Goal: Task Accomplishment & Management: Complete application form

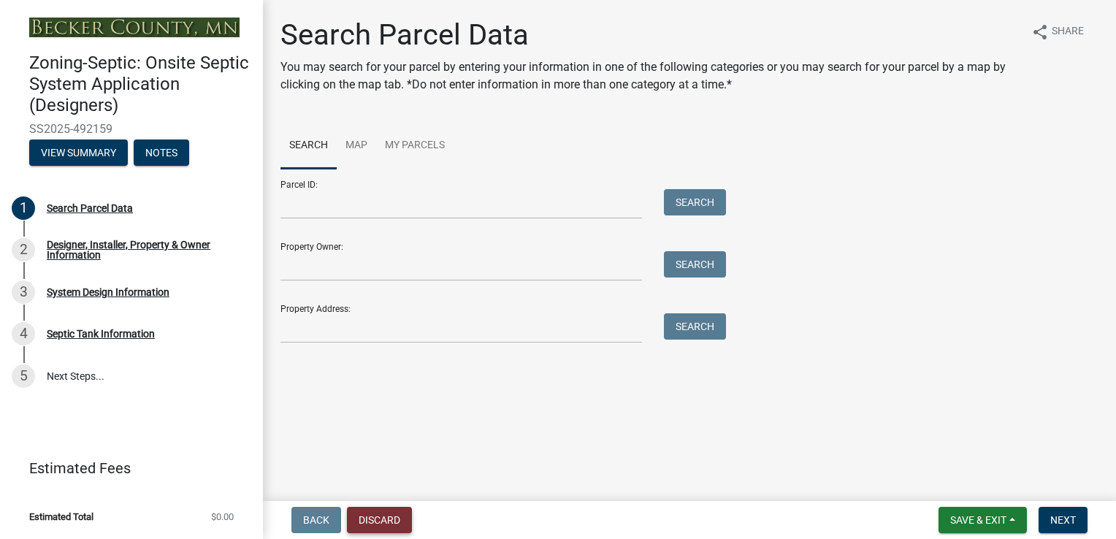
click at [386, 521] on button "Discard" at bounding box center [379, 520] width 65 height 26
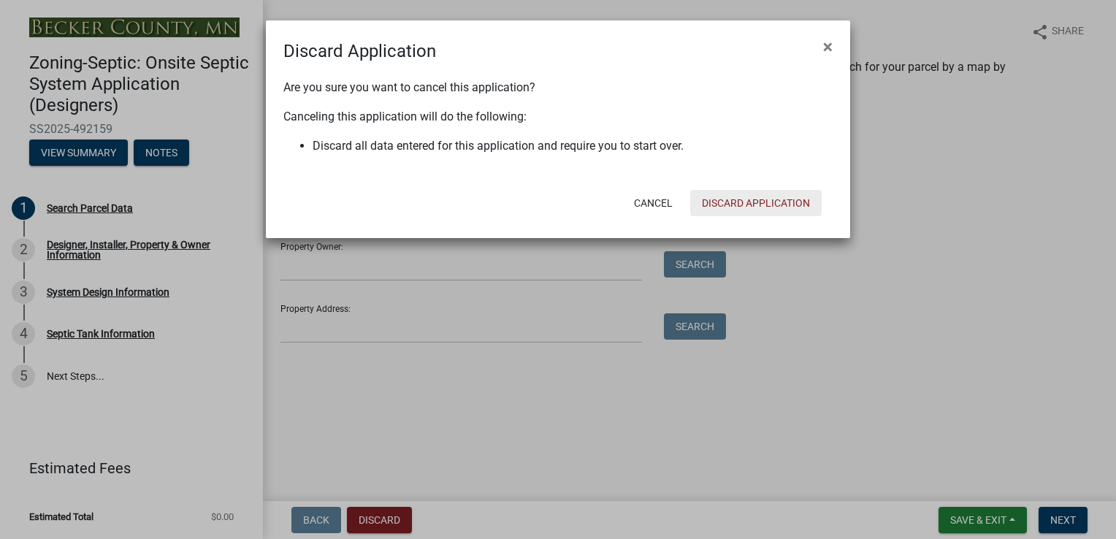
click at [773, 197] on button "Discard Application" at bounding box center [755, 203] width 131 height 26
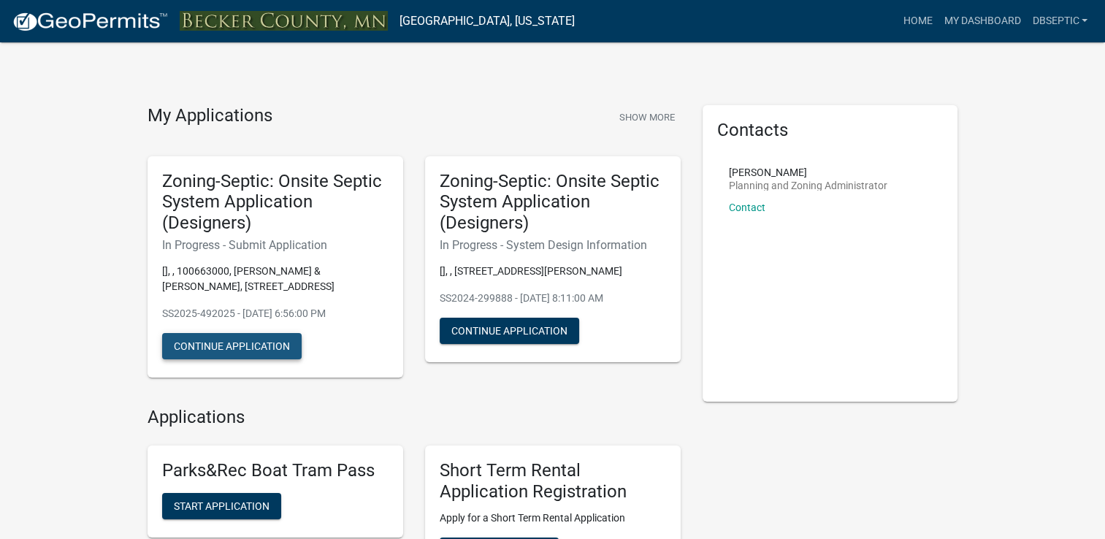
click at [232, 351] on button "Continue Application" at bounding box center [231, 346] width 139 height 26
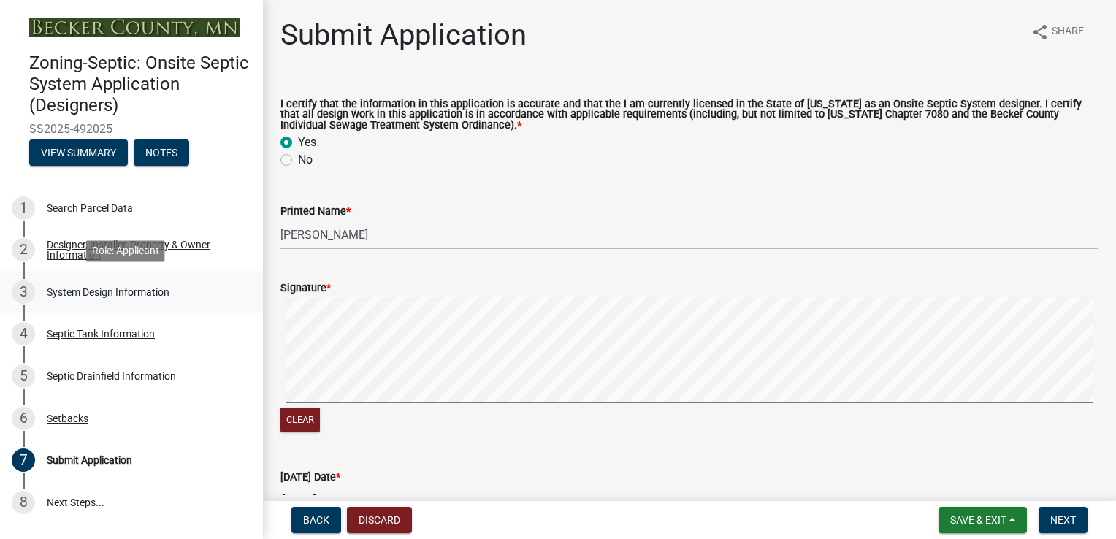
click at [107, 294] on div "System Design Information" at bounding box center [108, 292] width 123 height 10
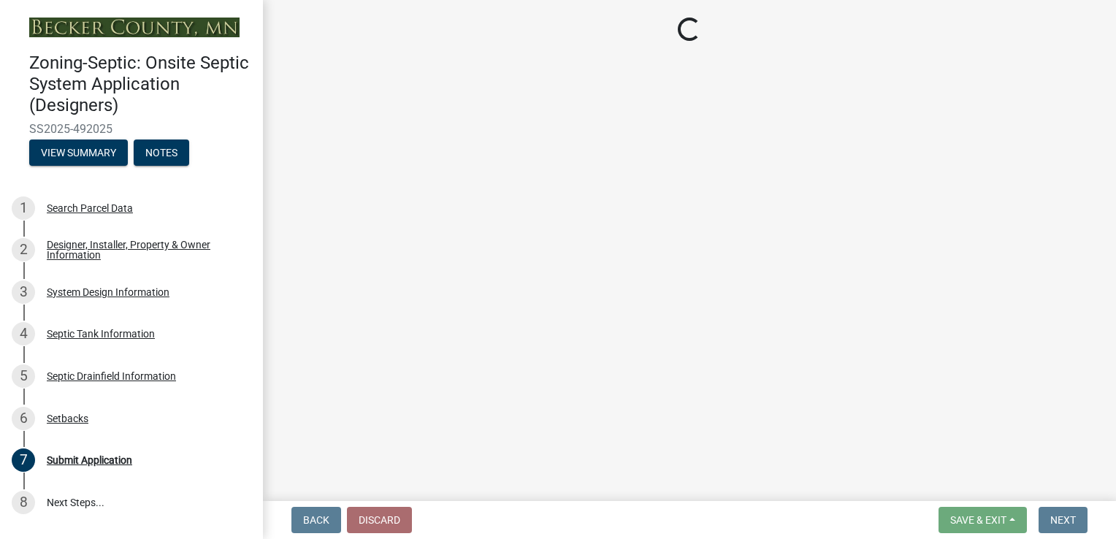
select select "8ba21533-2acf-4cc6-95e5-280e4aabd5a3"
select select "25258e87-3ef9-4f1c-a5f1-75a1d463abfb"
select select "011fbff4-a41d-4a75-9bd8-71c7e6c69e0d"
select select "85fdfef2-2683-4311-b5d5-5505f6411127"
select select "d95a9312-c8a1-4ec7-8581-25dbcf440a1f"
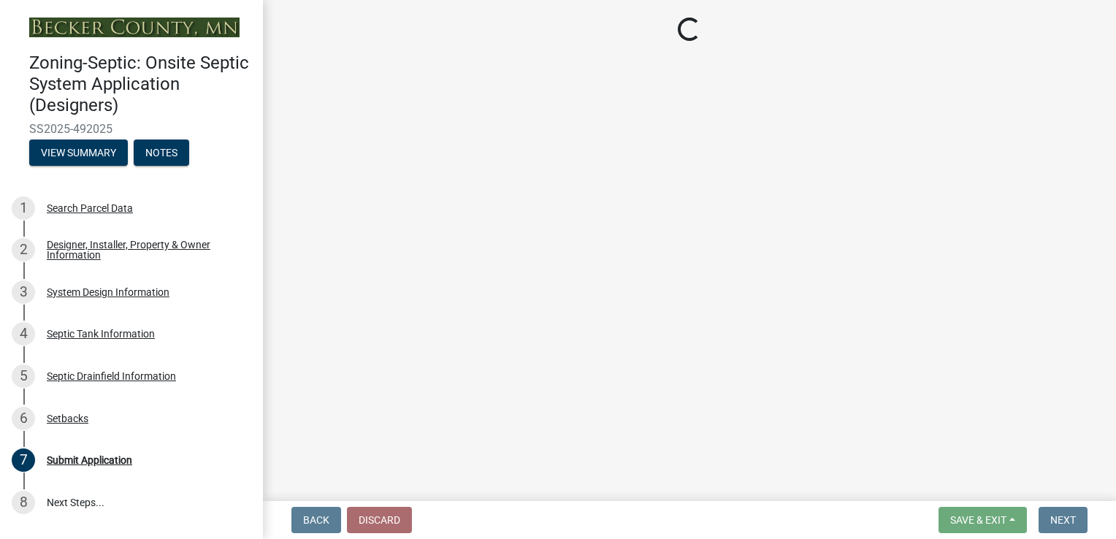
select select "1002d2f5-04ee-41f0-9277-2fadb170a736"
select select "ef698bf5-6172-44c1-9ffb-522c07469aed"
select select "384fc250-a67e-4e5e-a6e0-19116deb63e7"
select select "a0c59fcd-b61c-4c3a-90a8-e70849750c47"
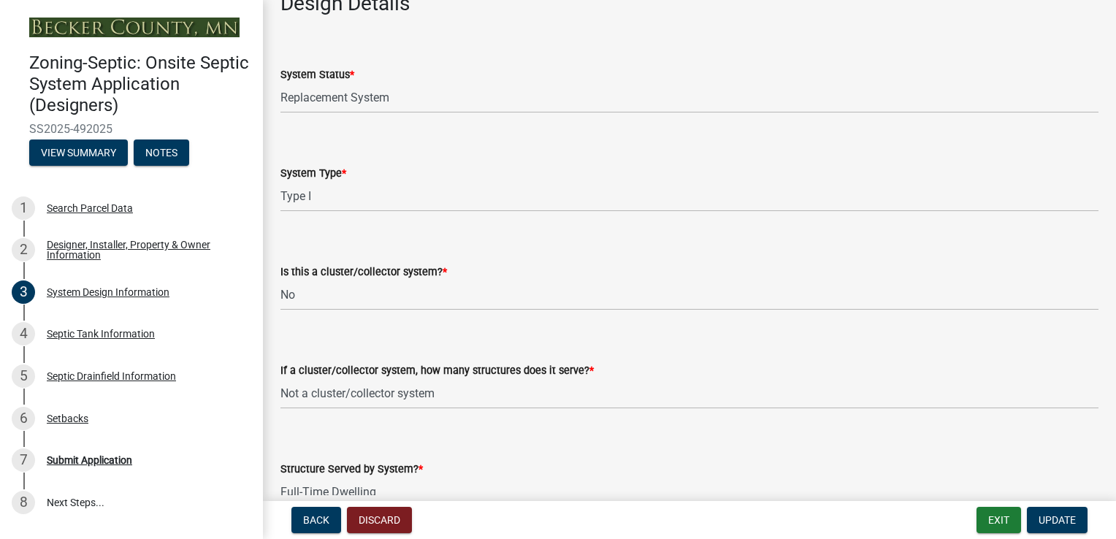
scroll to position [1834, 0]
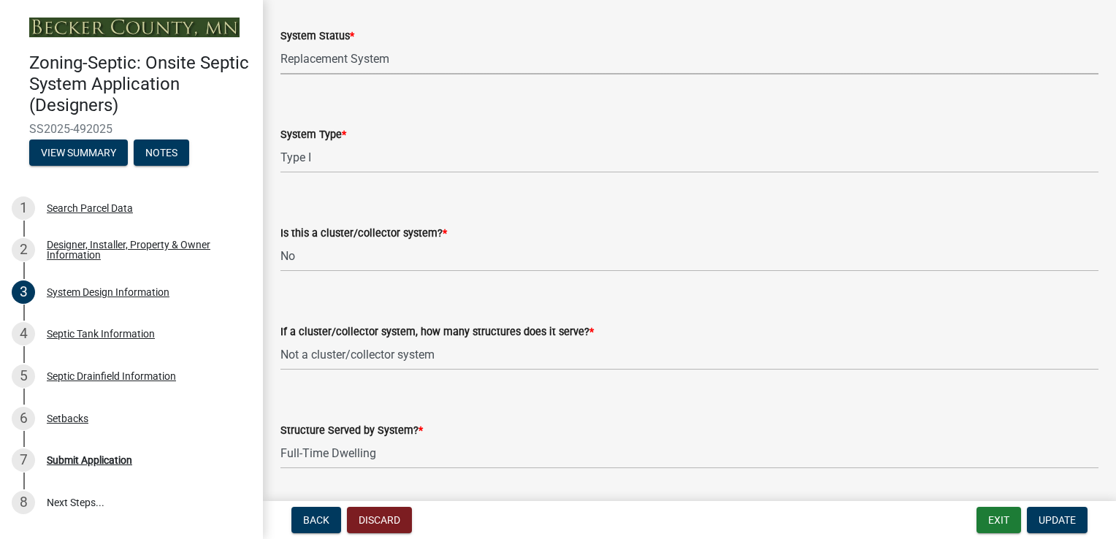
click at [362, 55] on select "Select Item... No Existing System Replacement System Failing System (Cesspool, …" at bounding box center [689, 60] width 818 height 30
click at [280, 45] on select "Select Item... No Existing System Replacement System Failing System (Cesspool, …" at bounding box center [689, 60] width 818 height 30
select select "55497d75-c43f-4635-a730-e0737ce05d56"
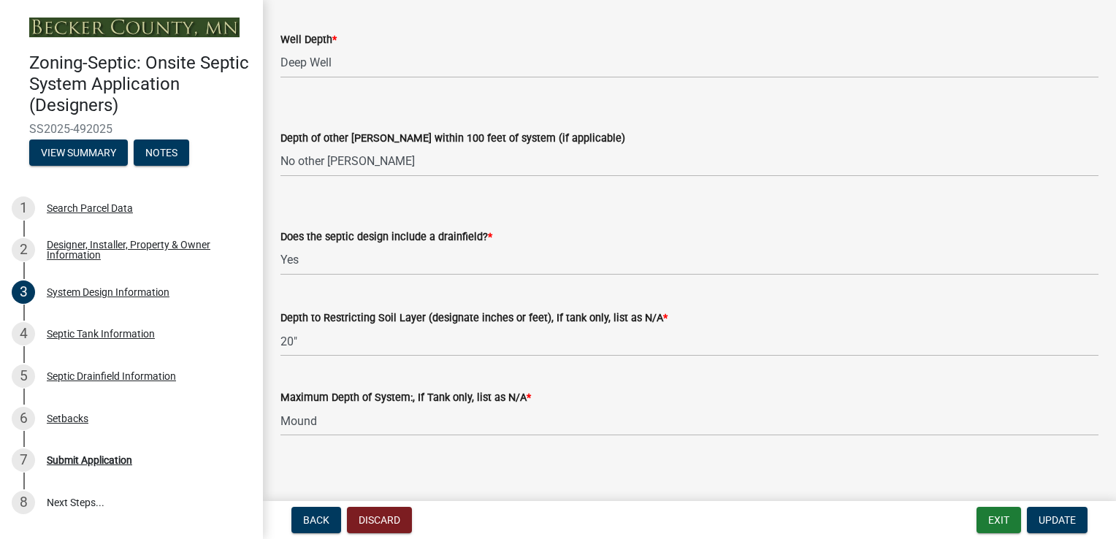
scroll to position [2871, 0]
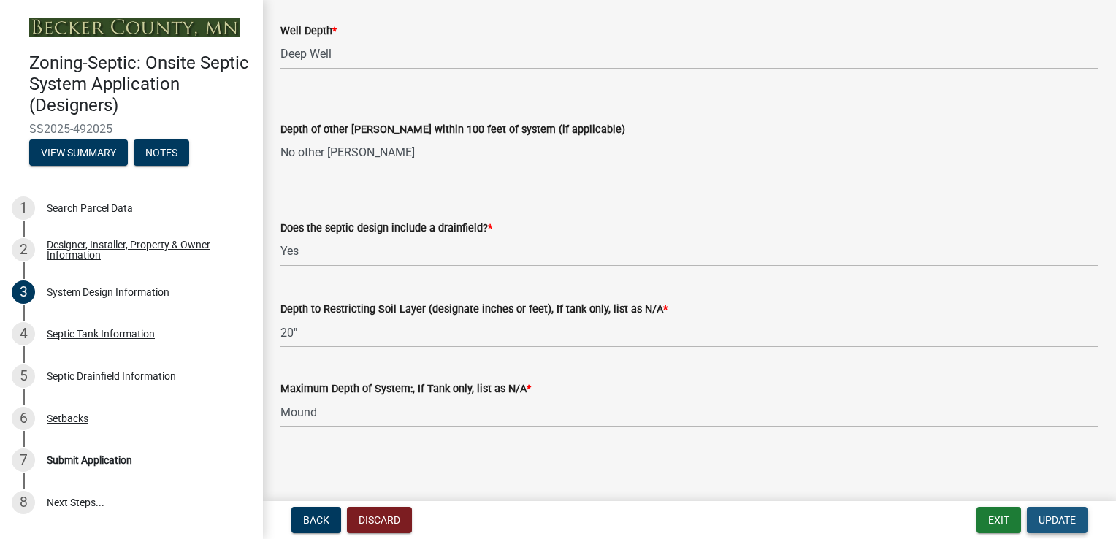
click at [1065, 511] on button "Update" at bounding box center [1057, 520] width 61 height 26
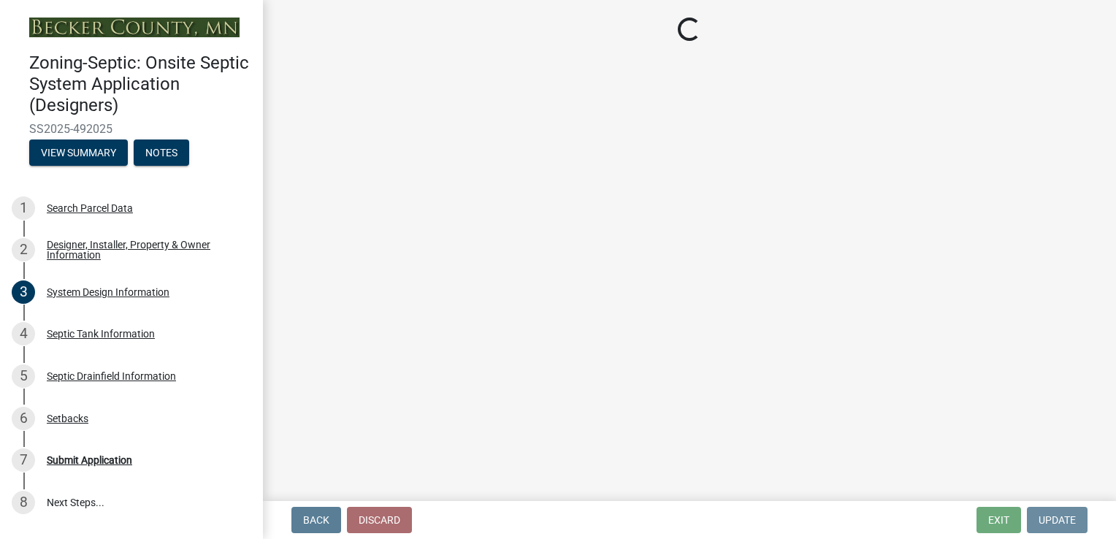
scroll to position [0, 0]
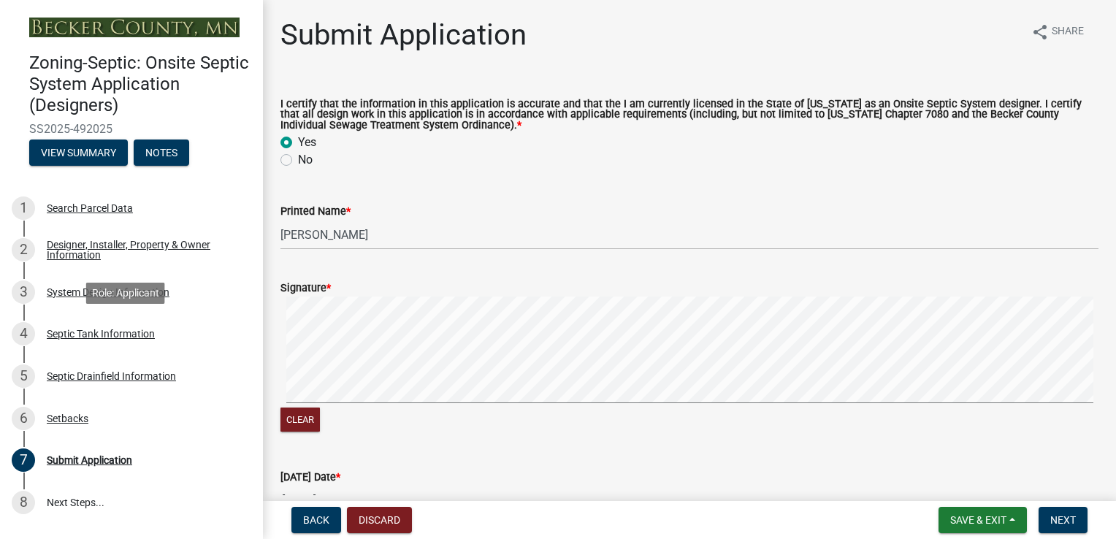
click at [96, 332] on div "Septic Tank Information" at bounding box center [101, 334] width 108 height 10
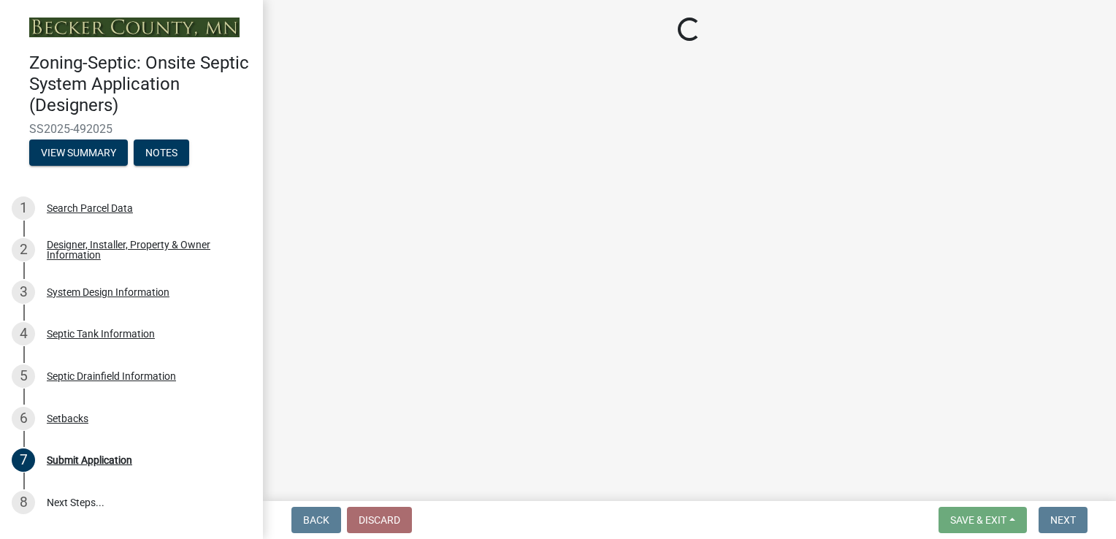
select select "f9fbe67c-c1cf-4a63-8ad4-799ce56b7f21"
select select "c79cdd98-55ab-4f3a-b3b0-b7514a1cd747"
select select "e0ee17af-48b7-4b92-9885-812dbb1428e7"
select select "c84d9e4c-2287-4d2e-9ef7-9874a7456ee3"
select select "7b57e397-6881-49c8-9b87-e40bdbeb8239"
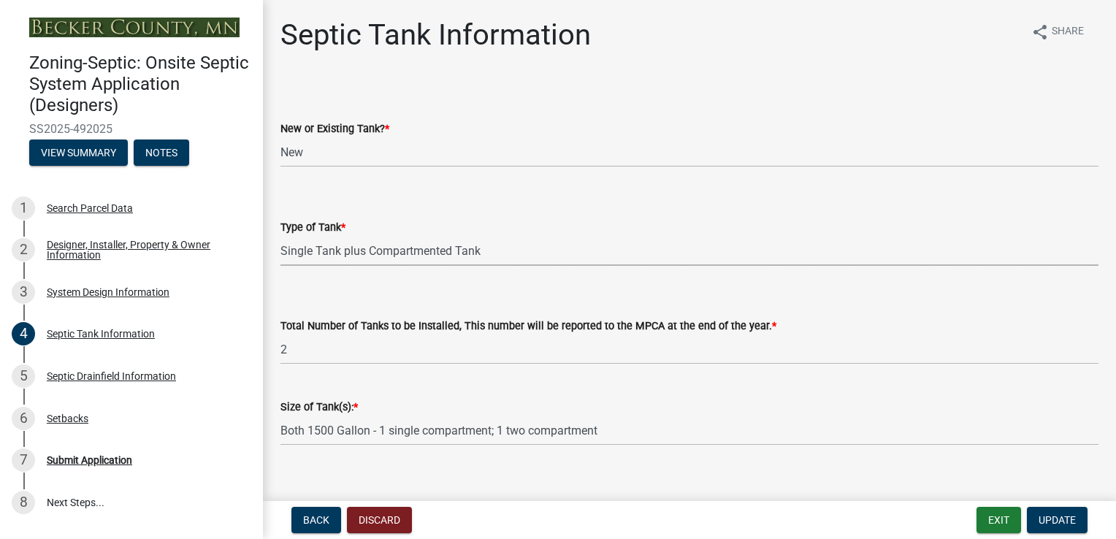
click at [517, 250] on select "Select Item... Single Septic Tank Compartmented Tank Single Tank plus Compartme…" at bounding box center [689, 251] width 818 height 30
click at [280, 236] on select "Select Item... Single Septic Tank Compartmented Tank Single Tank plus Compartme…" at bounding box center [689, 251] width 818 height 30
select select "755580e7-6a23-4f31-b987-1fba436fc27e"
click at [404, 259] on select "Select Item... Single Septic Tank Compartmented Tank Single Tank plus Compartme…" at bounding box center [689, 251] width 818 height 30
click at [367, 254] on select "Select Item... Single Septic Tank Compartmented Tank Single Tank plus Compartme…" at bounding box center [689, 251] width 818 height 30
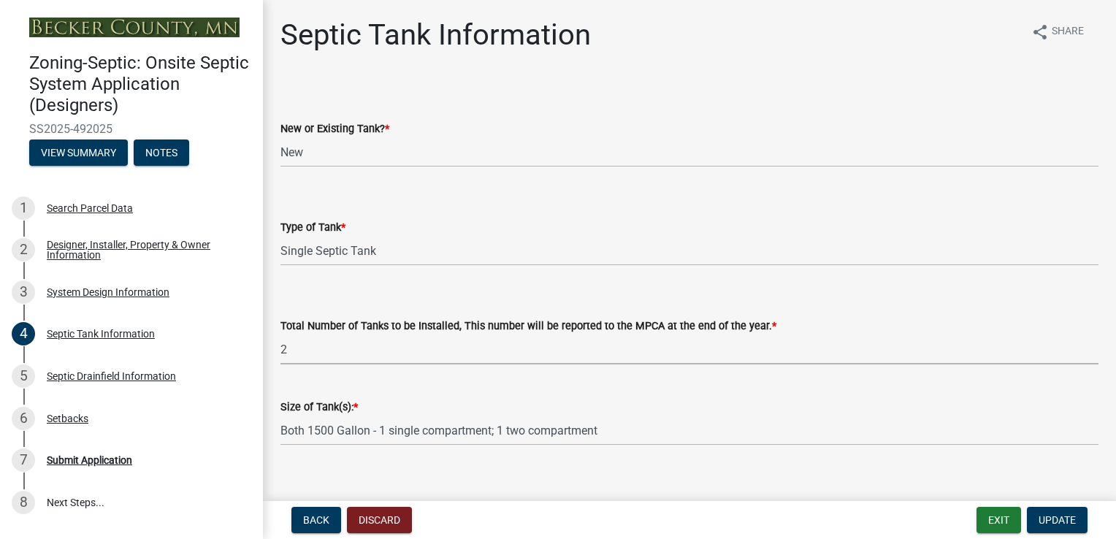
click at [321, 356] on select "Select Item... 0 1 2 3 4" at bounding box center [689, 349] width 818 height 30
click at [280, 334] on select "Select Item... 0 1 2 3 4" at bounding box center [689, 349] width 818 height 30
click at [294, 345] on select "Select Item... 0 1 2 3 4" at bounding box center [689, 349] width 818 height 30
click at [280, 334] on select "Select Item... 0 1 2 3 4" at bounding box center [689, 349] width 818 height 30
select select "452a777c-0560-49ff-95bc-b0f851bbc8fe"
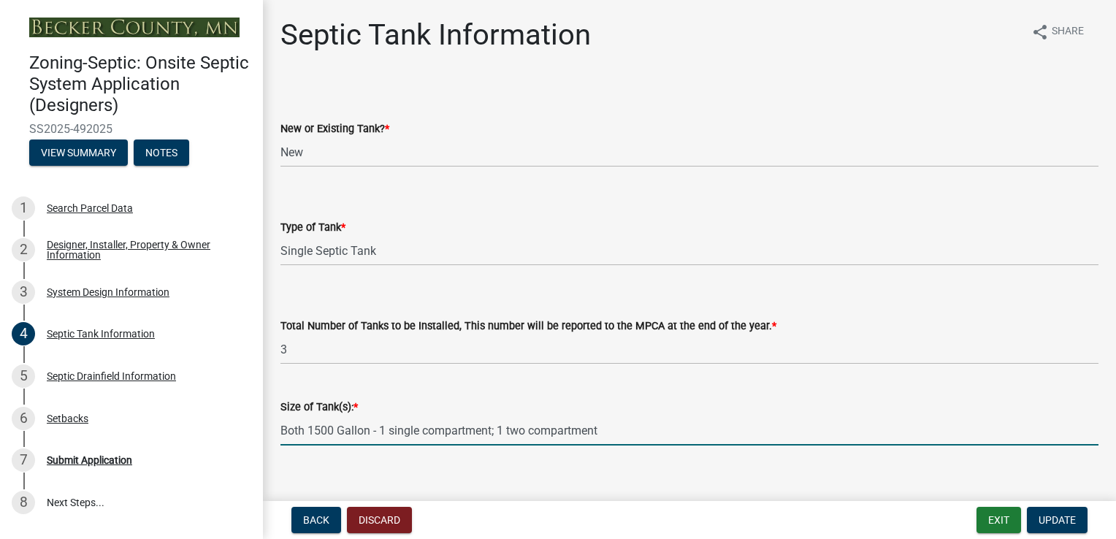
click at [613, 429] on input "Both 1500 Gallon - 1 single compartment; 1 two compartment" at bounding box center [689, 431] width 818 height 30
type input "B"
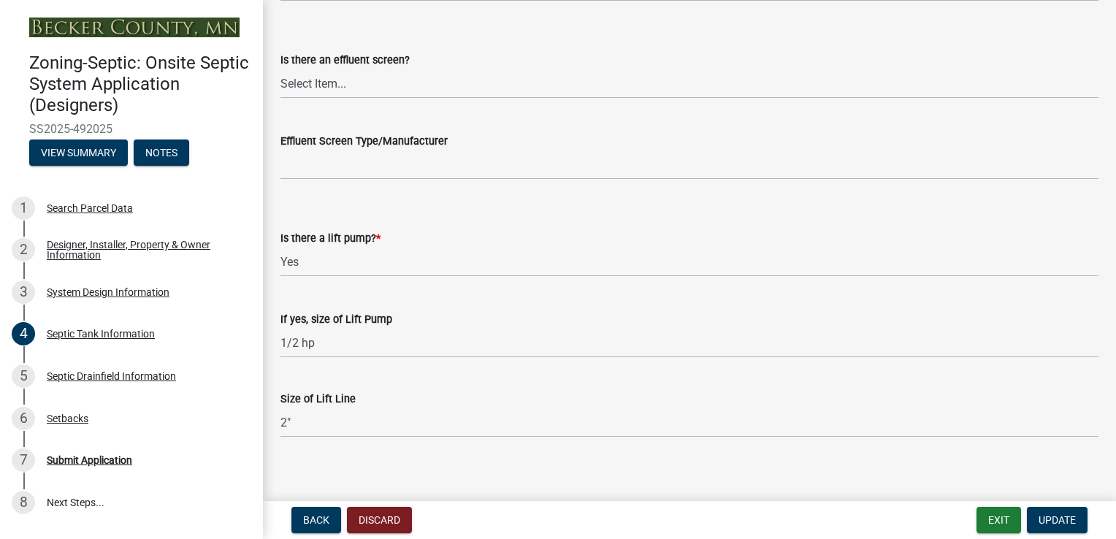
scroll to position [632, 0]
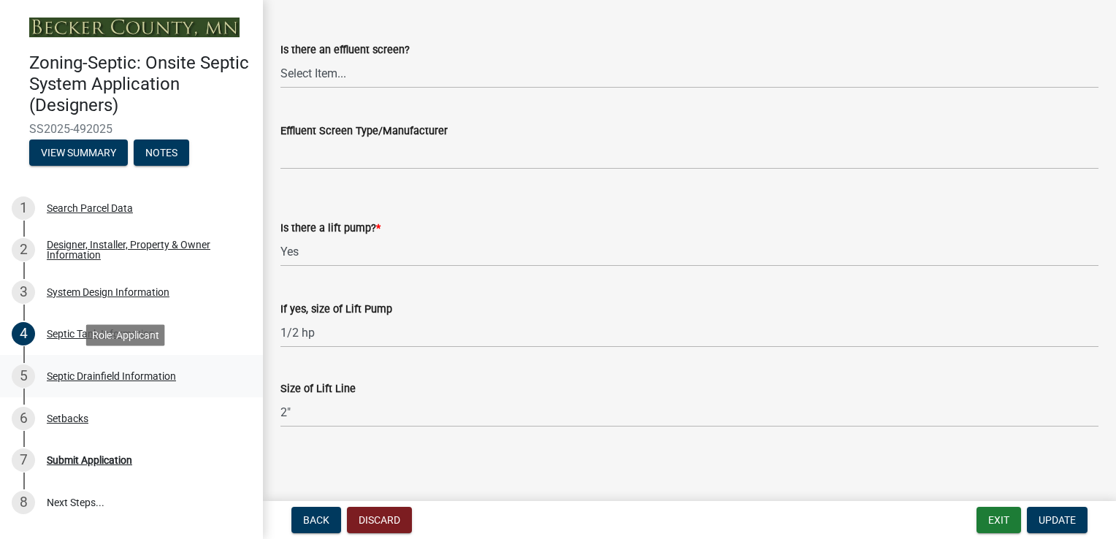
type input "1 - 1500 gallon and 2 - 1000 gallon tanks"
click at [106, 375] on div "Septic Drainfield Information" at bounding box center [111, 376] width 129 height 10
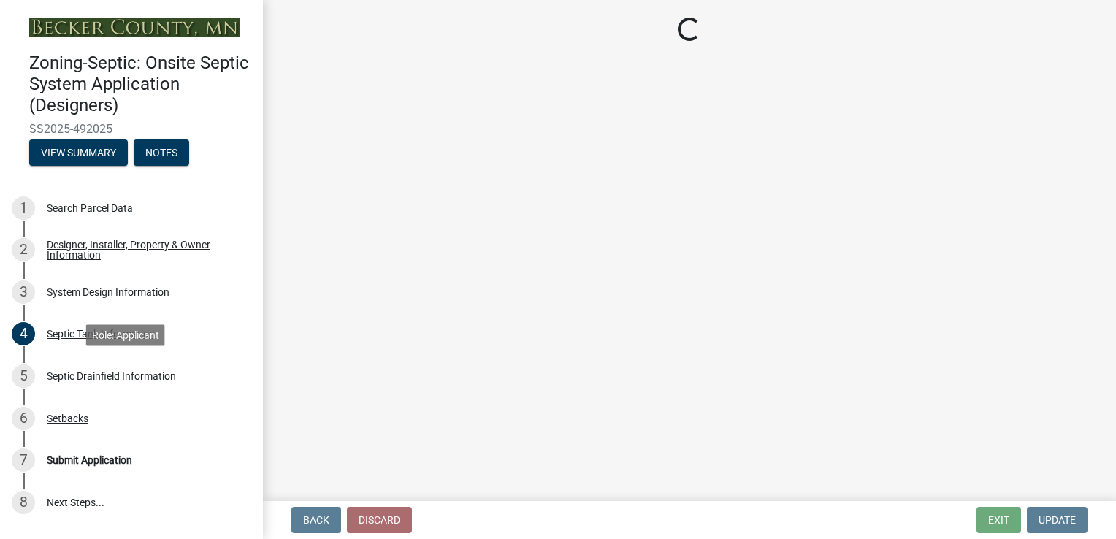
select select "757b77d3-357c-421c-8450-4fc78db4eecb"
select select "366d546d-8bc3-42fb-bca7-8a9455861f61"
select select "dac4ac35-55b4-499a-b025-a1e3fbf96bb4"
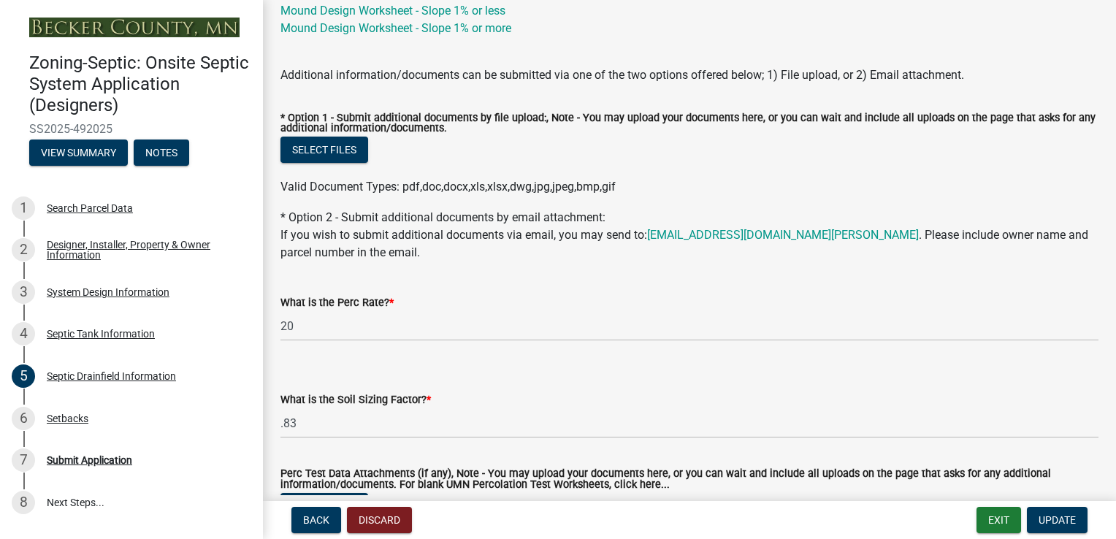
scroll to position [813, 0]
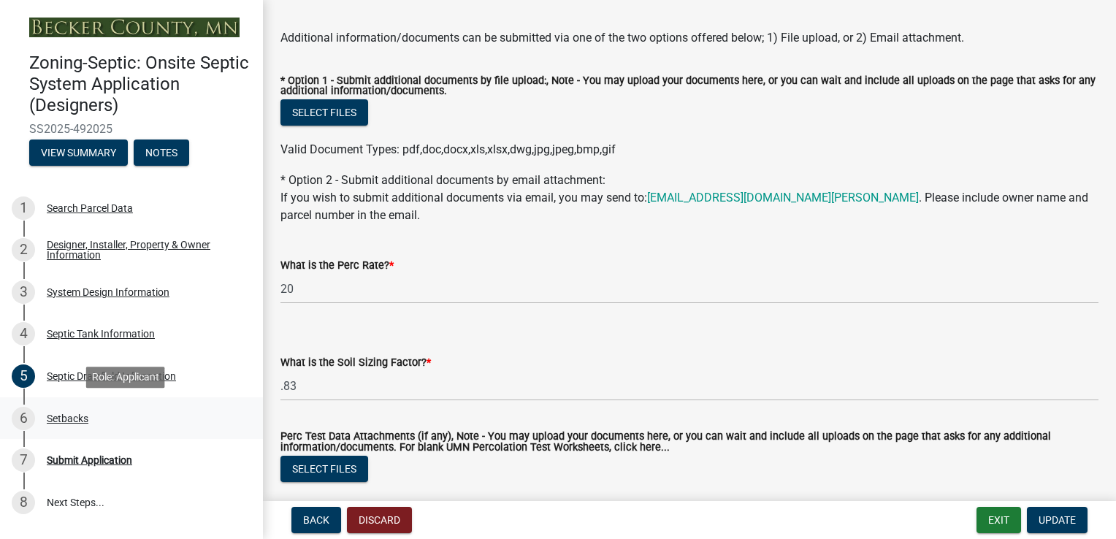
click at [69, 414] on div "Setbacks" at bounding box center [68, 418] width 42 height 10
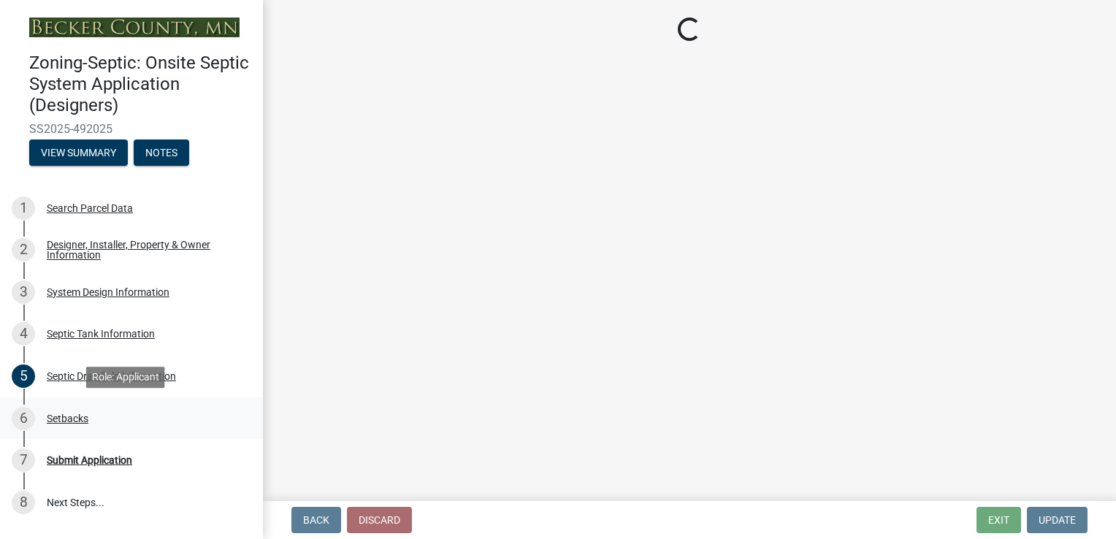
scroll to position [0, 0]
select select "c245ec0d-8d6f-4710-ab2b-b3aa70611708"
select select "5d19690e-755a-40a9-8e33-e4f207ac23c9"
select select "23044af5-43bb-4cf5-8aef-2716db2ce5fc"
select select "21af9b93-f494-48c6-91ae-235d36c6c939"
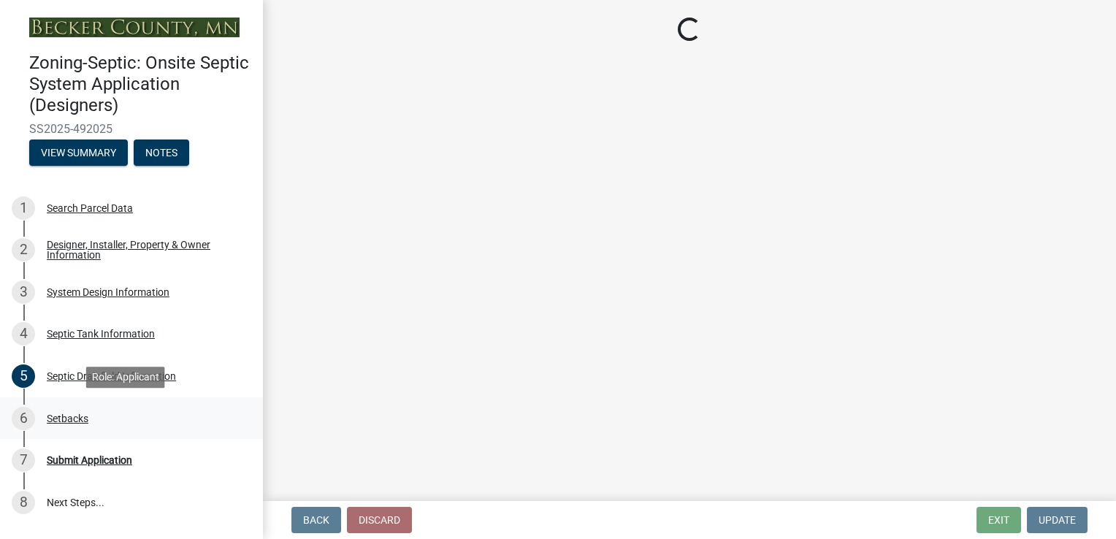
select select "2c0c9673-cfd8-4d5e-8ea6-73593e257713"
select select "cf78f1da-f066-4305-88a2-864abad1fa52"
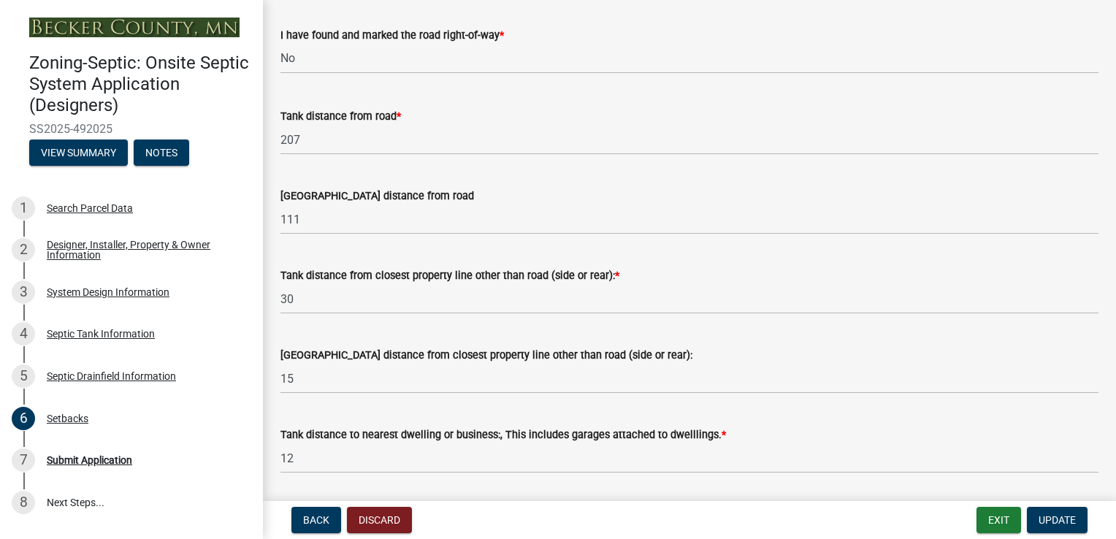
scroll to position [1073, 0]
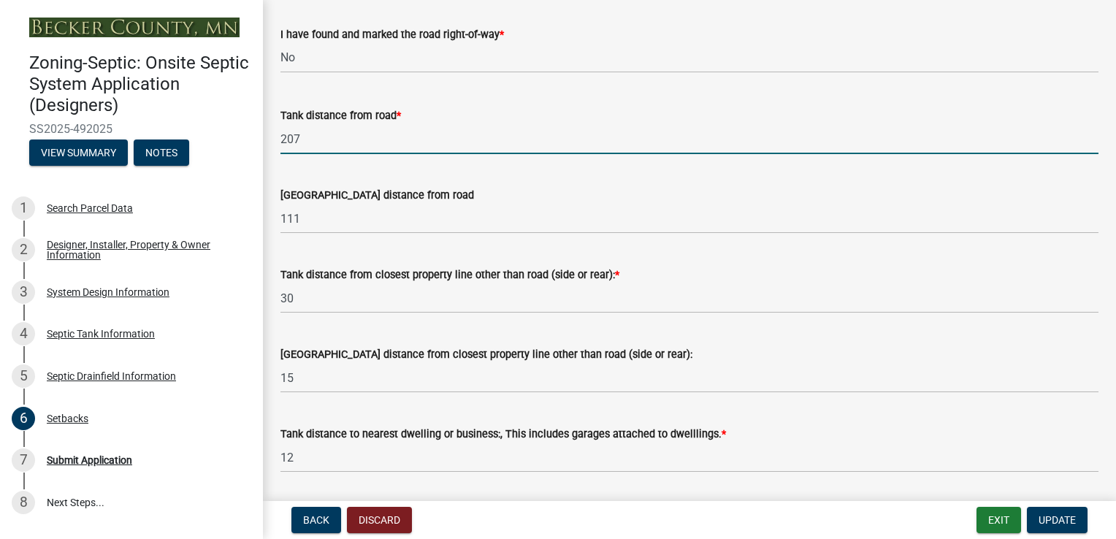
click at [339, 139] on input "207" at bounding box center [689, 139] width 818 height 30
type input "2"
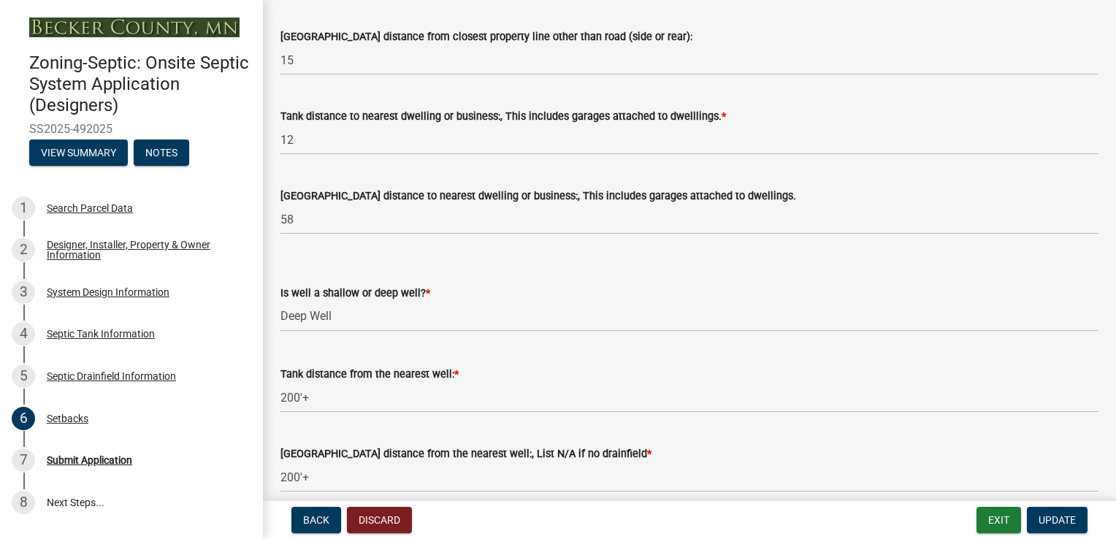
scroll to position [1456, 0]
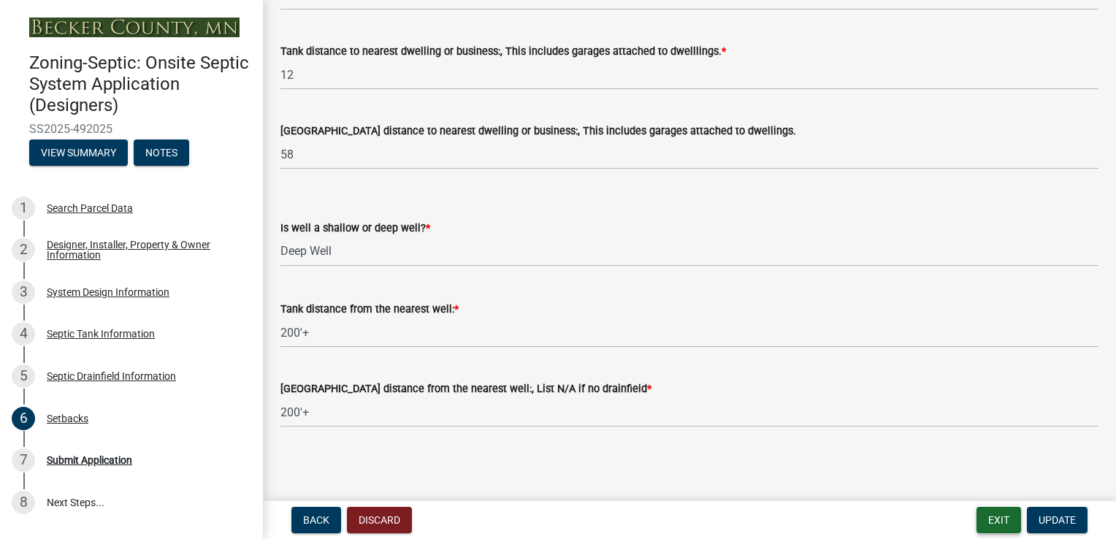
type input "197"
click at [1001, 519] on button "Exit" at bounding box center [998, 520] width 45 height 26
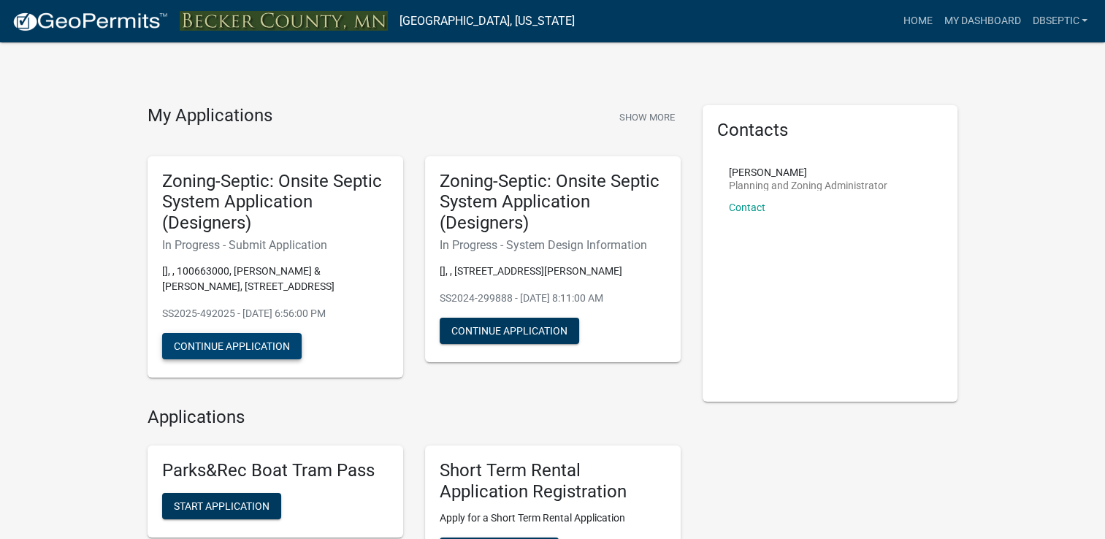
click at [204, 346] on button "Continue Application" at bounding box center [231, 346] width 139 height 26
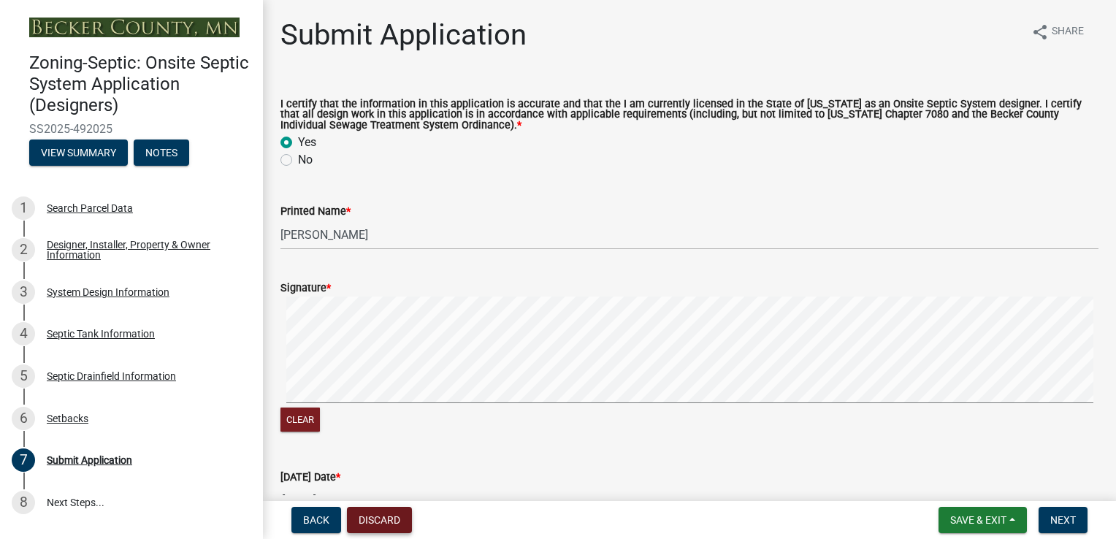
click at [371, 519] on button "Discard" at bounding box center [379, 520] width 65 height 26
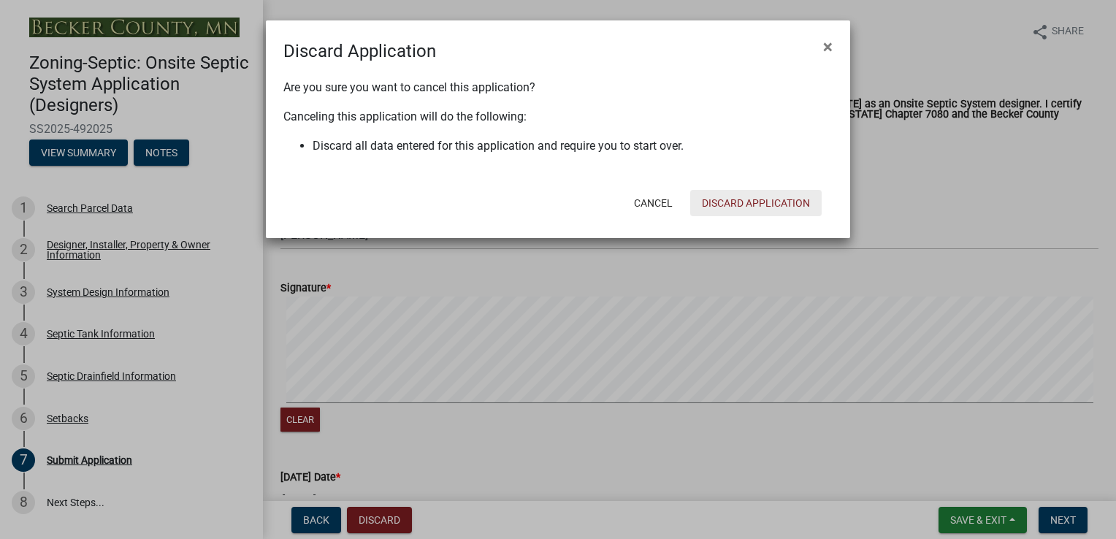
click at [753, 194] on button "Discard Application" at bounding box center [755, 203] width 131 height 26
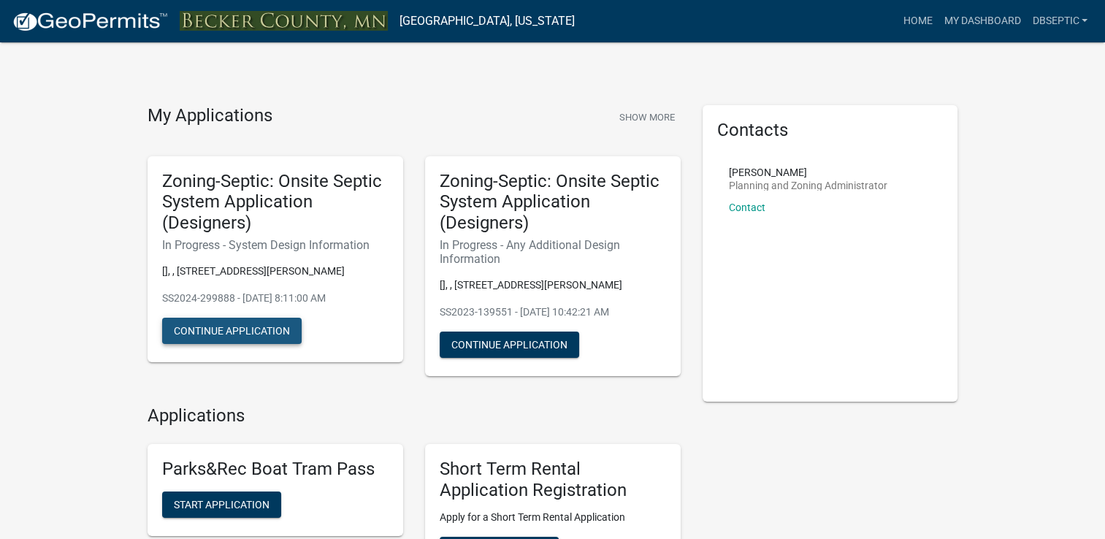
click at [237, 341] on button "Continue Application" at bounding box center [231, 331] width 139 height 26
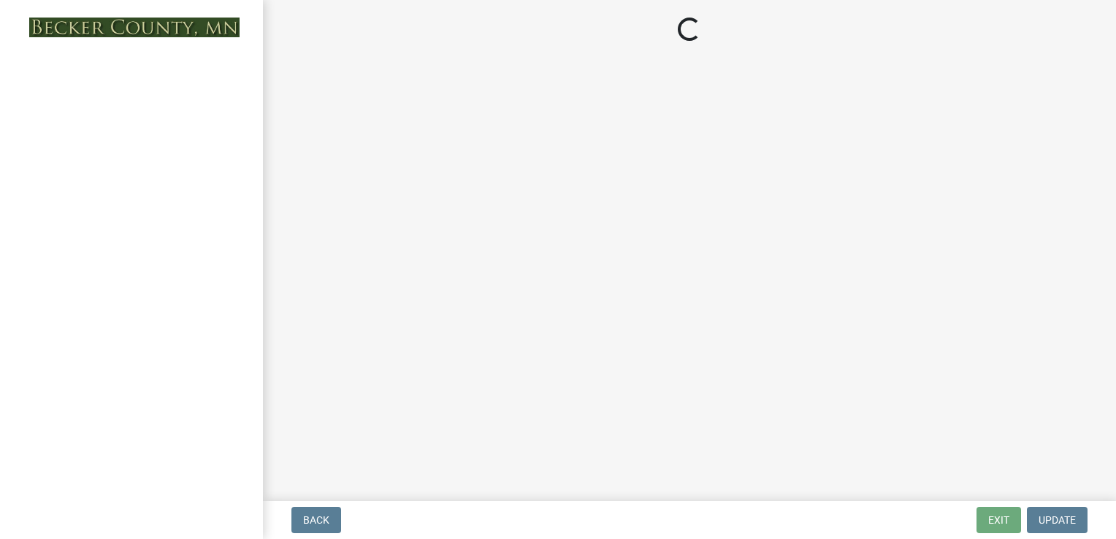
select select "743fc4c7-7903-4e73-bfd1-f0cf50051370"
select select "25258e87-3ef9-4f1c-a5f1-75a1d463abfb"
select select "011fbff4-a41d-4a75-9bd8-71c7e6c69e0d"
select select "85fdfef2-2683-4311-b5d5-5505f6411127"
select select "d95a9312-c8a1-4ec7-8581-25dbcf440a1f"
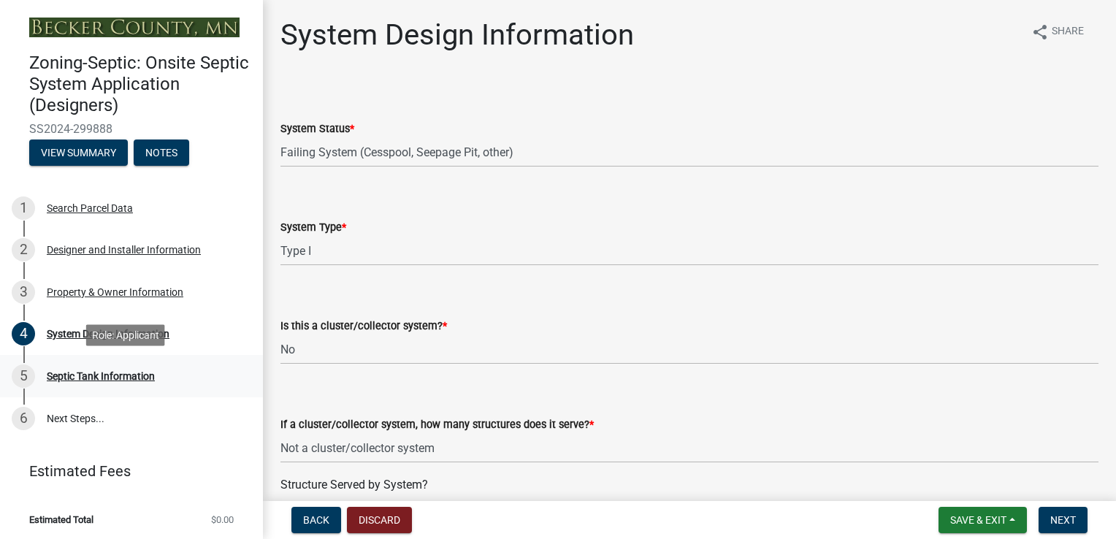
click at [75, 373] on div "Septic Tank Information" at bounding box center [101, 376] width 108 height 10
click at [75, 372] on div "Septic Tank Information" at bounding box center [101, 376] width 108 height 10
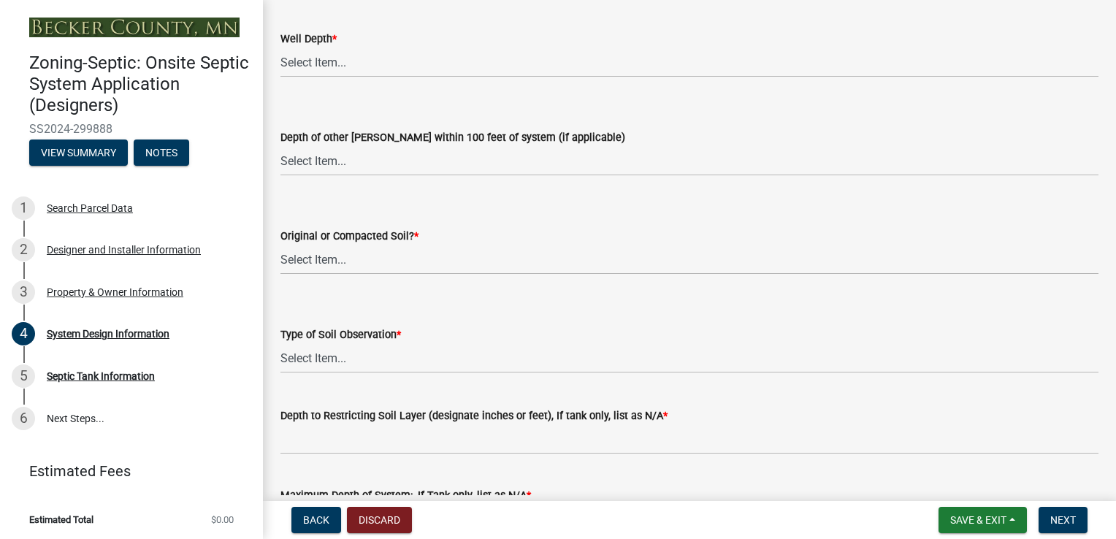
scroll to position [1093, 0]
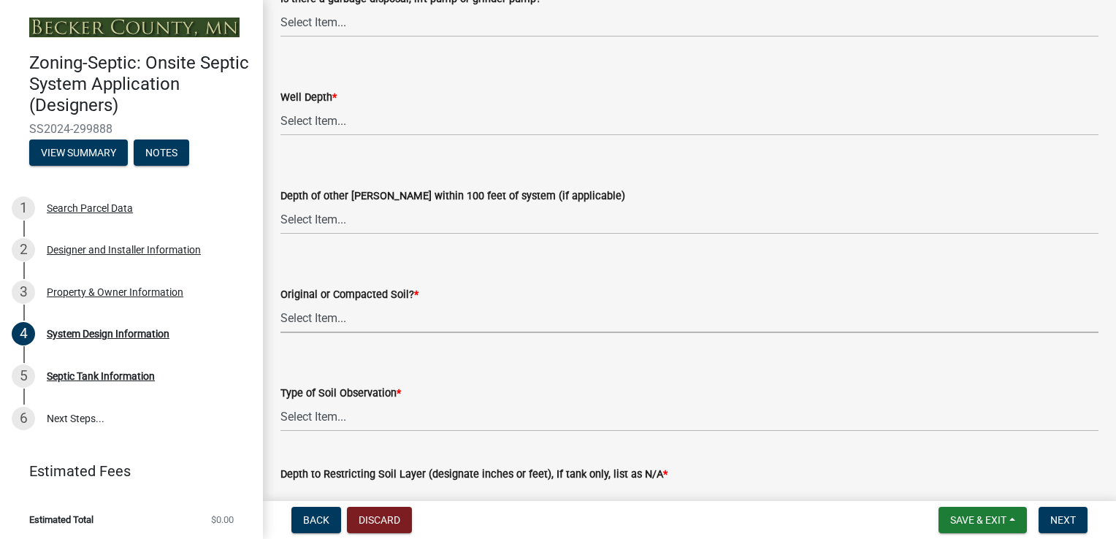
click at [321, 320] on select "Select Item... Original Soil Compacted Soil Does Not Apply (Tank Only)" at bounding box center [689, 318] width 818 height 30
click at [280, 303] on select "Select Item... Original Soil Compacted Soil Does Not Apply (Tank Only)" at bounding box center [689, 318] width 818 height 30
select select "e66b30b6-271a-4d63-b1ed-16c2c7c61227"
click at [333, 414] on select "Select Item... Pit Probe Boring Does Not Apply (Tank Only)" at bounding box center [689, 417] width 818 height 30
click at [280, 402] on select "Select Item... Pit Probe Boring Does Not Apply (Tank Only)" at bounding box center [689, 417] width 818 height 30
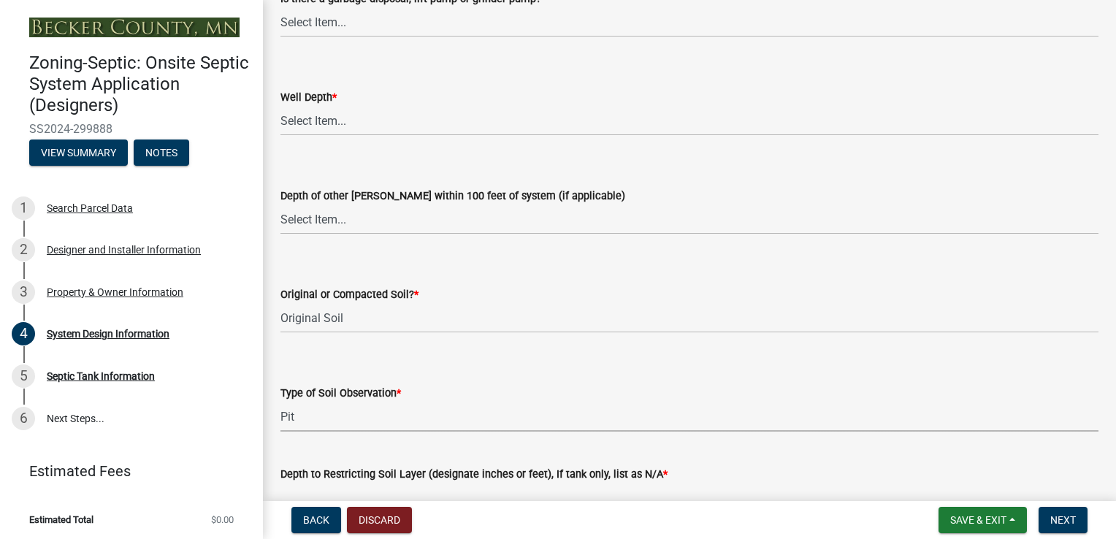
select select "7f69ed18-df45-426a-98a5-e00071970250"
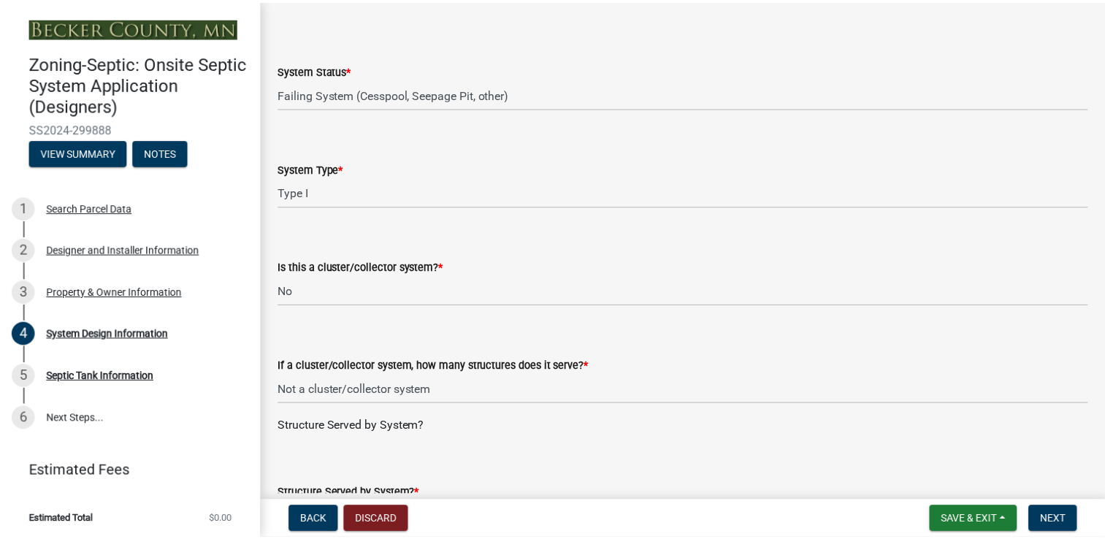
scroll to position [0, 0]
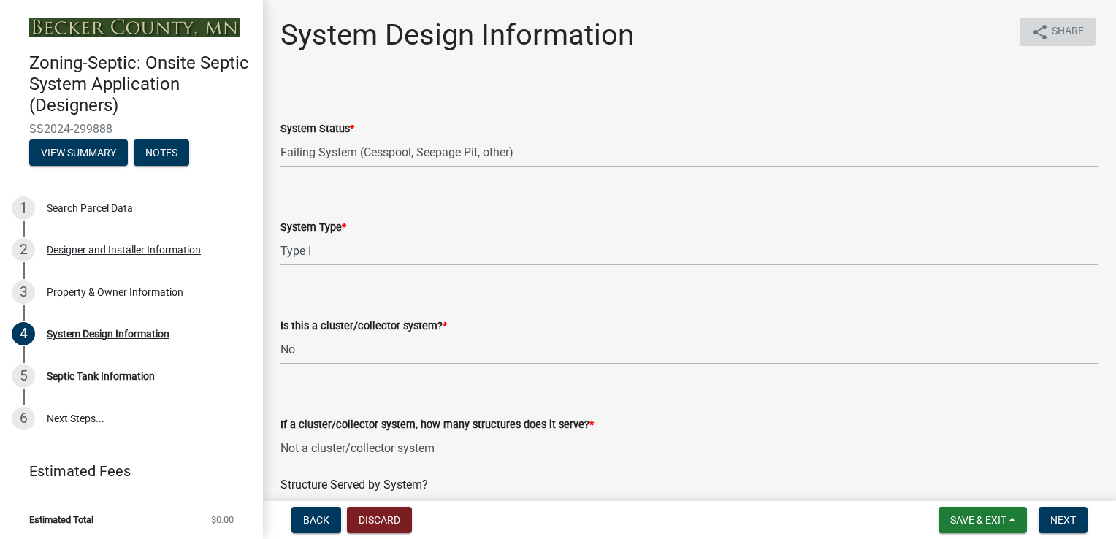
click at [1058, 18] on button "share Share" at bounding box center [1058, 32] width 76 height 28
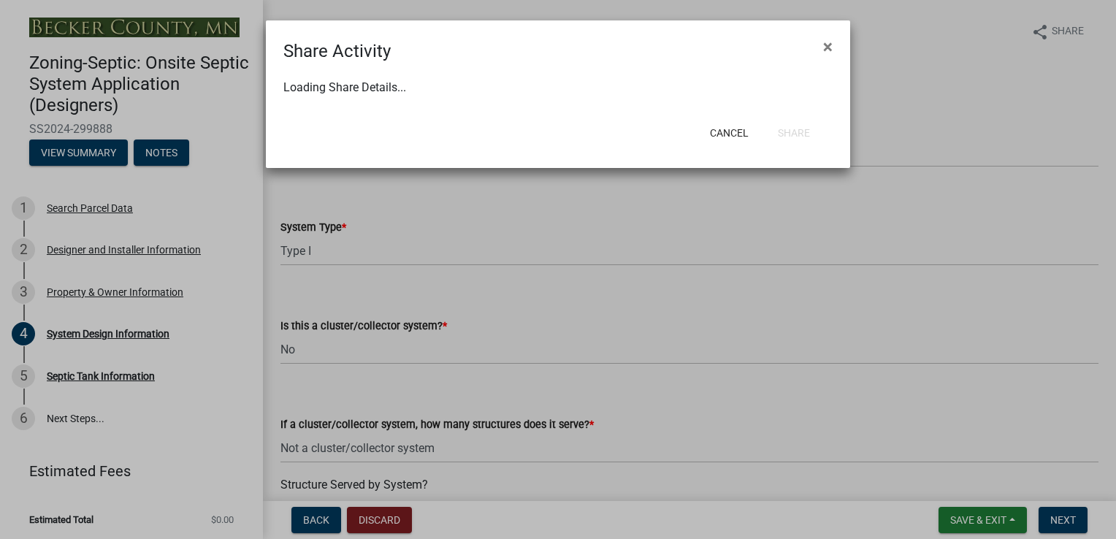
select select "1"
select select "0"
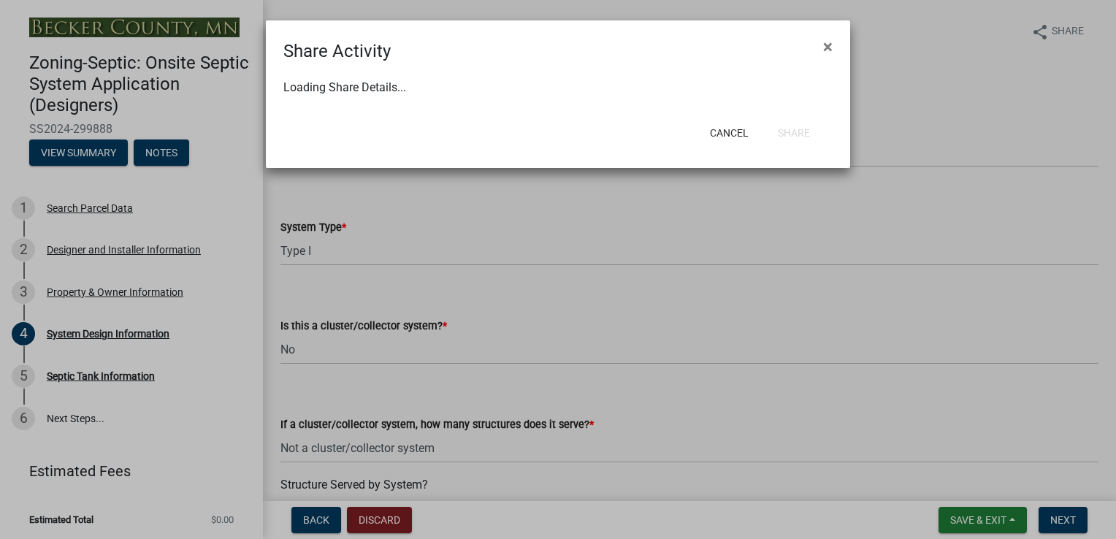
select select "0"
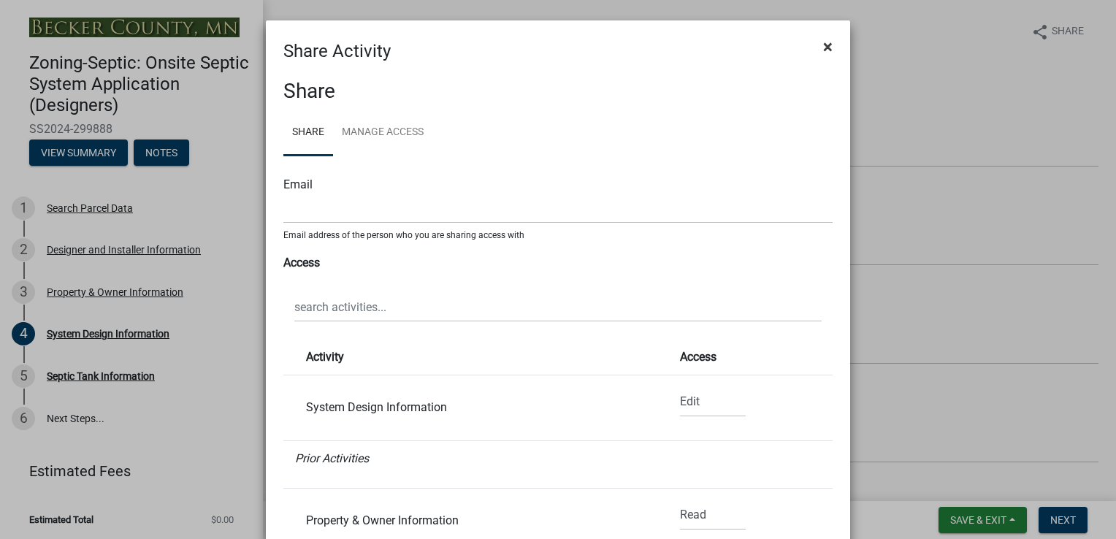
click at [823, 45] on span "×" at bounding box center [827, 47] width 9 height 20
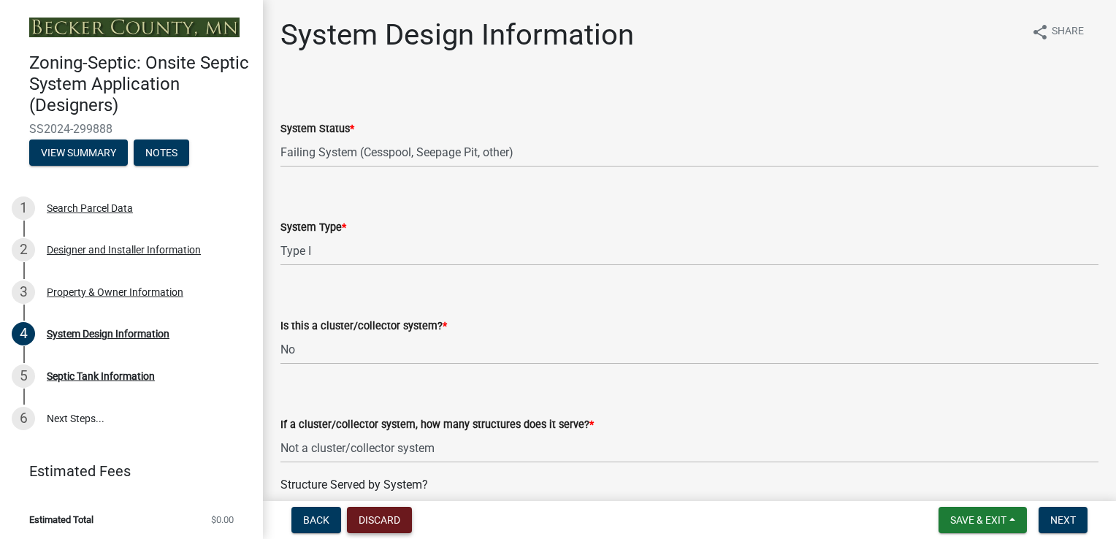
click at [391, 513] on button "Discard" at bounding box center [379, 520] width 65 height 26
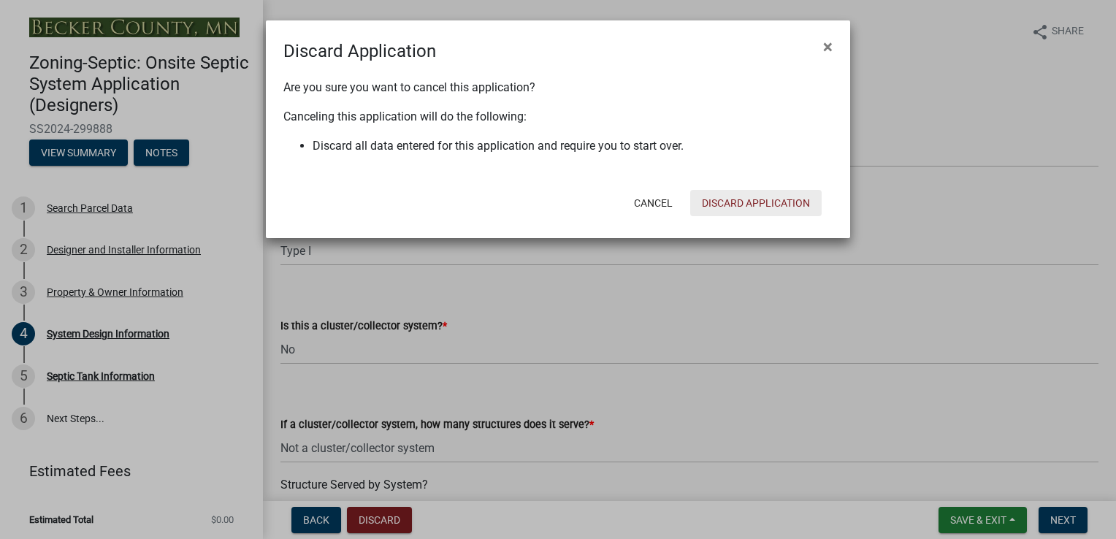
click at [735, 210] on button "Discard Application" at bounding box center [755, 203] width 131 height 26
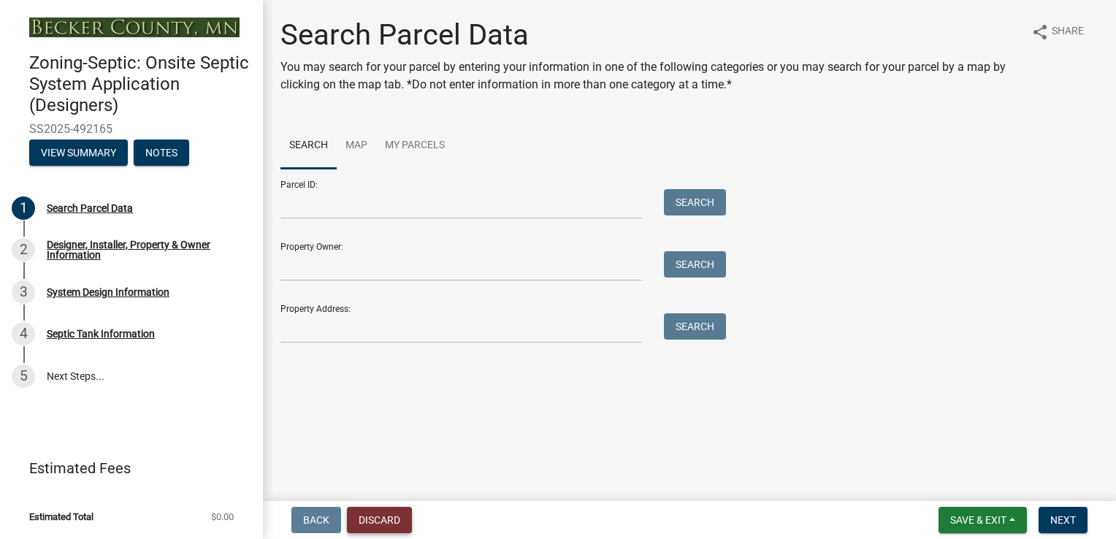
click at [381, 521] on button "Discard" at bounding box center [379, 520] width 65 height 26
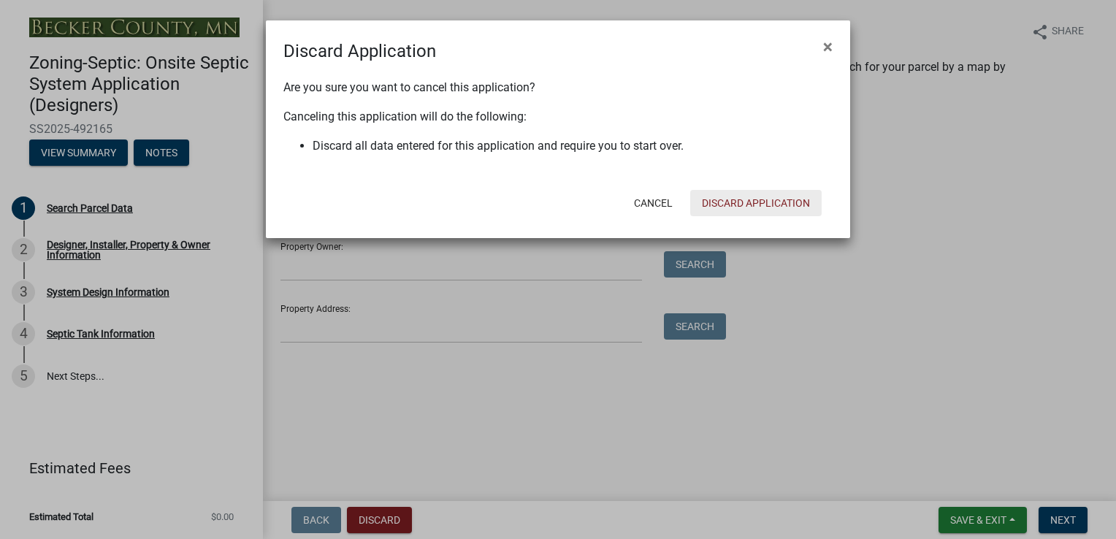
click at [742, 204] on button "Discard Application" at bounding box center [755, 203] width 131 height 26
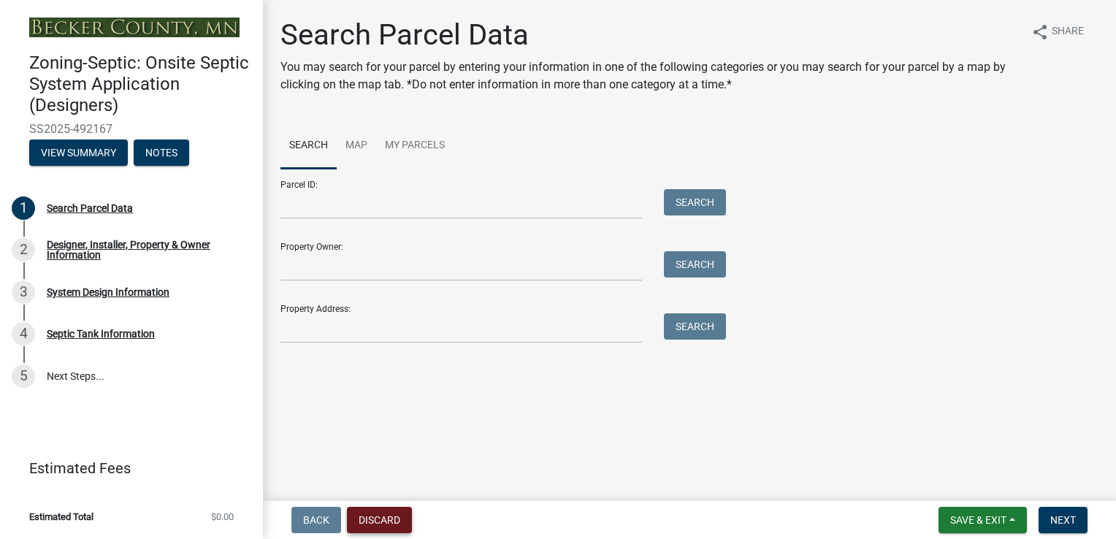
click at [391, 523] on button "Discard" at bounding box center [379, 520] width 65 height 26
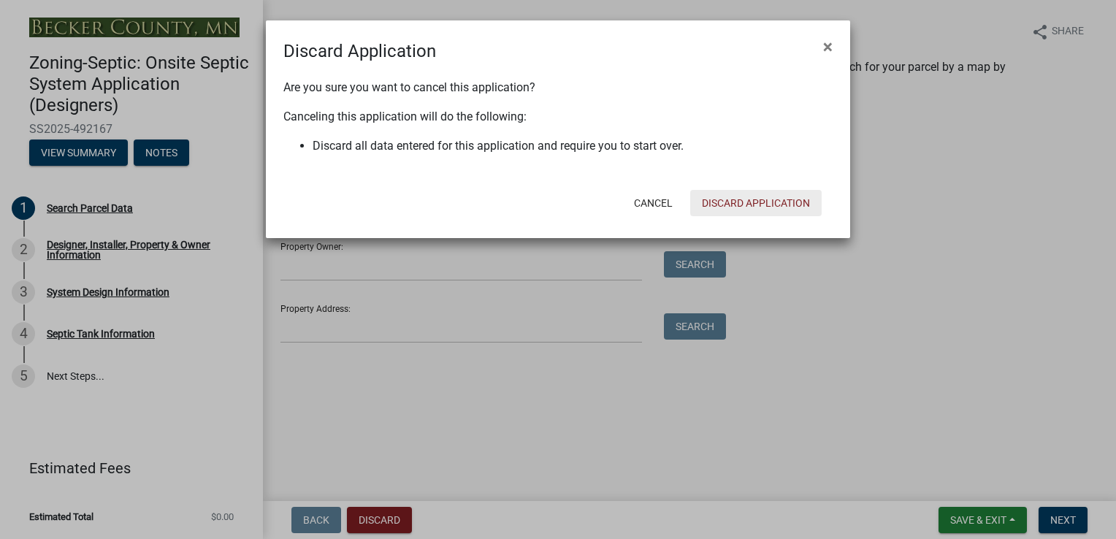
click at [773, 204] on button "Discard Application" at bounding box center [755, 203] width 131 height 26
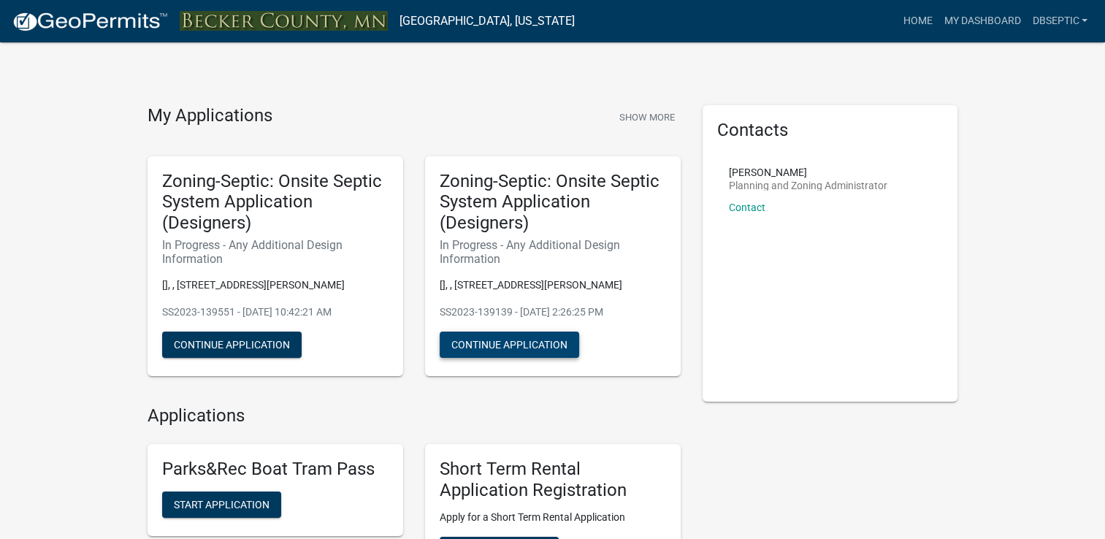
click at [540, 339] on button "Continue Application" at bounding box center [509, 345] width 139 height 26
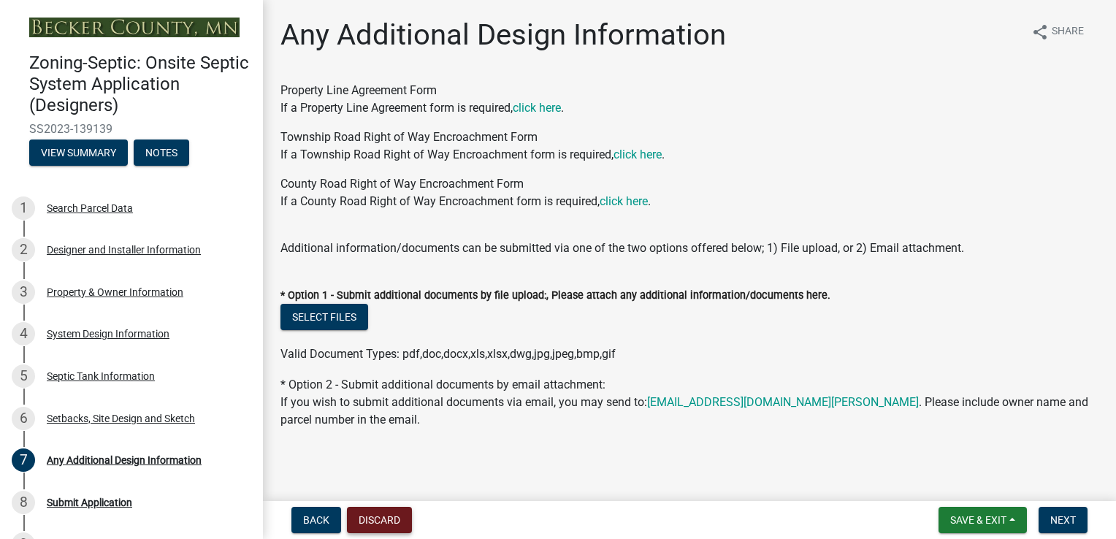
click at [391, 516] on button "Discard" at bounding box center [379, 520] width 65 height 26
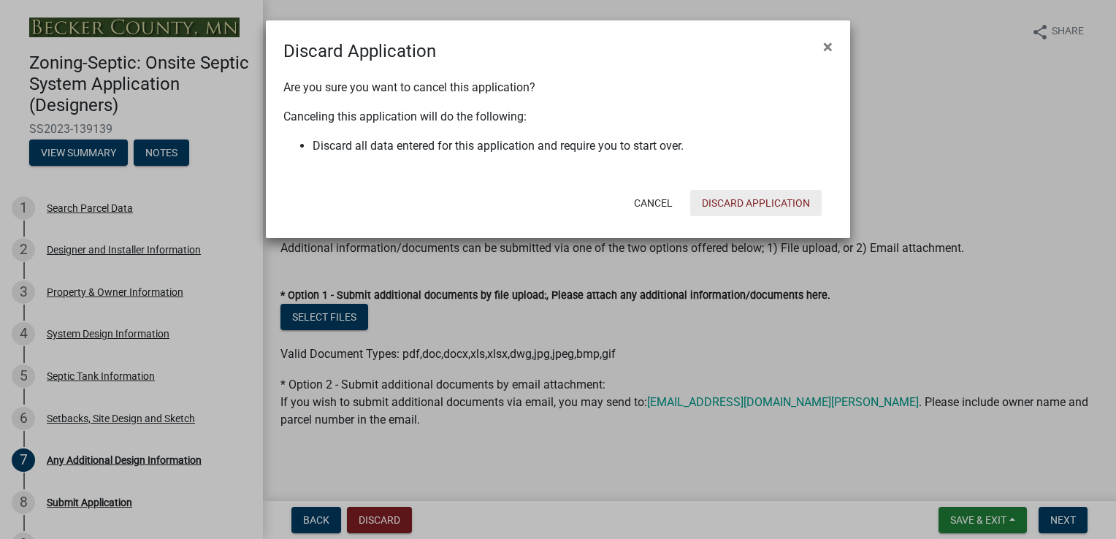
click at [754, 203] on button "Discard Application" at bounding box center [755, 203] width 131 height 26
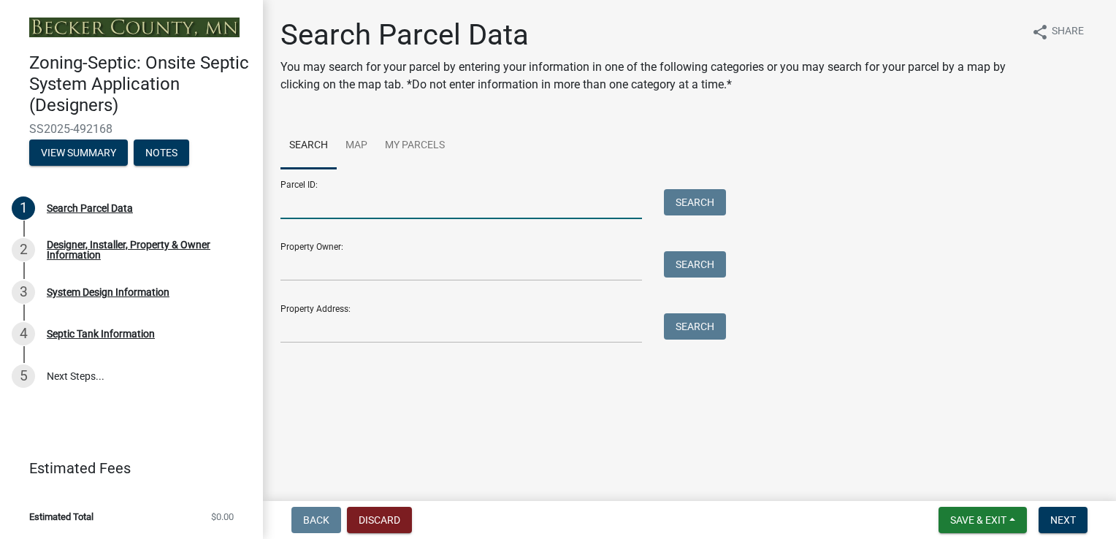
click at [495, 210] on input "Parcel ID:" at bounding box center [461, 204] width 362 height 30
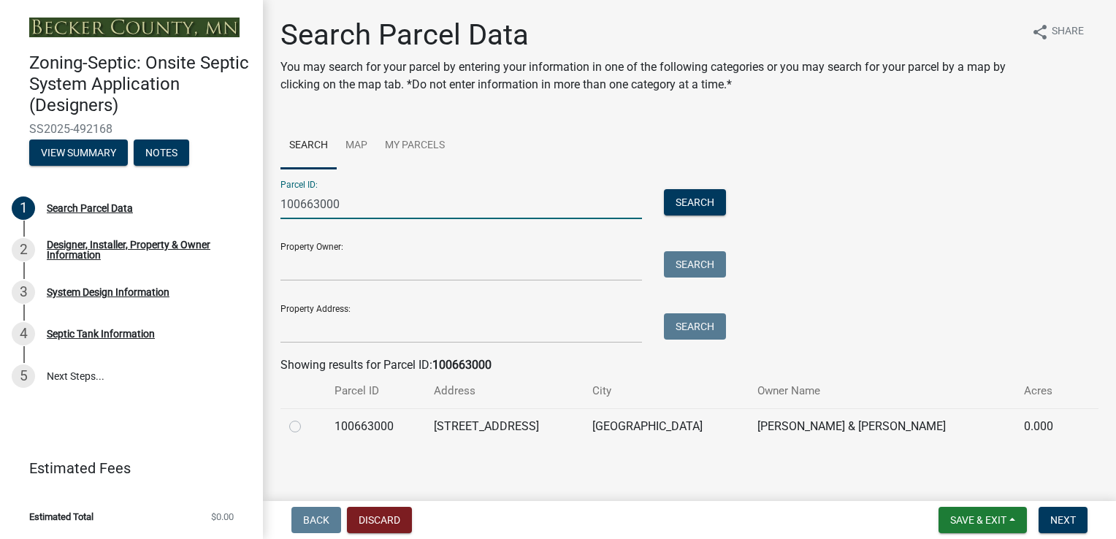
type input "100663000"
click at [307, 418] on label at bounding box center [307, 418] width 0 height 0
click at [307, 427] on input "radio" at bounding box center [311, 422] width 9 height 9
radio input "true"
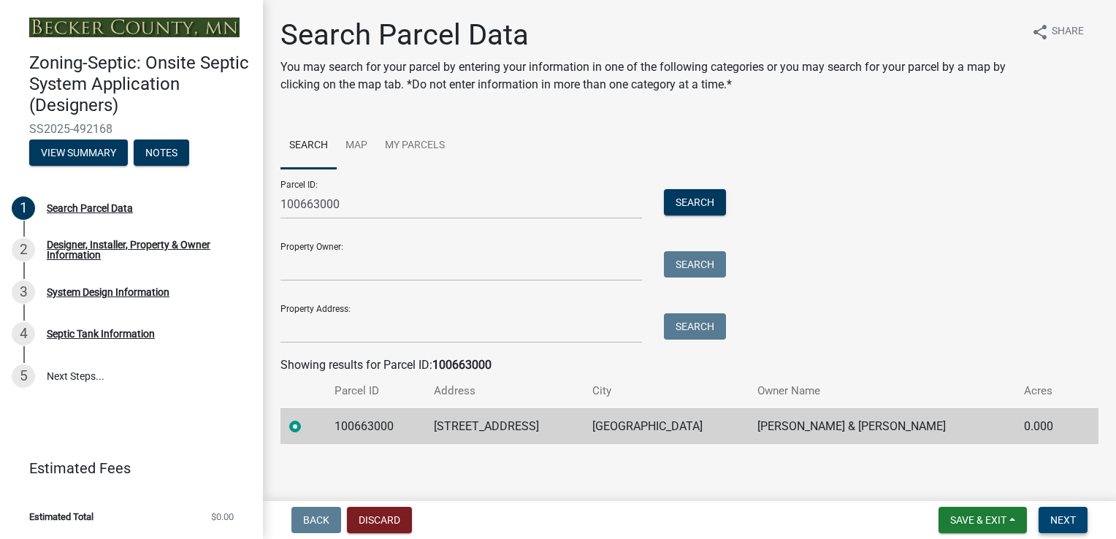
click at [1066, 525] on span "Next" at bounding box center [1063, 520] width 26 height 12
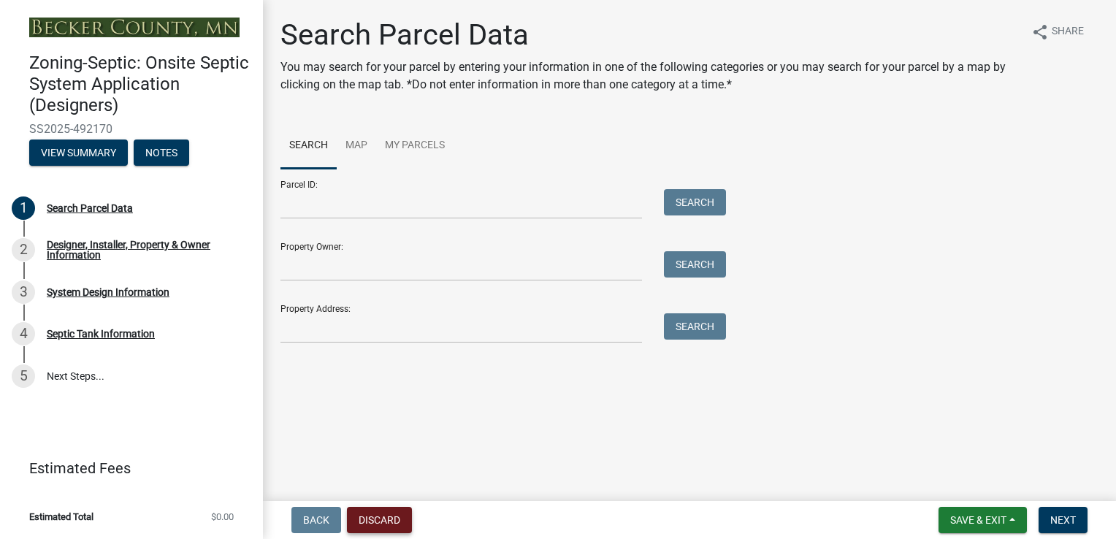
click at [381, 510] on button "Discard" at bounding box center [379, 520] width 65 height 26
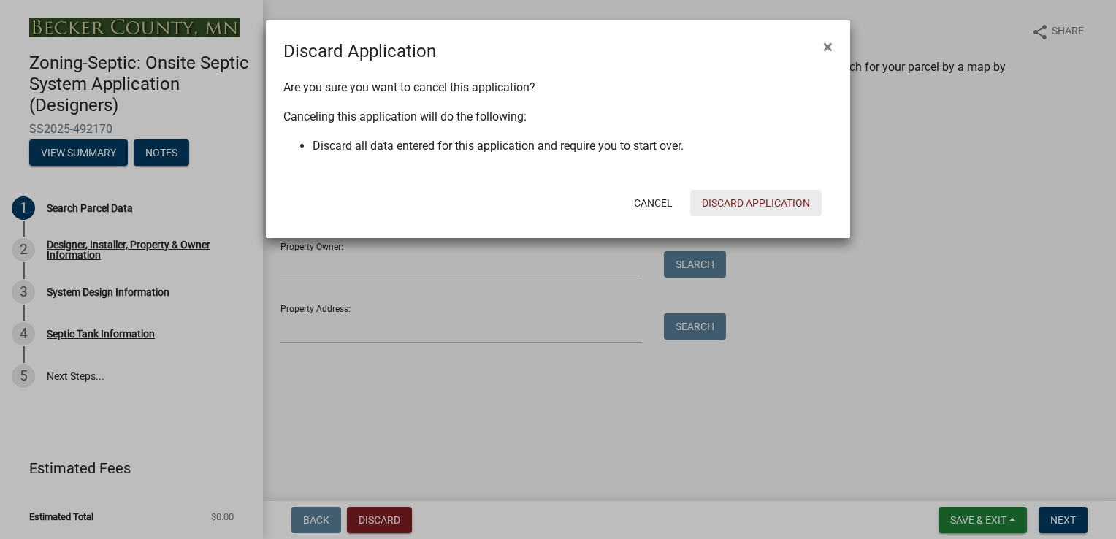
click at [733, 199] on button "Discard Application" at bounding box center [755, 203] width 131 height 26
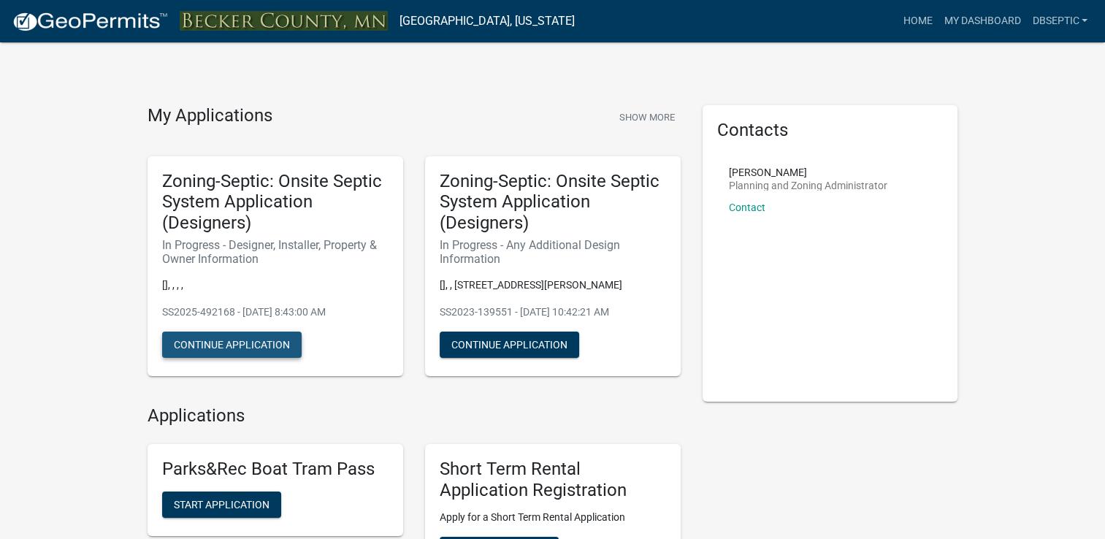
click at [205, 340] on button "Continue Application" at bounding box center [231, 345] width 139 height 26
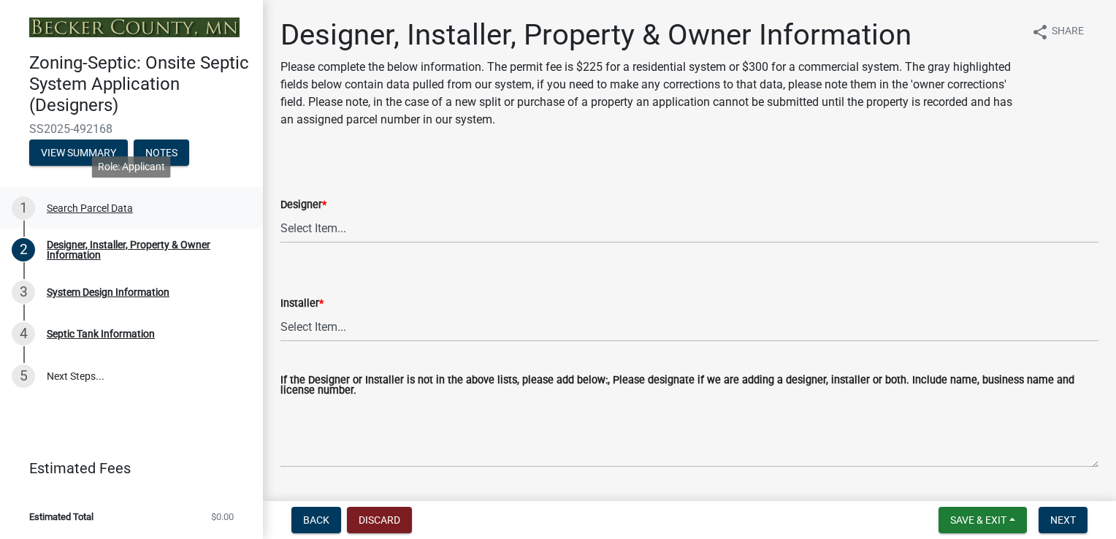
click at [80, 206] on div "Search Parcel Data" at bounding box center [90, 208] width 86 height 10
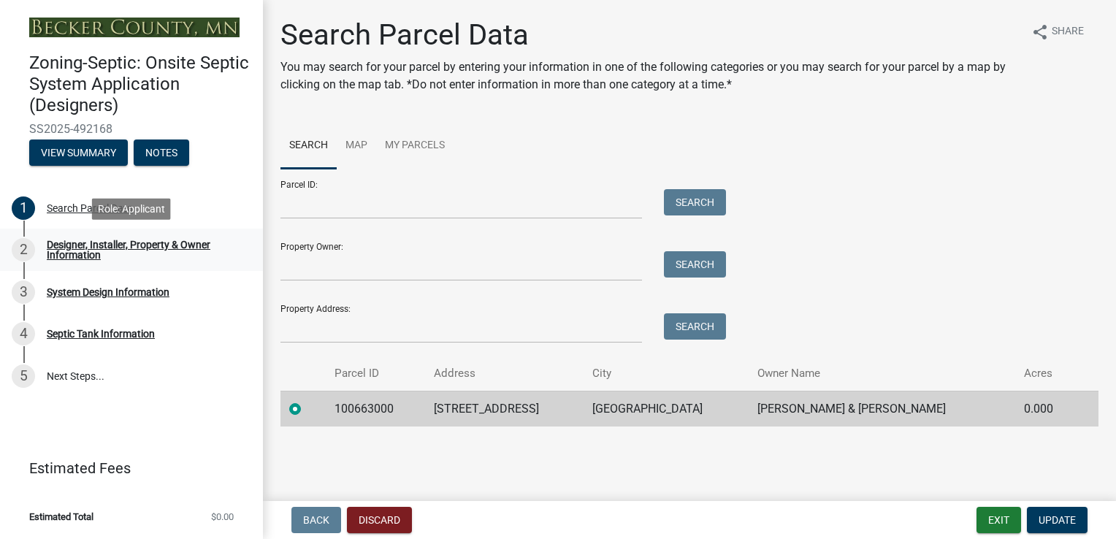
click at [152, 240] on div "Designer, Installer, Property & Owner Information" at bounding box center [143, 250] width 193 height 20
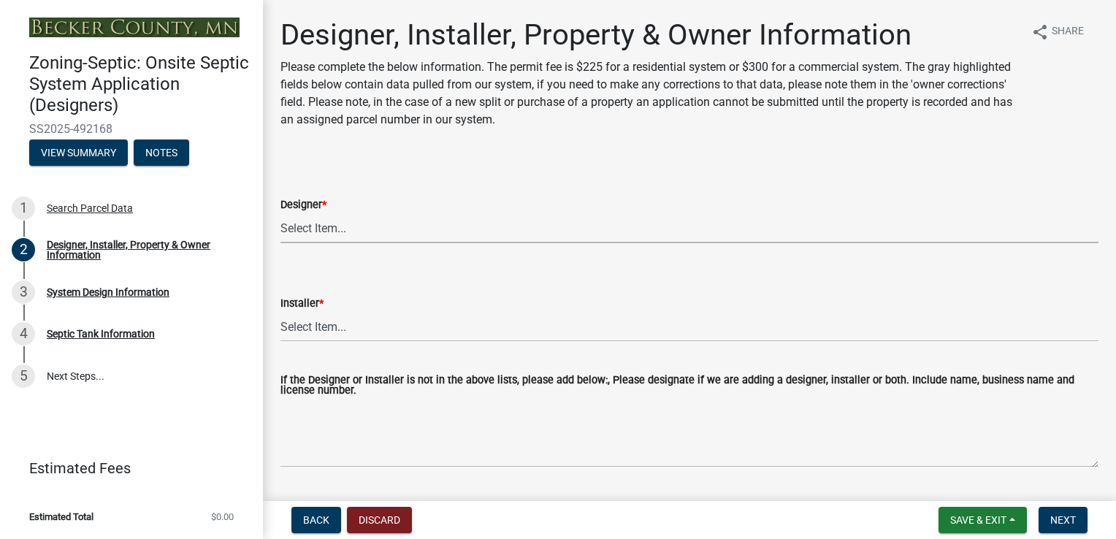
click at [390, 232] on select "Select Item... OTHER – Not listed (please add in next field and we will add to …" at bounding box center [689, 228] width 818 height 30
click at [280, 213] on select "Select Item... OTHER – Not listed (please add in next field and we will add to …" at bounding box center [689, 228] width 818 height 30
select select "93568ba9-377d-4c4d-ade0-18cfa13ae8d1"
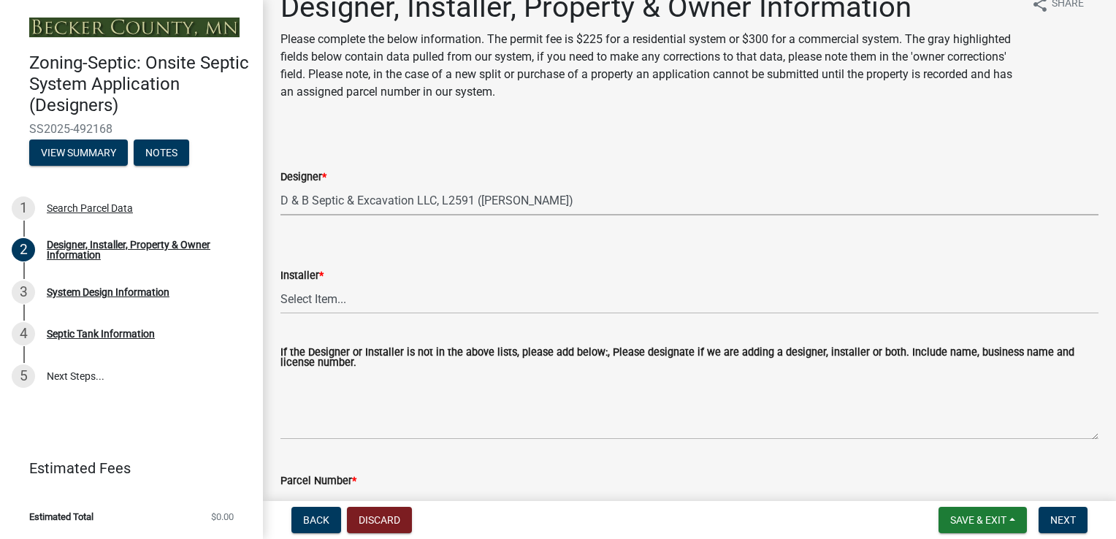
scroll to position [28, 0]
click at [334, 294] on select "Select Item... OTHER – Not listed (please add in next field and we will add to …" at bounding box center [689, 298] width 818 height 30
click at [280, 283] on select "Select Item... OTHER – Not listed (please add in next field and we will add to …" at bounding box center [689, 298] width 818 height 30
select select "93d16d8d-28e7-42bc-9d67-35bae6067bdd"
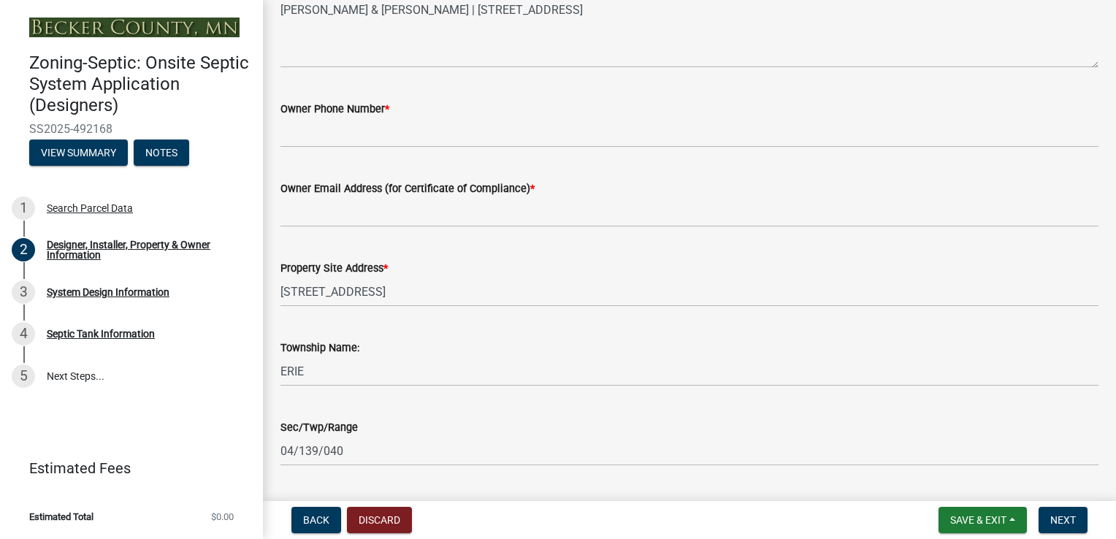
scroll to position [762, 0]
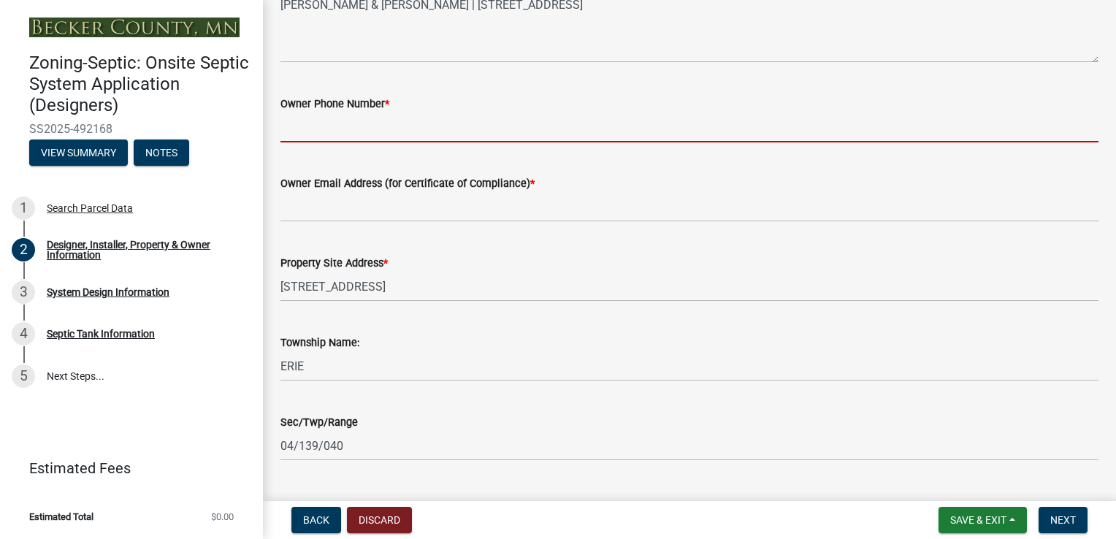
click at [367, 131] on input "Owner Phone Number *" at bounding box center [689, 127] width 818 height 30
type input "[PHONE_NUMBER]"
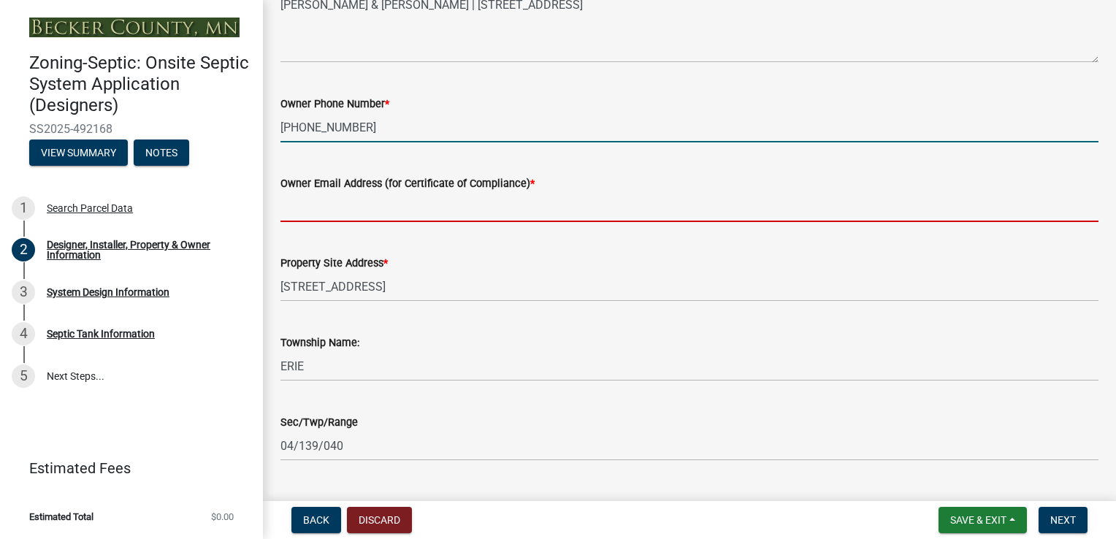
type input "[EMAIL_ADDRESS][PERSON_NAME][DOMAIN_NAME]"
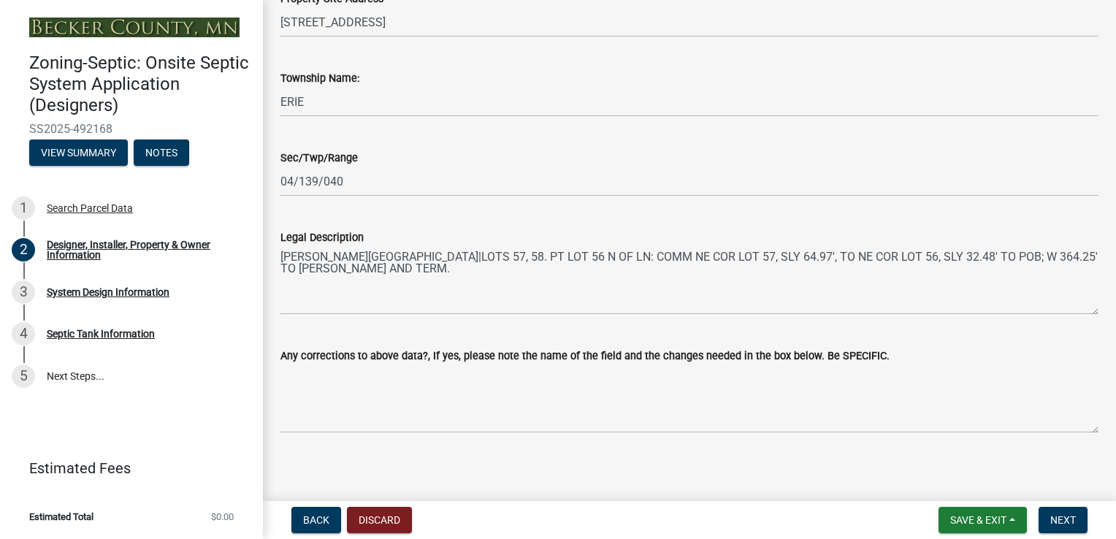
scroll to position [1033, 0]
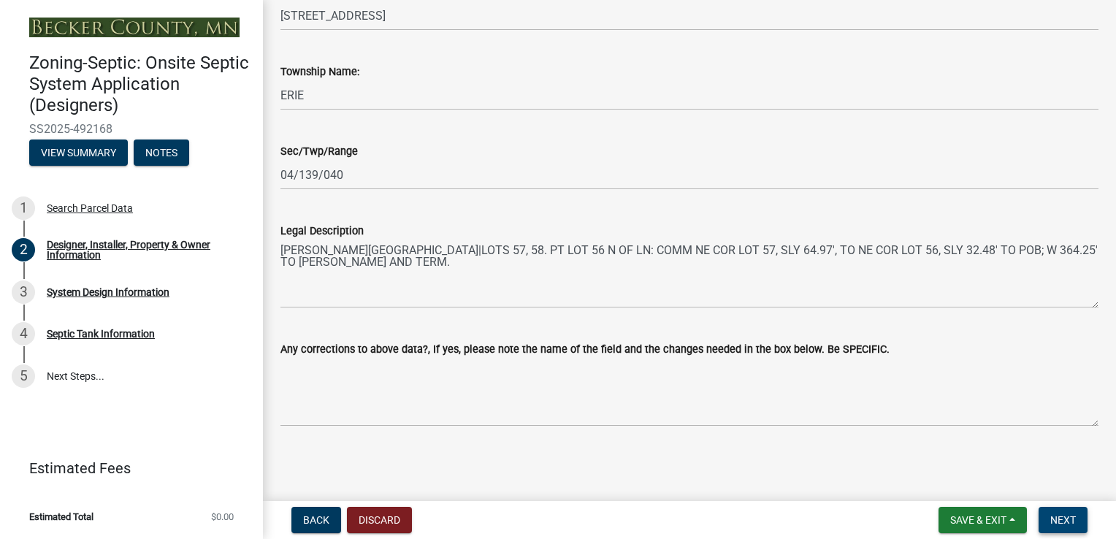
click at [1058, 525] on span "Next" at bounding box center [1063, 520] width 26 height 12
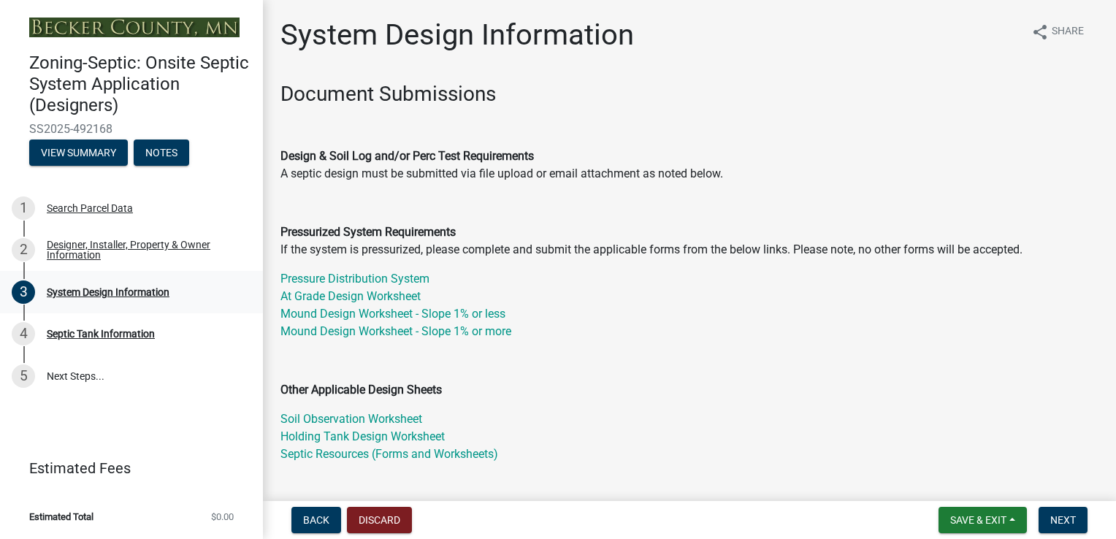
click at [131, 301] on div "3 System Design Information" at bounding box center [126, 291] width 228 height 23
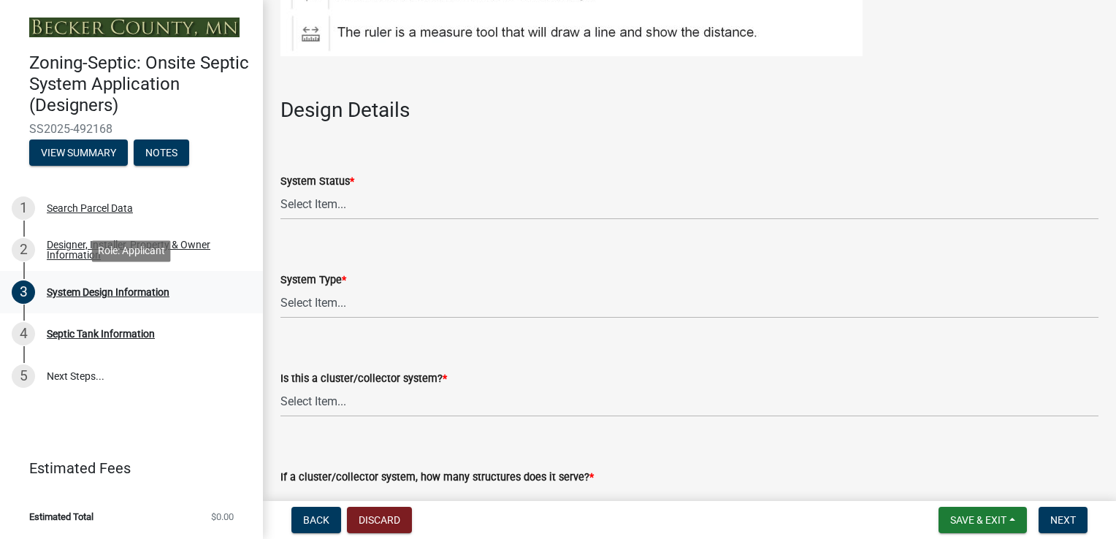
scroll to position [1693, 0]
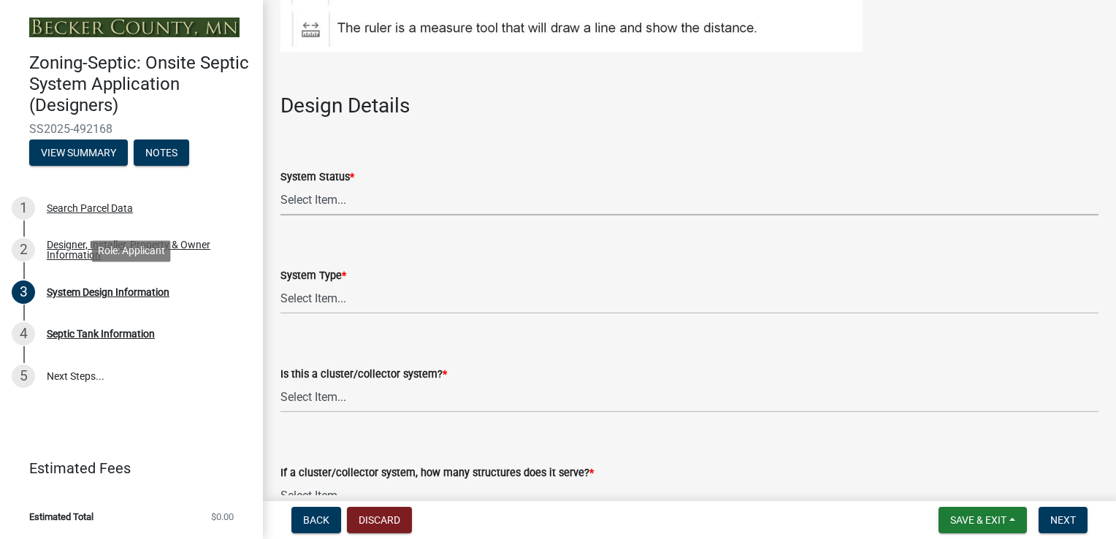
click at [332, 213] on select "Select Item... No Existing System Replacement System Failing System (Cesspool, …" at bounding box center [689, 201] width 818 height 30
click at [280, 186] on select "Select Item... No Existing System Replacement System Failing System (Cesspool, …" at bounding box center [689, 201] width 818 height 30
select select "55497d75-c43f-4635-a730-e0737ce05d56"
click at [337, 302] on select "Select Item... Type I Type II Type III Type IV Type V" at bounding box center [689, 299] width 818 height 30
click at [280, 284] on select "Select Item... Type I Type II Type III Type IV Type V" at bounding box center [689, 299] width 818 height 30
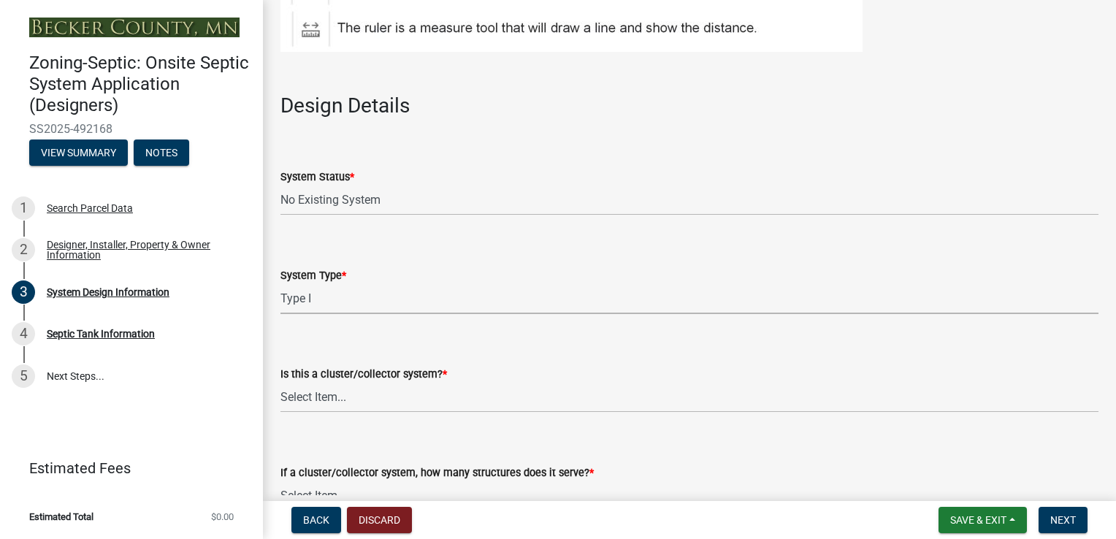
select select "25258e87-3ef9-4f1c-a5f1-75a1d463abfb"
click at [328, 400] on select "Select Item... Yes No" at bounding box center [689, 398] width 818 height 30
click at [280, 383] on select "Select Item... Yes No" at bounding box center [689, 398] width 818 height 30
select select "011fbff4-a41d-4a75-9bd8-71c7e6c69e0d"
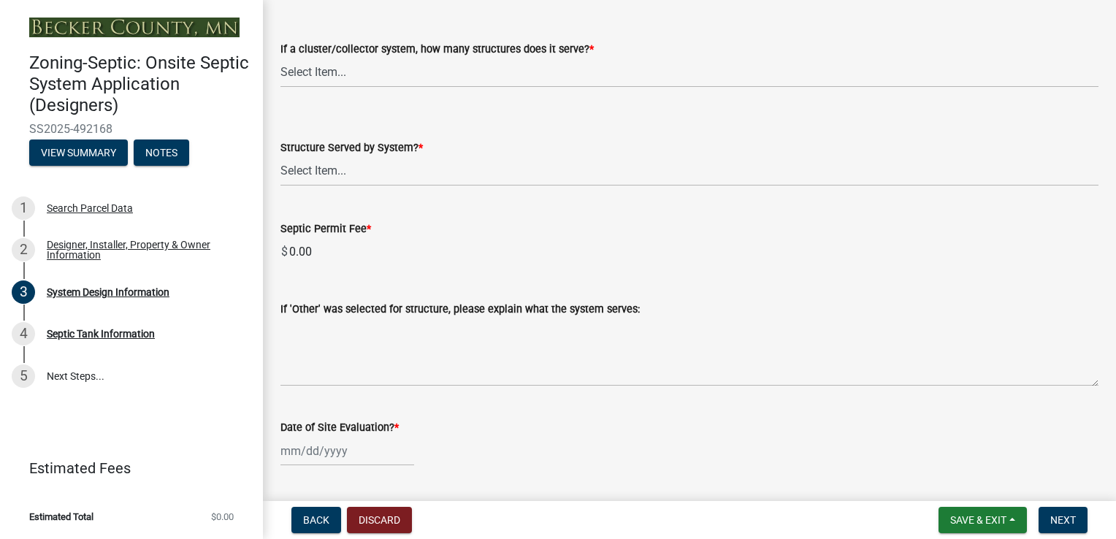
scroll to position [2125, 0]
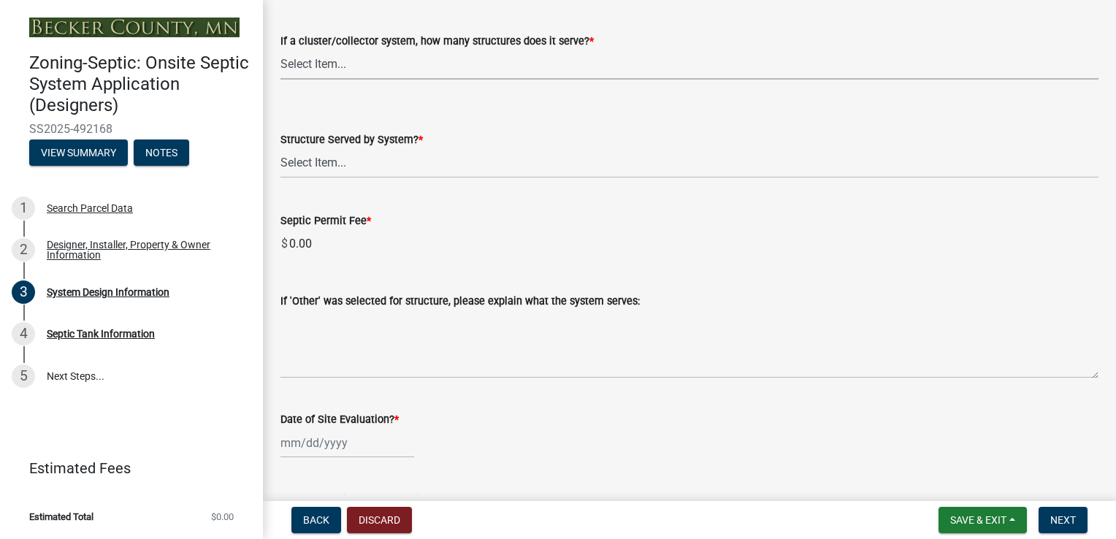
click at [363, 66] on select "Select Item... Not a cluster/collector system 1 2 3 4 5 6 7 8 9 10" at bounding box center [689, 65] width 818 height 30
click at [280, 50] on select "Select Item... Not a cluster/collector system 1 2 3 4 5 6 7 8 9 10" at bounding box center [689, 65] width 818 height 30
select select "85fdfef2-2683-4311-b5d5-5505f6411127"
click at [339, 167] on select "Select Item... Commercial Resort Commercial - Non Resort Other Full-Time Dwelli…" at bounding box center [689, 163] width 818 height 30
click at [280, 148] on select "Select Item... Commercial Resort Commercial - Non Resort Other Full-Time Dwelli…" at bounding box center [689, 163] width 818 height 30
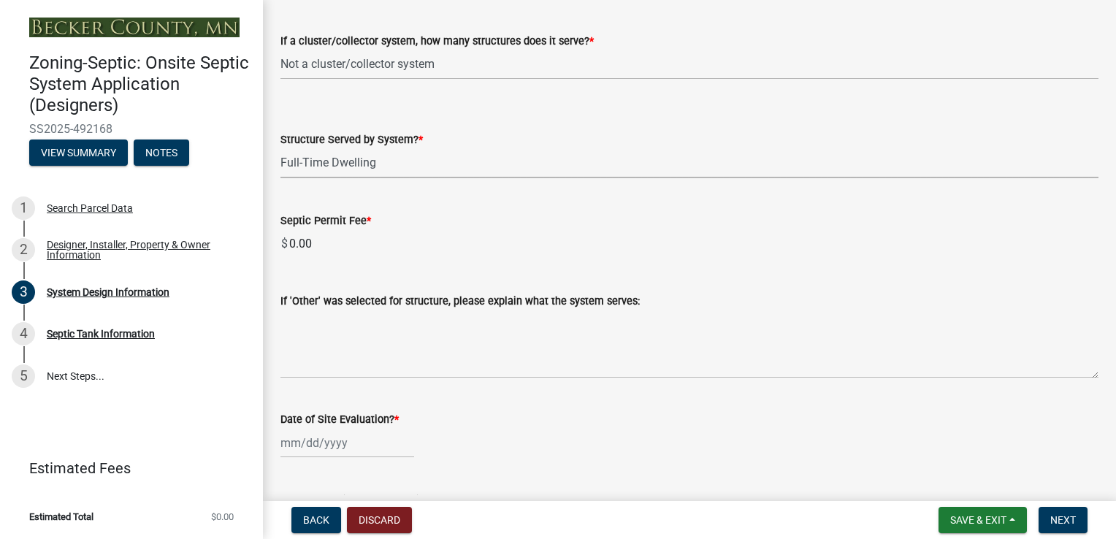
select select "d95a9312-c8a1-4ec7-8581-25dbcf440a1f"
click at [335, 446] on div at bounding box center [347, 443] width 134 height 30
select select "10"
select select "2025"
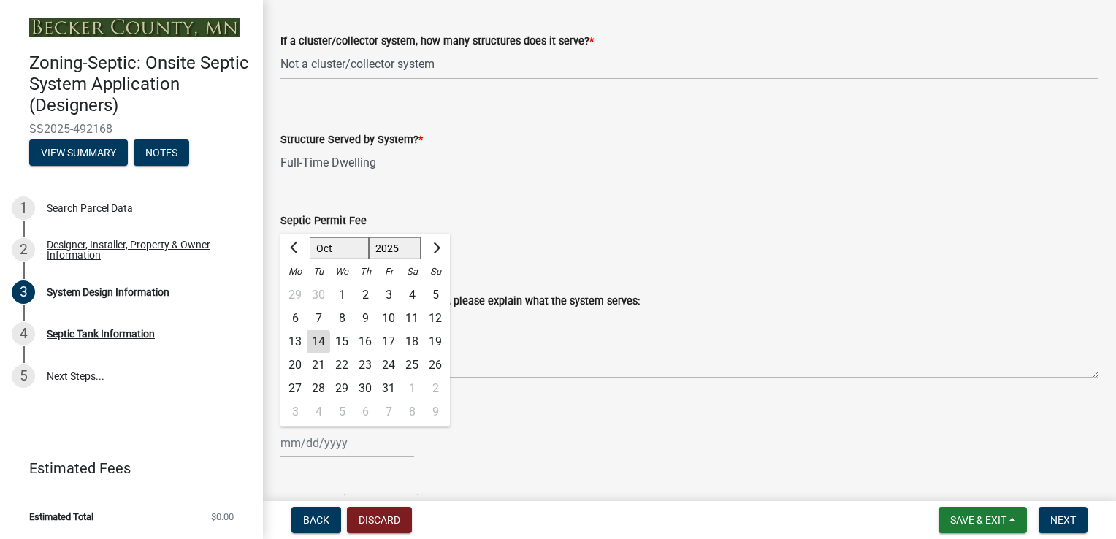
click at [297, 340] on div "13" at bounding box center [294, 341] width 23 height 23
type input "[DATE]"
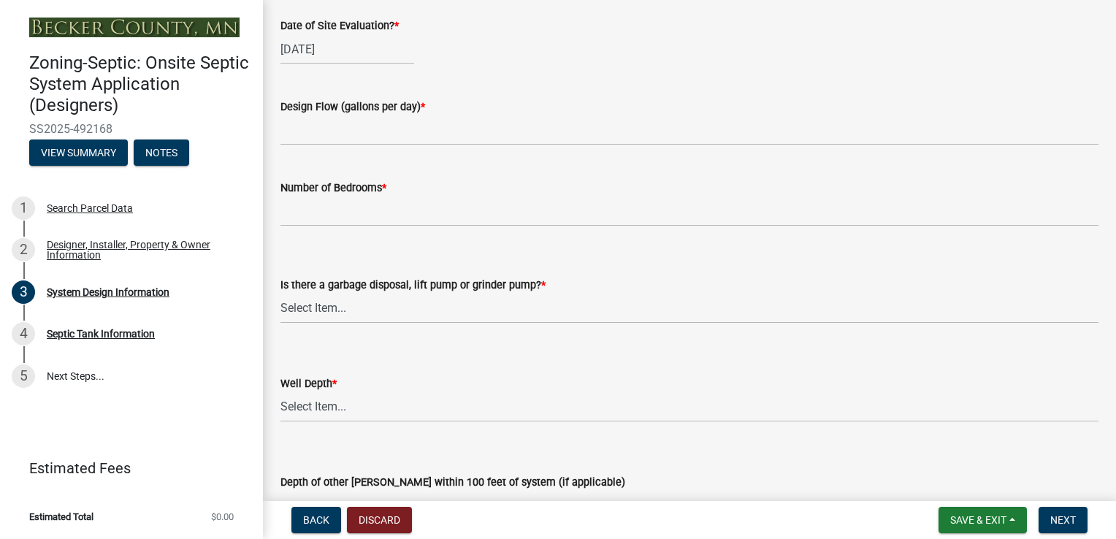
scroll to position [2518, 0]
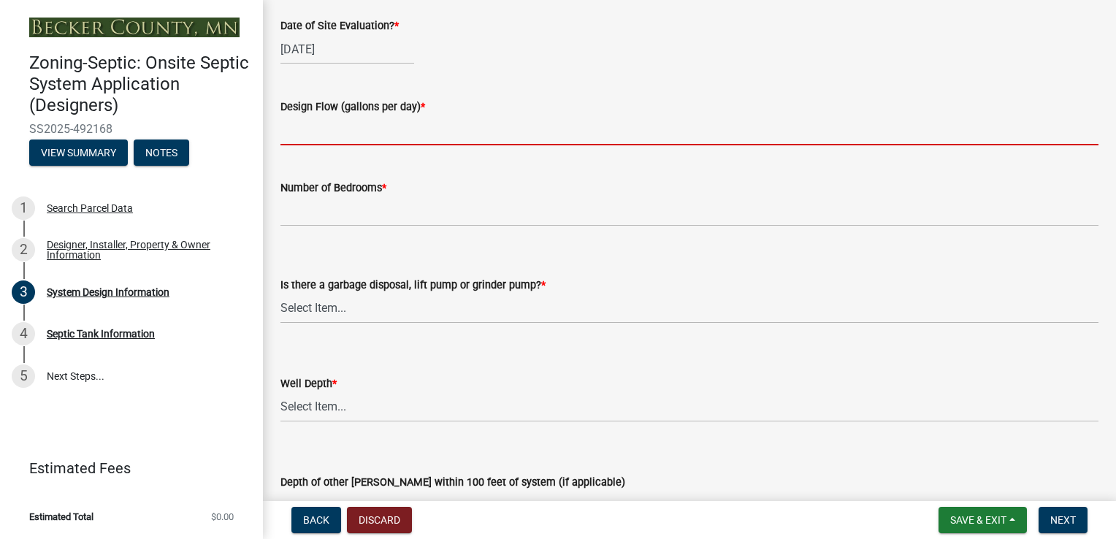
click at [398, 134] on input "text" at bounding box center [689, 130] width 818 height 30
type input "750"
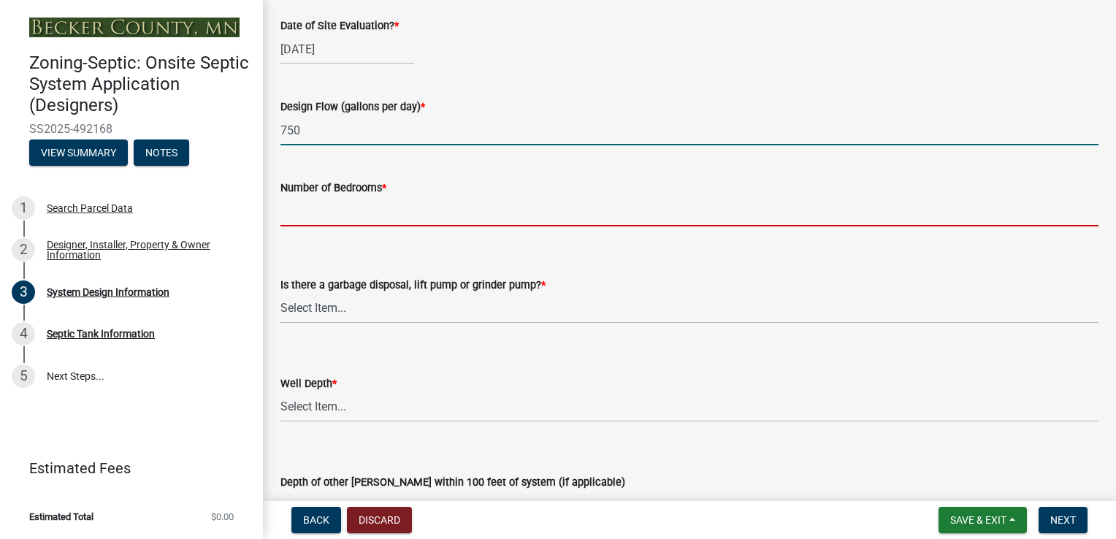
type input "5"
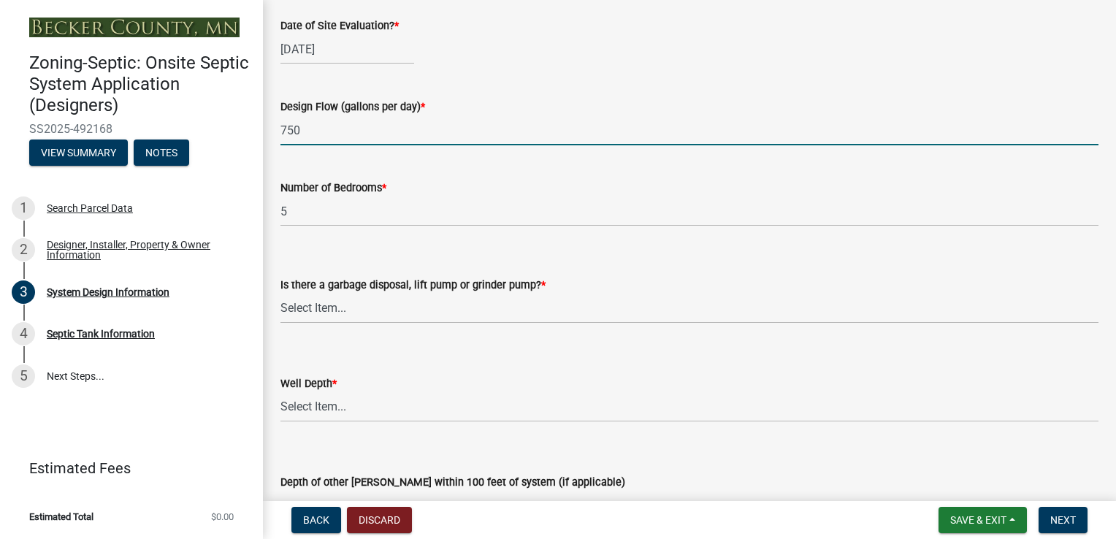
type input "20""
type input "Mound"
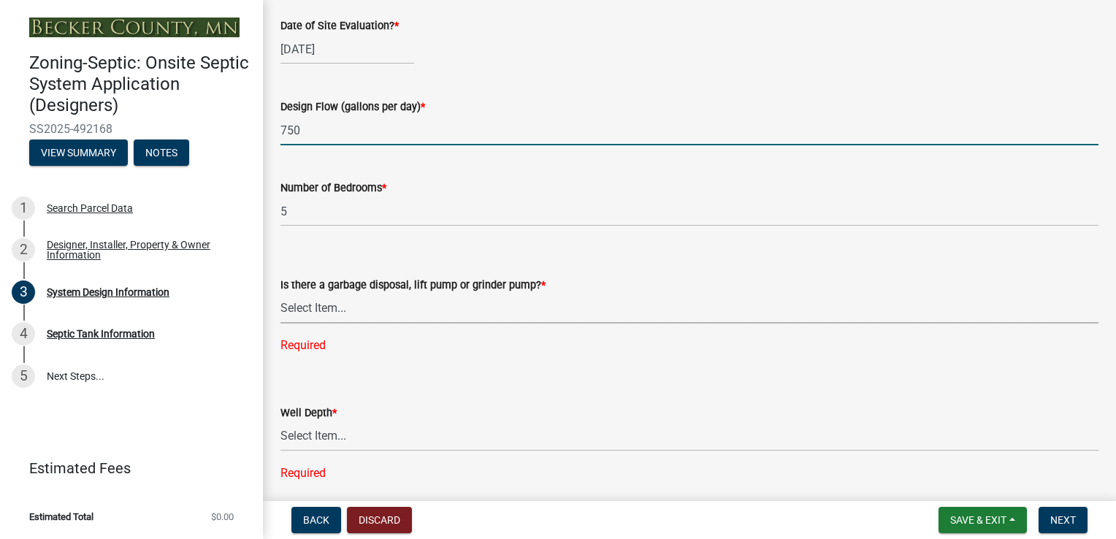
click at [305, 307] on select "Select Item... Yes No" at bounding box center [689, 309] width 818 height 30
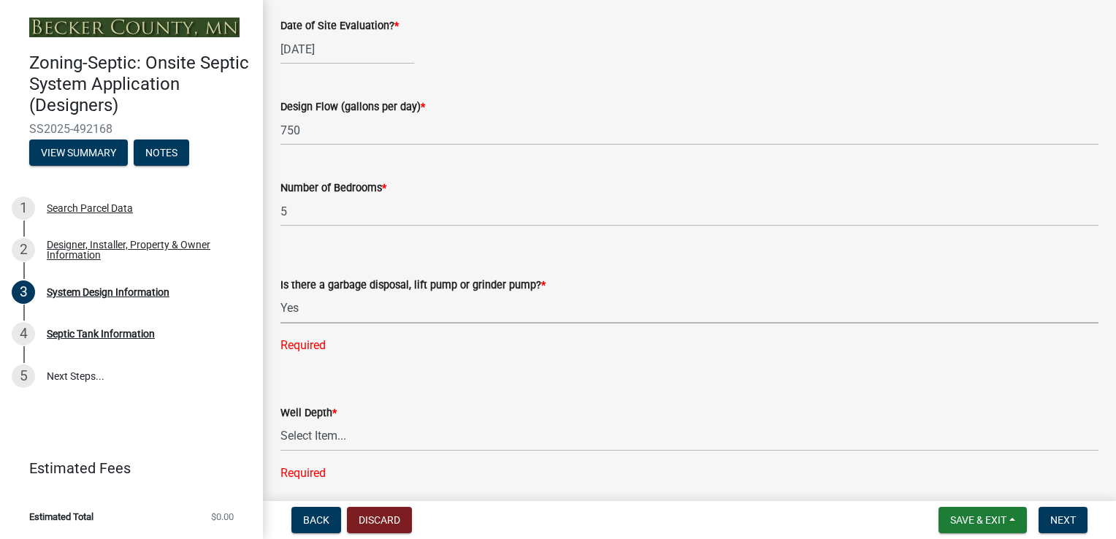
click at [280, 294] on select "Select Item... Yes No" at bounding box center [689, 309] width 818 height 30
select select "1002d2f5-04ee-41f0-9277-2fadb170a736"
click at [324, 403] on select "Select Item... Deep Well Shallow Well Well not yet installed - To be drilled No…" at bounding box center [689, 407] width 818 height 30
click at [280, 392] on select "Select Item... Deep Well Shallow Well Well not yet installed - To be drilled No…" at bounding box center [689, 407] width 818 height 30
select select "ef698bf5-6172-44c1-9ffb-522c07469aed"
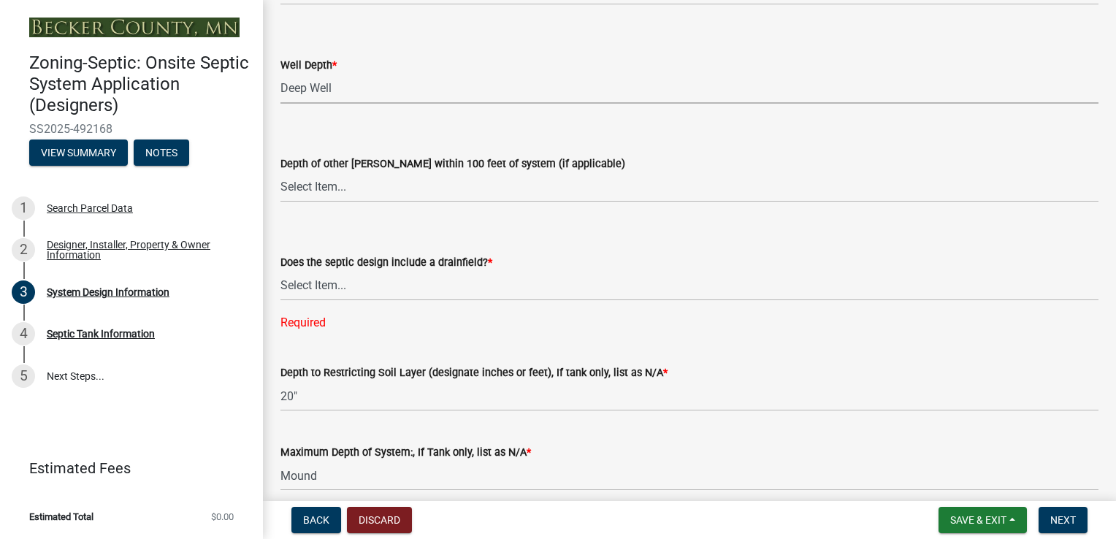
scroll to position [2900, 0]
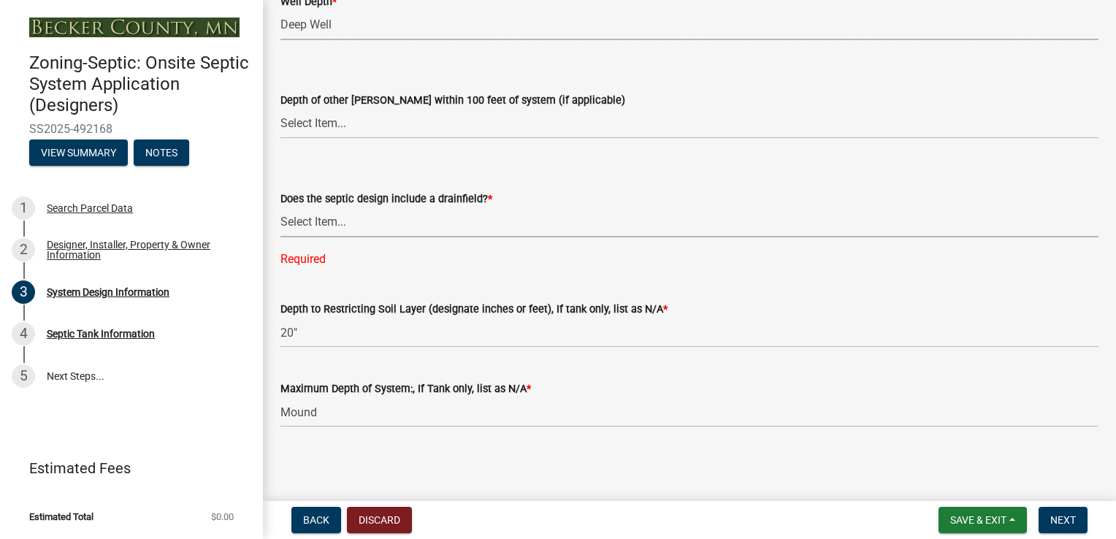
click at [329, 223] on select "Select Item... Yes No Existing - COC must by submitted" at bounding box center [689, 222] width 818 height 30
click at [280, 236] on select "Select Item... Yes No Existing - COC must by submitted" at bounding box center [689, 222] width 818 height 30
select select "a0c59fcd-b61c-4c3a-90a8-e70849750c47"
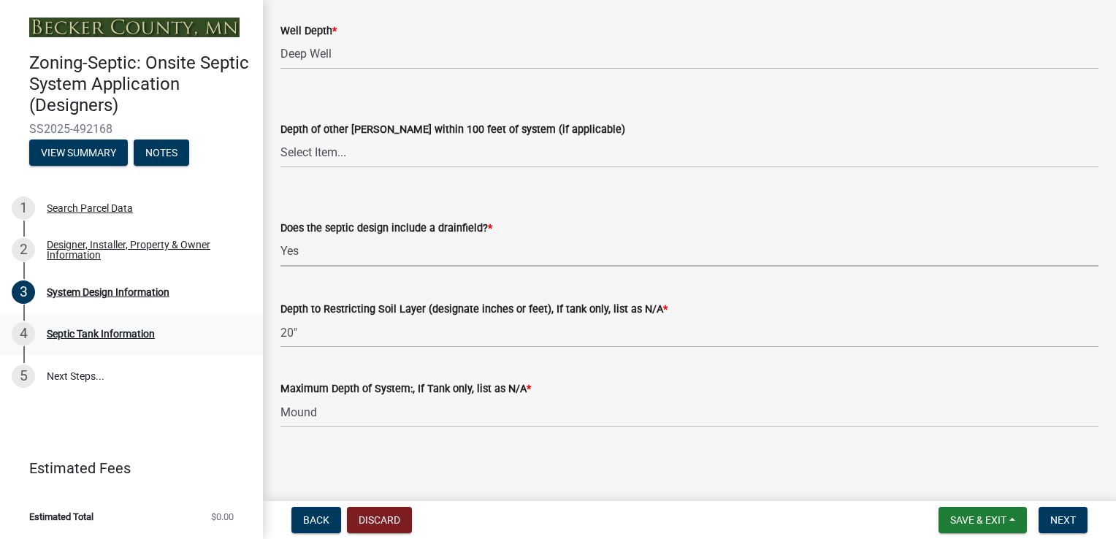
click at [123, 340] on div "4 Septic Tank Information" at bounding box center [126, 333] width 228 height 23
click at [1062, 527] on button "Next" at bounding box center [1063, 520] width 49 height 26
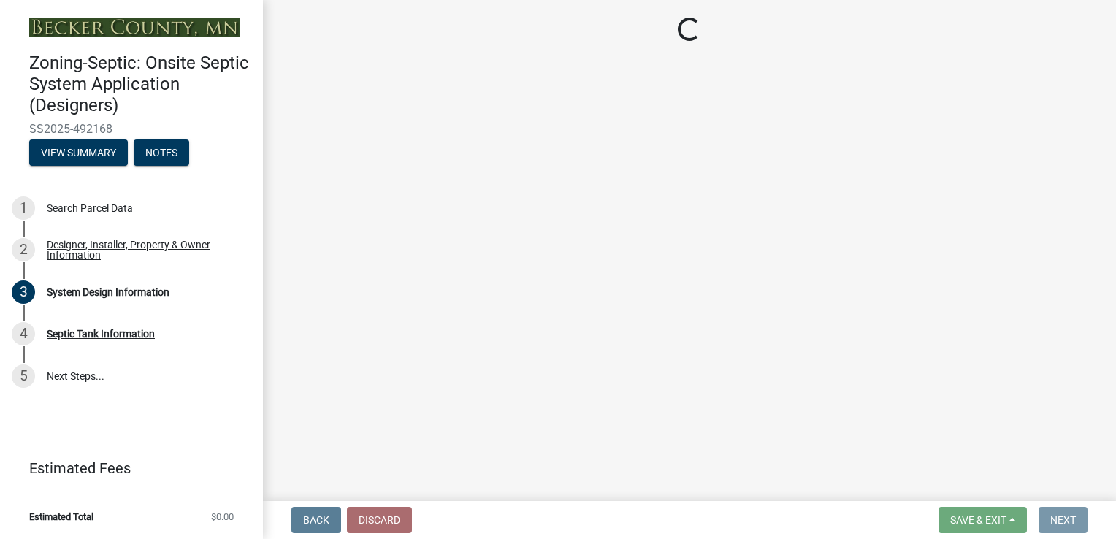
scroll to position [0, 0]
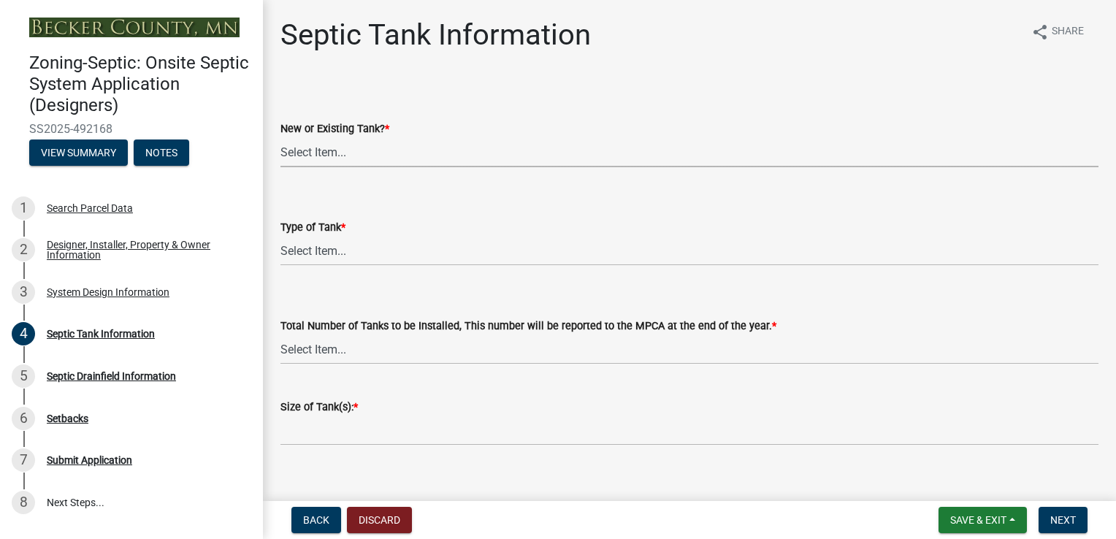
click at [344, 157] on select "Select Item... New Existing Both -New and Existing Tank" at bounding box center [689, 152] width 818 height 30
click at [280, 137] on select "Select Item... New Existing Both -New and Existing Tank" at bounding box center [689, 152] width 818 height 30
select select "f9fbe67c-c1cf-4a63-8ad4-799ce56b7f21"
click at [337, 254] on select "Select Item... Single Septic Tank Compartmented Tank Single Tank plus Compartme…" at bounding box center [689, 251] width 818 height 30
click at [280, 236] on select "Select Item... Single Septic Tank Compartmented Tank Single Tank plus Compartme…" at bounding box center [689, 251] width 818 height 30
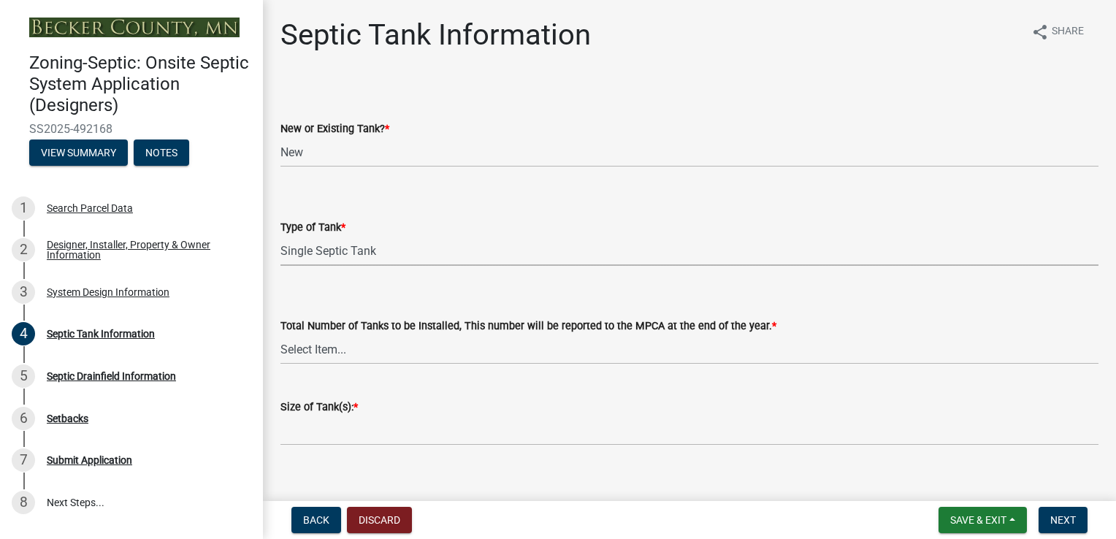
select select "755580e7-6a23-4f31-b987-1fba436fc27e"
click at [317, 353] on select "Select Item... 0 1 2 3 4" at bounding box center [689, 349] width 818 height 30
click at [280, 334] on select "Select Item... 0 1 2 3 4" at bounding box center [689, 349] width 818 height 30
select select "452a777c-0560-49ff-95bc-b0f851bbc8fe"
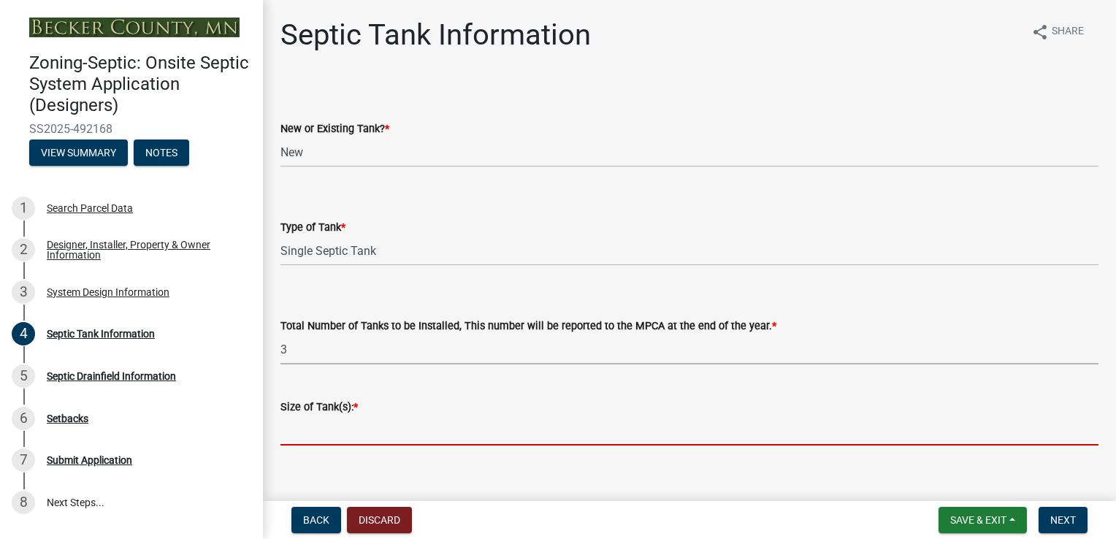
click at [370, 429] on input "Size of Tank(s): *" at bounding box center [689, 431] width 818 height 30
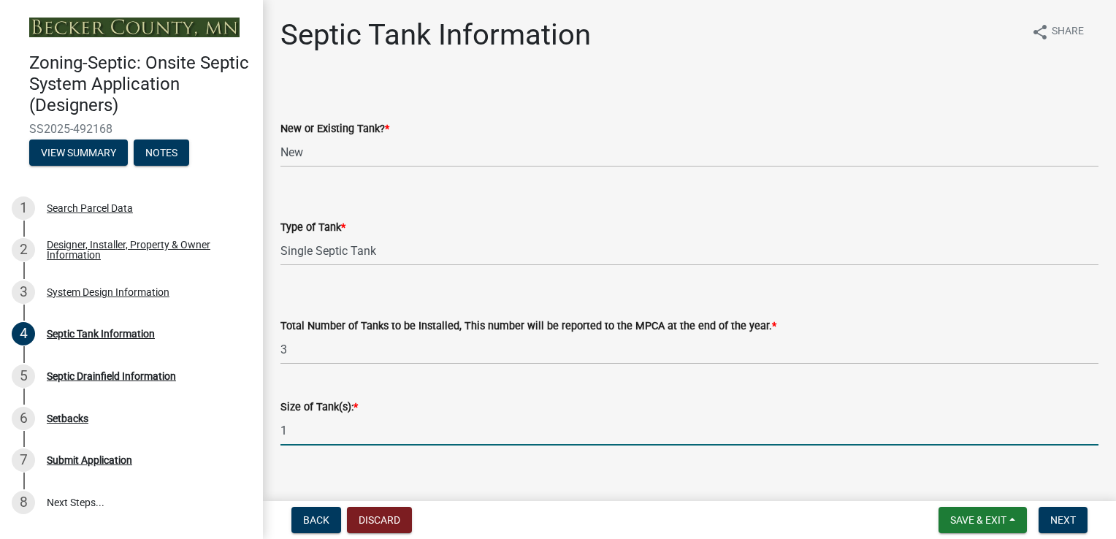
type input "1 - 1500 gallon and 2 - 1000 gallon tanks"
type input "SJ"
type input "1/2 hp"
type input "2""
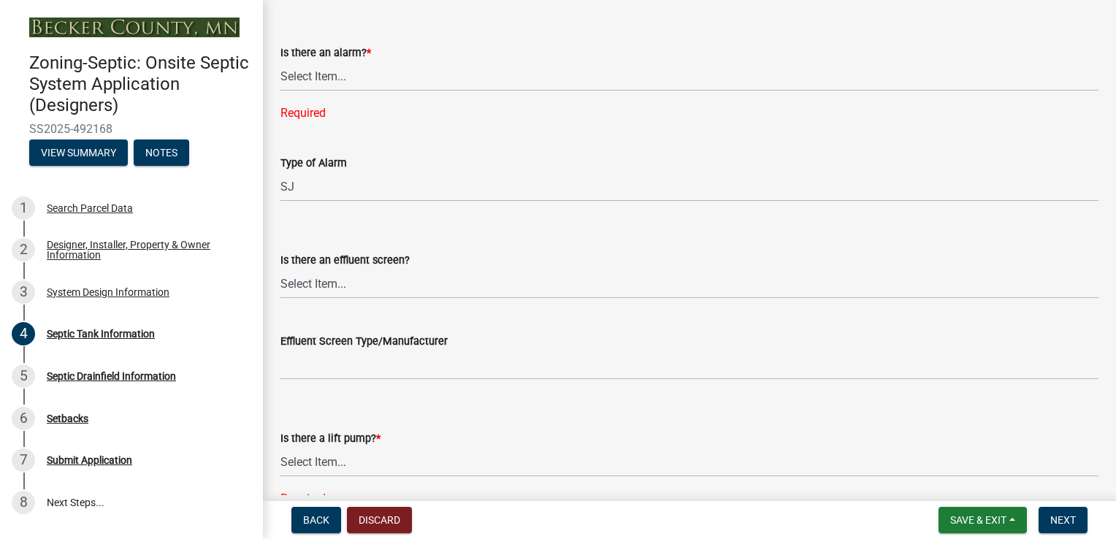
scroll to position [454, 0]
click at [337, 76] on select "Select Item... Yes No" at bounding box center [689, 74] width 818 height 30
click at [280, 59] on select "Select Item... Yes No" at bounding box center [689, 74] width 818 height 30
select select "c84d9e4c-2287-4d2e-9ef7-9874a7456ee3"
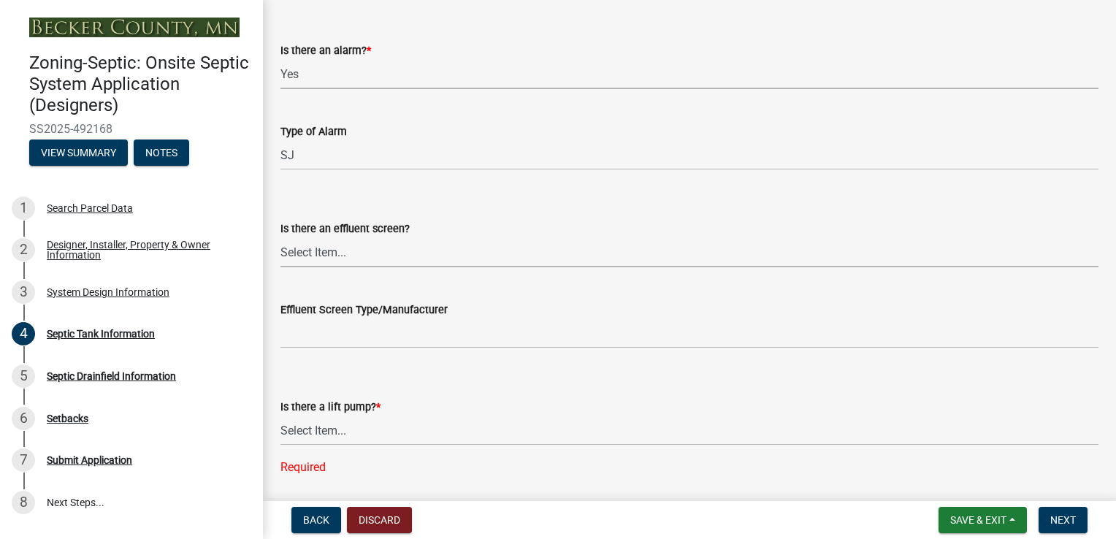
click at [330, 251] on select "Select Item... Yes No" at bounding box center [689, 252] width 818 height 30
click at [280, 237] on select "Select Item... Yes No" at bounding box center [689, 252] width 818 height 30
select select "a956bcdf-8f12-4f61-bfc1-a6e229dc0595"
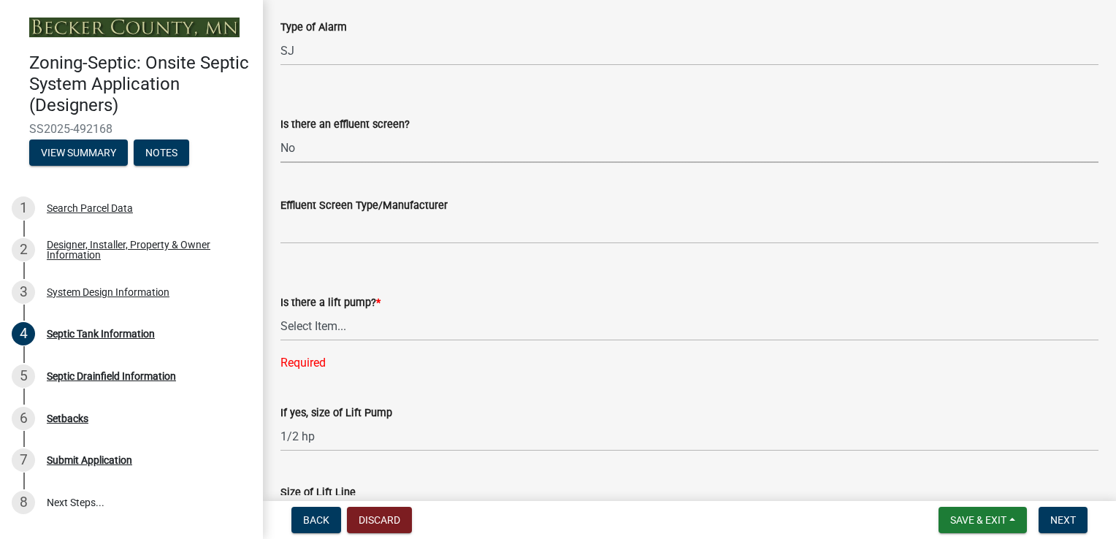
scroll to position [662, 0]
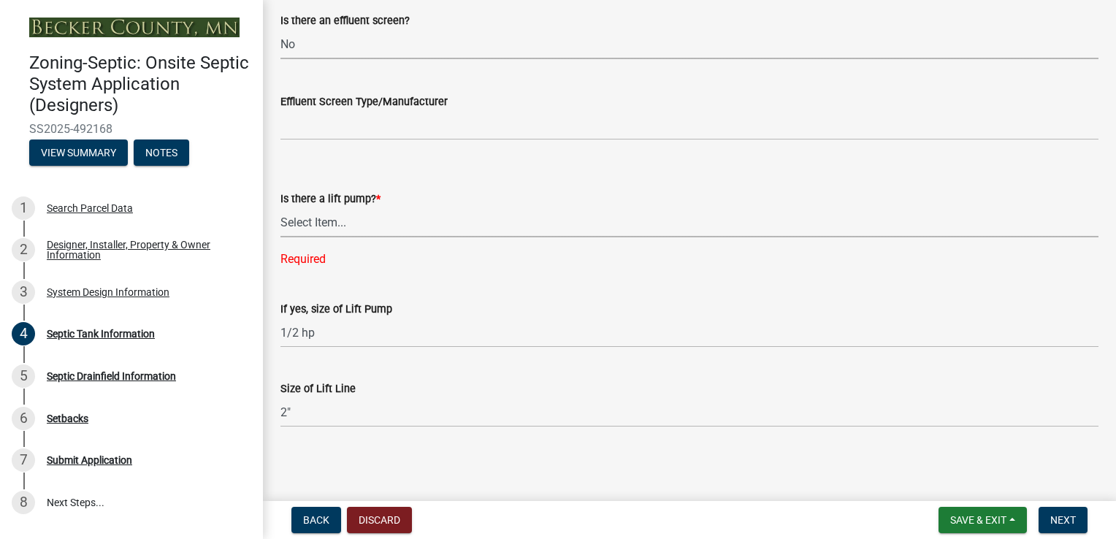
click at [329, 225] on select "Select Item... Yes No" at bounding box center [689, 222] width 818 height 30
click at [280, 236] on select "Select Item... Yes No" at bounding box center [689, 222] width 818 height 30
select select "7b57e397-6881-49c8-9b87-e40bdbeb8239"
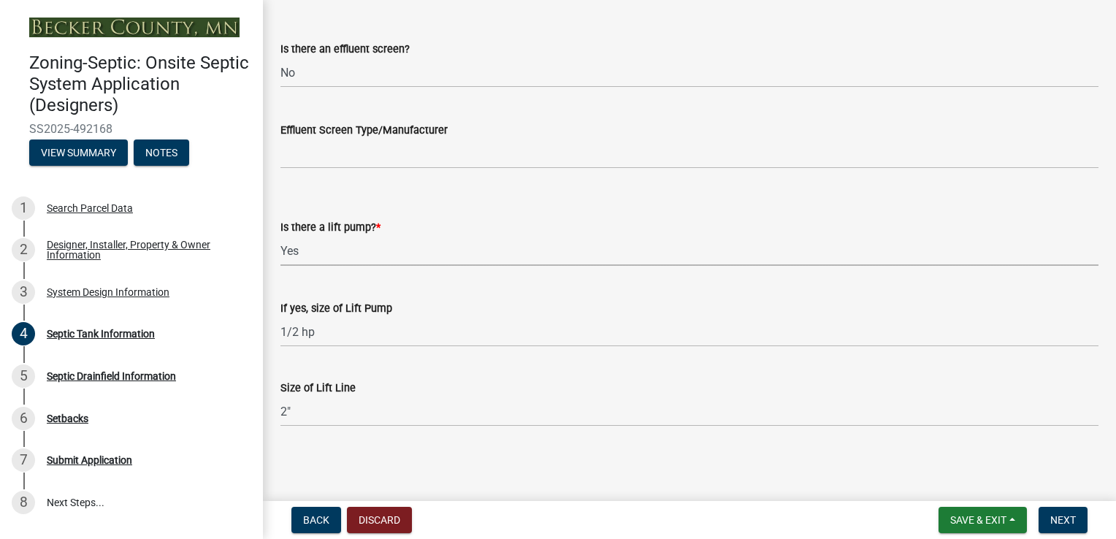
scroll to position [632, 0]
click at [1060, 520] on span "Next" at bounding box center [1063, 520] width 26 height 12
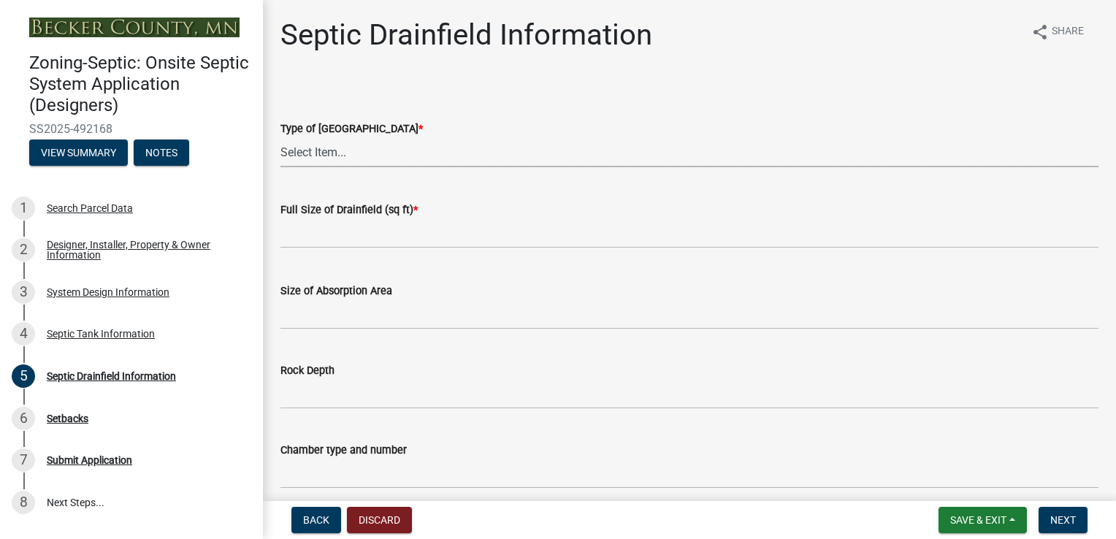
click at [324, 155] on select "Select Item... Chamber Trench Rock Trench Gravelless Mound Pressure Bed Seepage…" at bounding box center [689, 152] width 818 height 30
click at [280, 137] on select "Select Item... Chamber Trench Rock Trench Gravelless Mound Pressure Bed Seepage…" at bounding box center [689, 152] width 818 height 30
select select "757b77d3-357c-421c-8450-4fc78db4eecb"
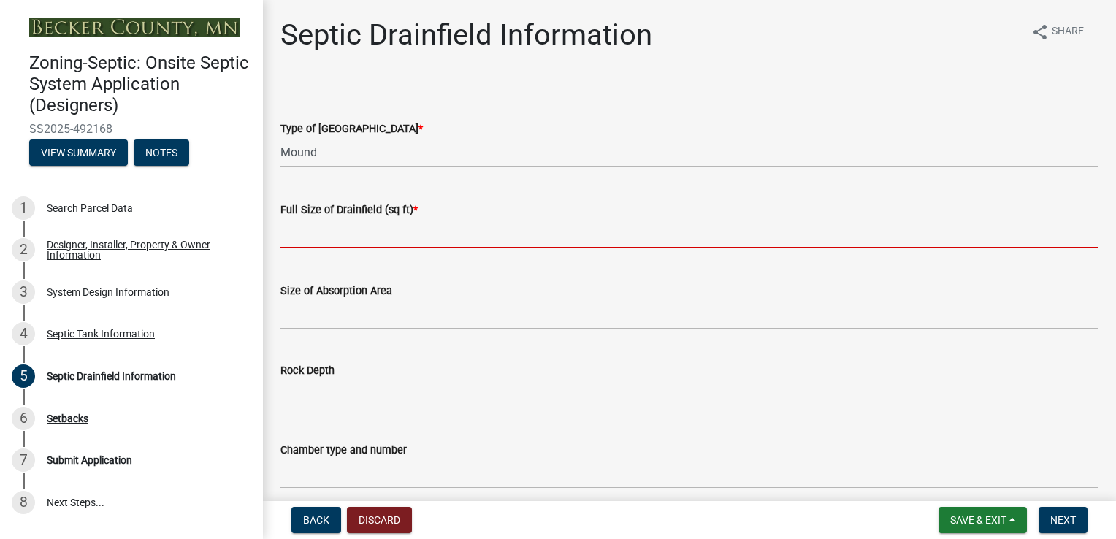
click at [392, 228] on input "text" at bounding box center [689, 233] width 818 height 30
type input "630"
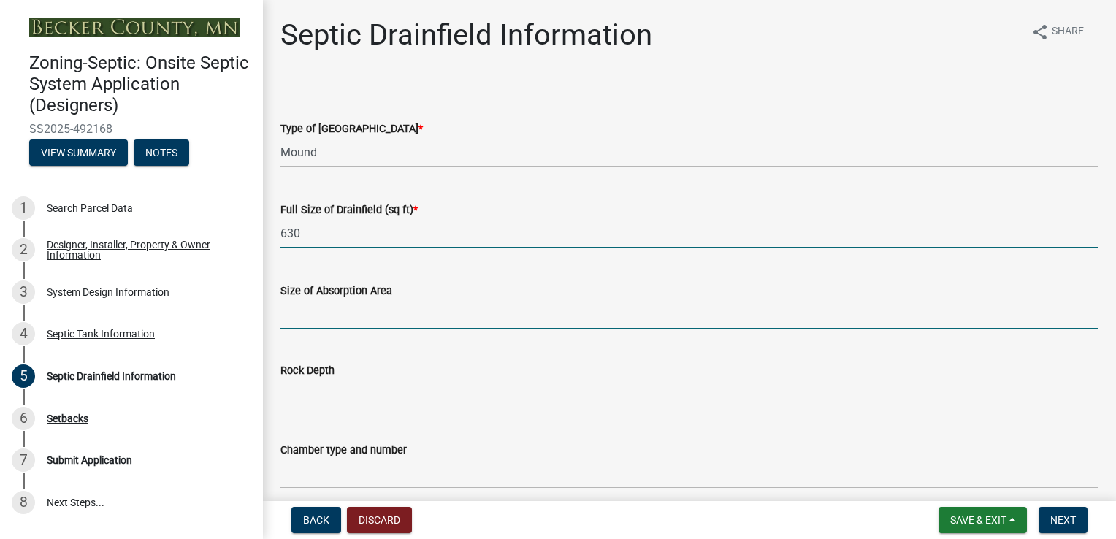
type input "1260"
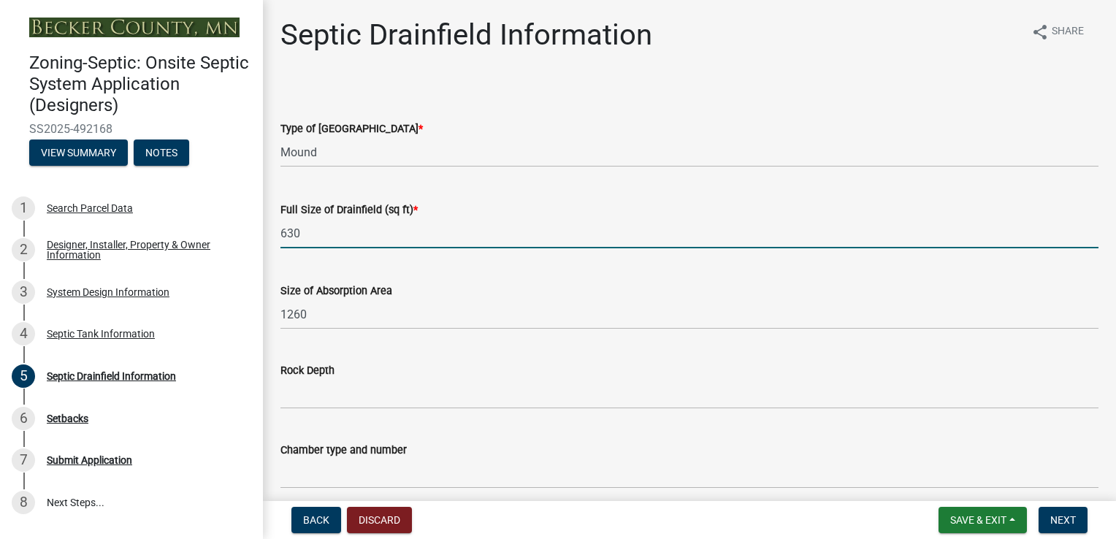
type input "12""
type input "20"
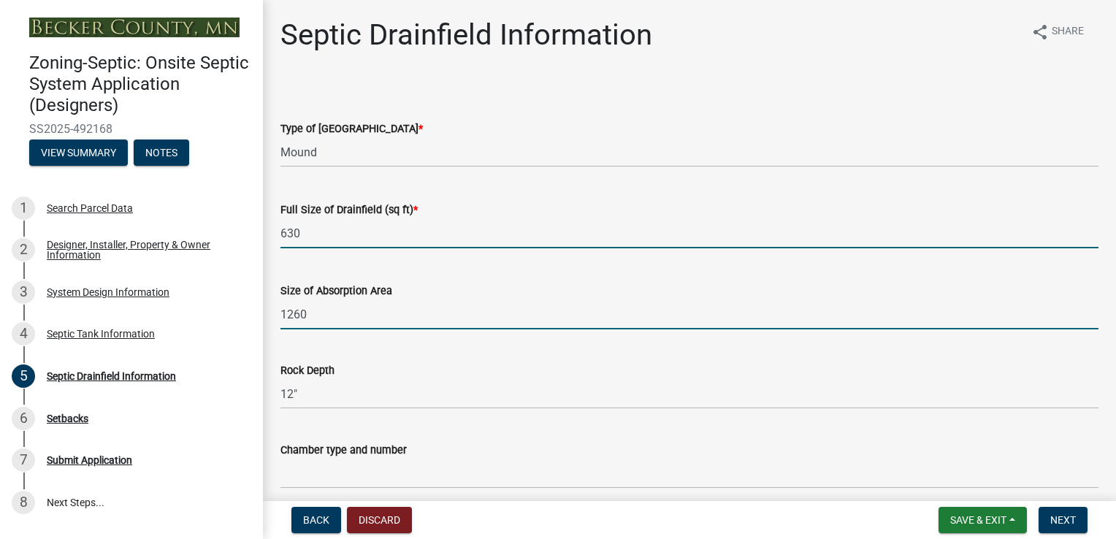
click at [330, 320] on input "1260" at bounding box center [689, 314] width 818 height 30
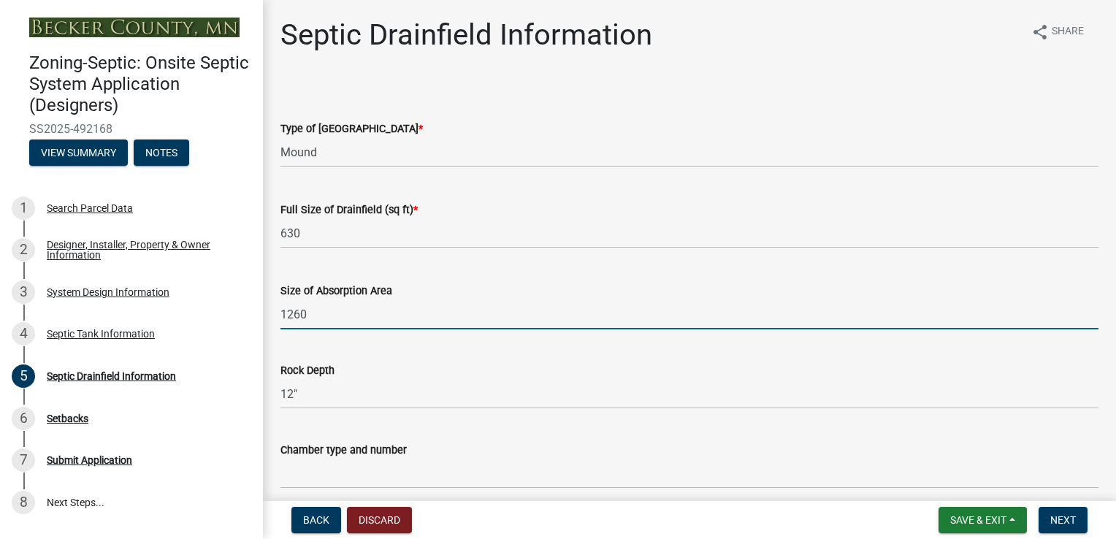
click at [446, 362] on div "Rock Depth" at bounding box center [689, 371] width 818 height 18
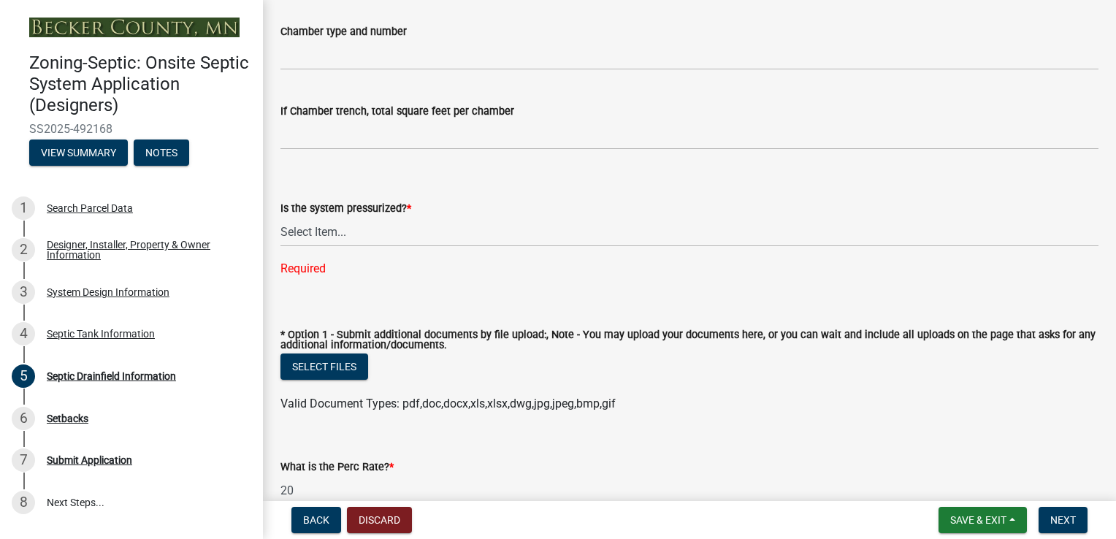
scroll to position [431, 0]
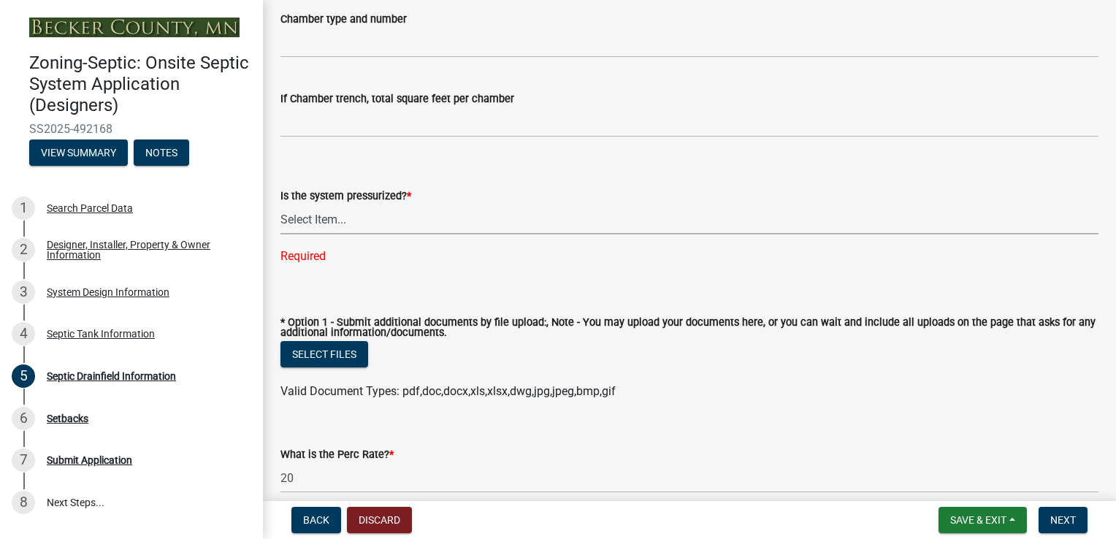
click at [335, 218] on select "Select Item... Yes No" at bounding box center [689, 219] width 818 height 30
click at [280, 204] on select "Select Item... Yes No" at bounding box center [689, 219] width 818 height 30
select select "366d546d-8bc3-42fb-bca7-8a9455861f61"
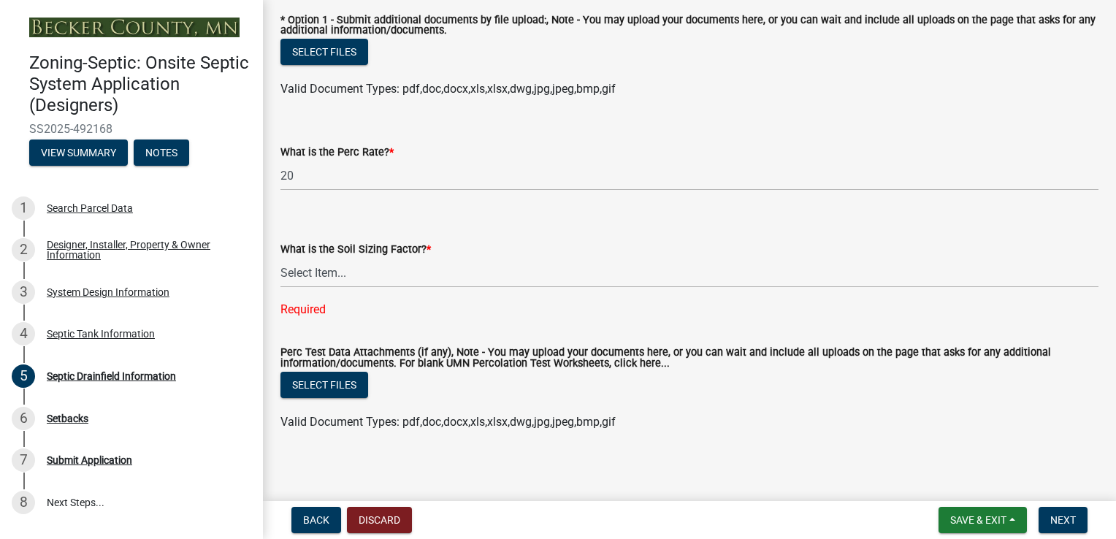
scroll to position [710, 0]
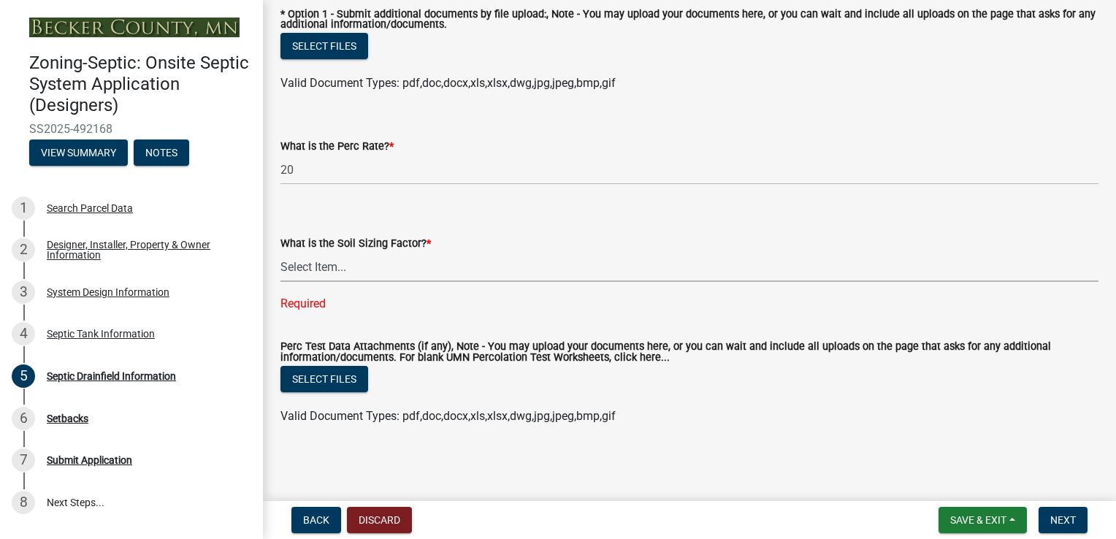
click at [348, 271] on select "Select Item... 0.00 0.24 0.45 0.50 0.60 0.78 .83 1.27 1.67" at bounding box center [689, 267] width 818 height 30
click at [280, 281] on select "Select Item... 0.00 0.24 0.45 0.50 0.60 0.78 .83 1.27 1.67" at bounding box center [689, 267] width 818 height 30
select select "dac4ac35-55b4-499a-b025-a1e3fbf96bb4"
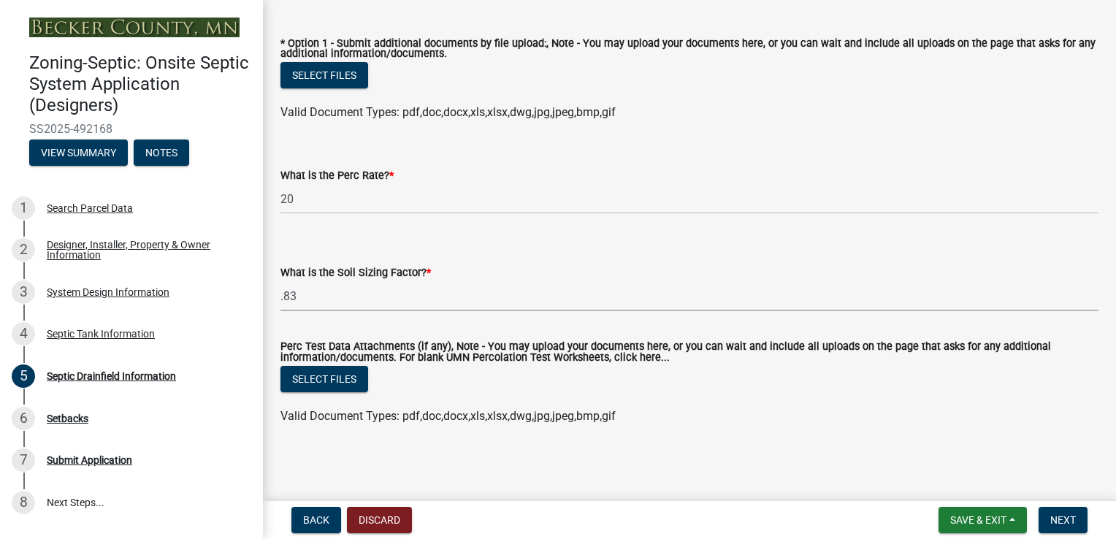
scroll to position [681, 0]
click at [1060, 520] on span "Next" at bounding box center [1063, 520] width 26 height 12
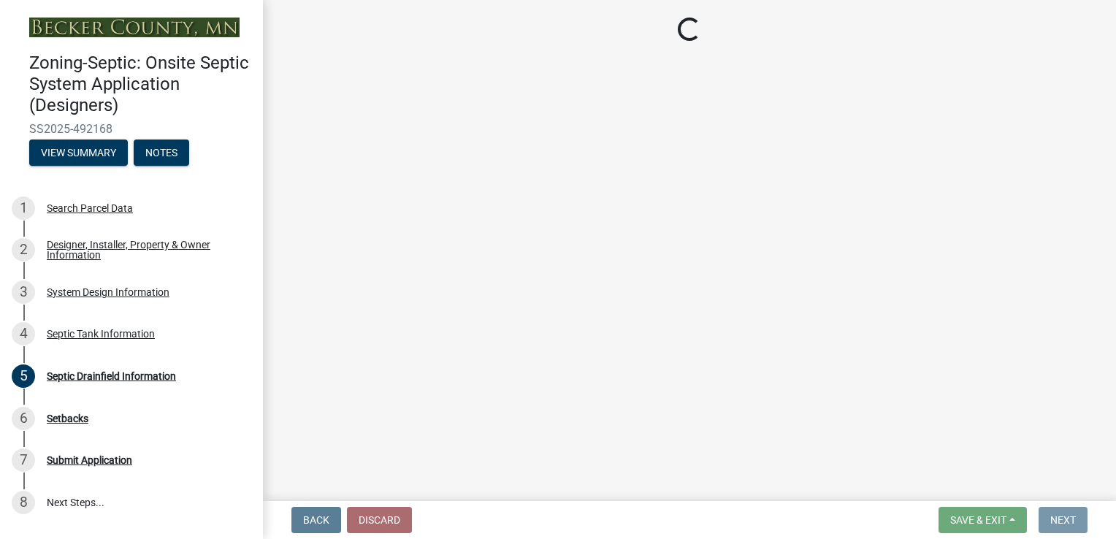
scroll to position [0, 0]
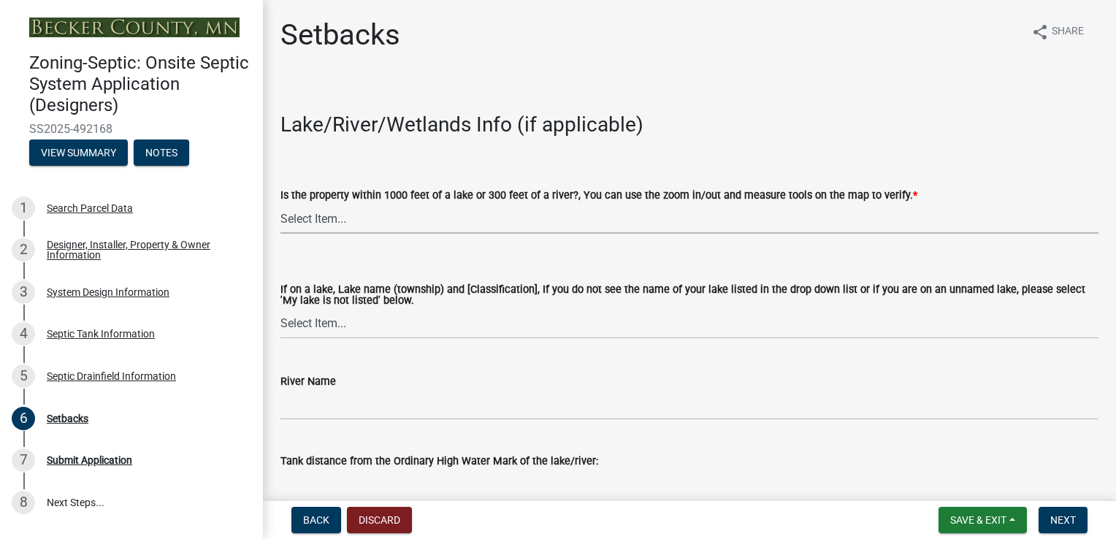
click at [331, 221] on select "Select Item... Yes No" at bounding box center [689, 219] width 818 height 30
click at [280, 204] on select "Select Item... Yes No" at bounding box center [689, 219] width 818 height 30
select select "c245ec0d-8d6f-4710-ab2b-b3aa70611708"
click at [330, 327] on select "Select Item... [GEOGRAPHIC_DATA] is not listed below [GEOGRAPHIC_DATA] ([GEOGRA…" at bounding box center [689, 324] width 818 height 30
click at [322, 327] on select "Select Item... [GEOGRAPHIC_DATA] is not listed below [GEOGRAPHIC_DATA] ([GEOGRA…" at bounding box center [689, 324] width 818 height 30
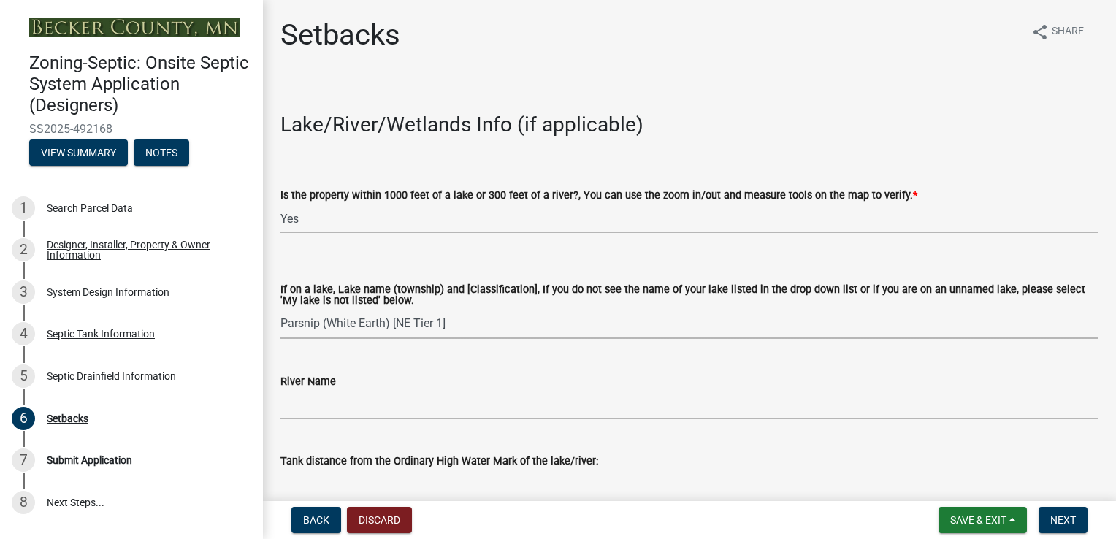
click at [371, 324] on select "Select Item... [GEOGRAPHIC_DATA] is not listed below [GEOGRAPHIC_DATA] ([GEOGRA…" at bounding box center [689, 324] width 818 height 30
click at [280, 309] on select "Select Item... [GEOGRAPHIC_DATA] is not listed below [GEOGRAPHIC_DATA] ([GEOGRA…" at bounding box center [689, 324] width 818 height 30
select select "5d19690e-755a-40a9-8e33-e4f207ac23c9"
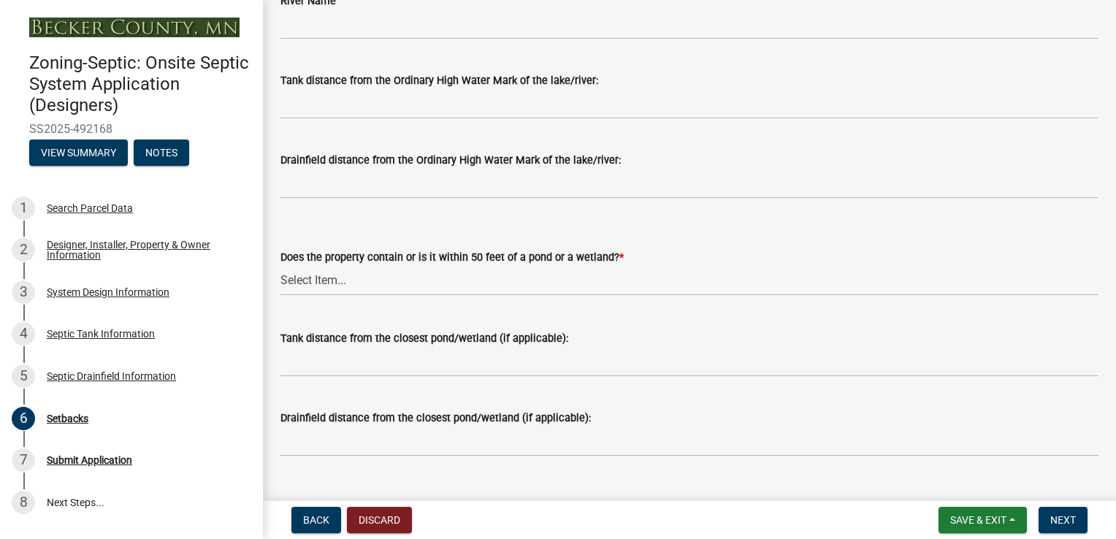
scroll to position [381, 0]
click at [327, 280] on select "Select Item... Yes No" at bounding box center [689, 280] width 818 height 30
click at [280, 265] on select "Select Item... Yes No" at bounding box center [689, 280] width 818 height 30
select select "23044af5-43bb-4cf5-8aef-2716db2ce5fc"
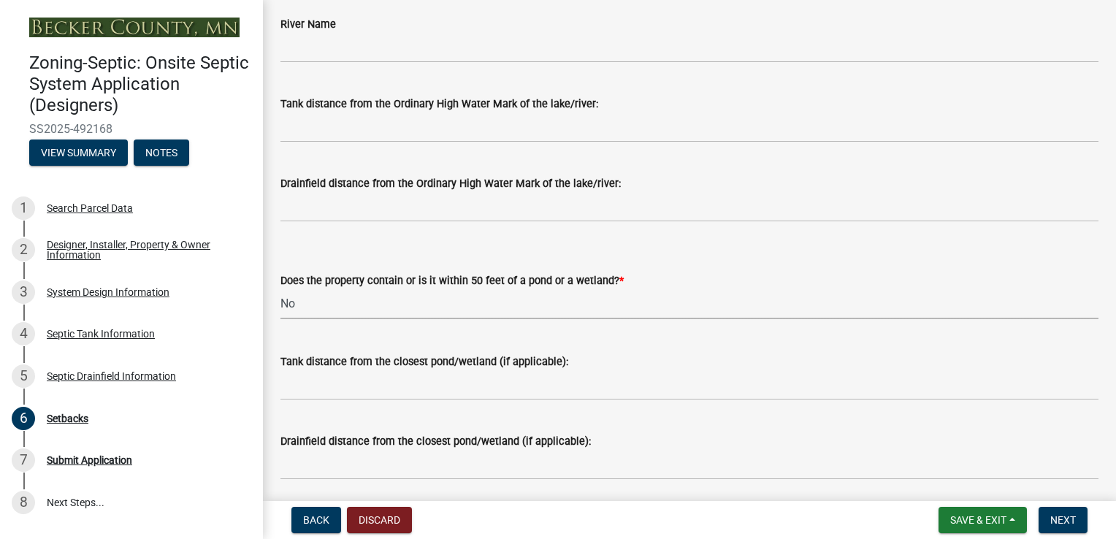
scroll to position [359, 0]
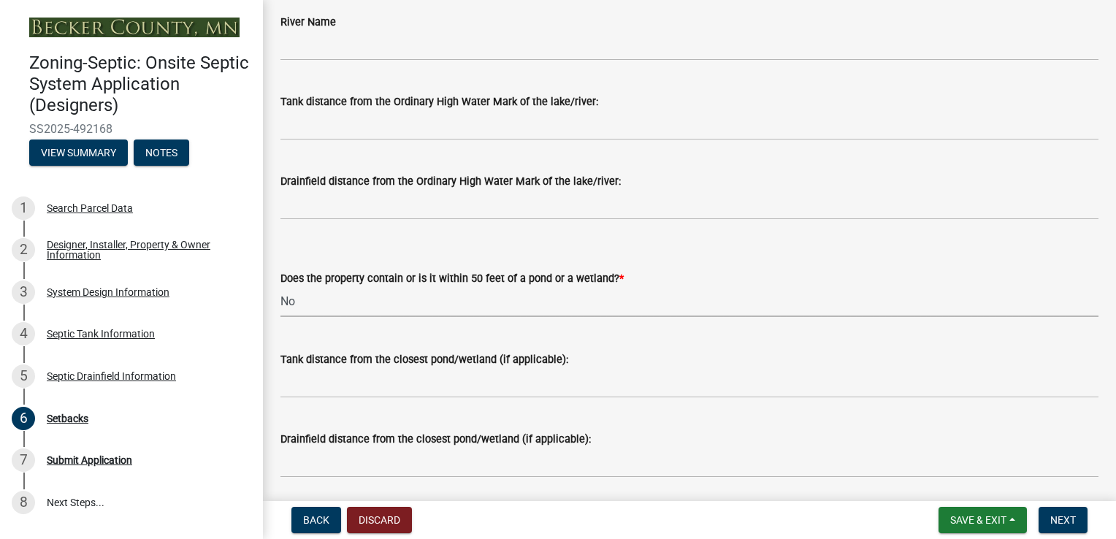
click at [538, 107] on label "Tank distance from the Ordinary High Water Mark of the lake/river:" at bounding box center [439, 102] width 318 height 10
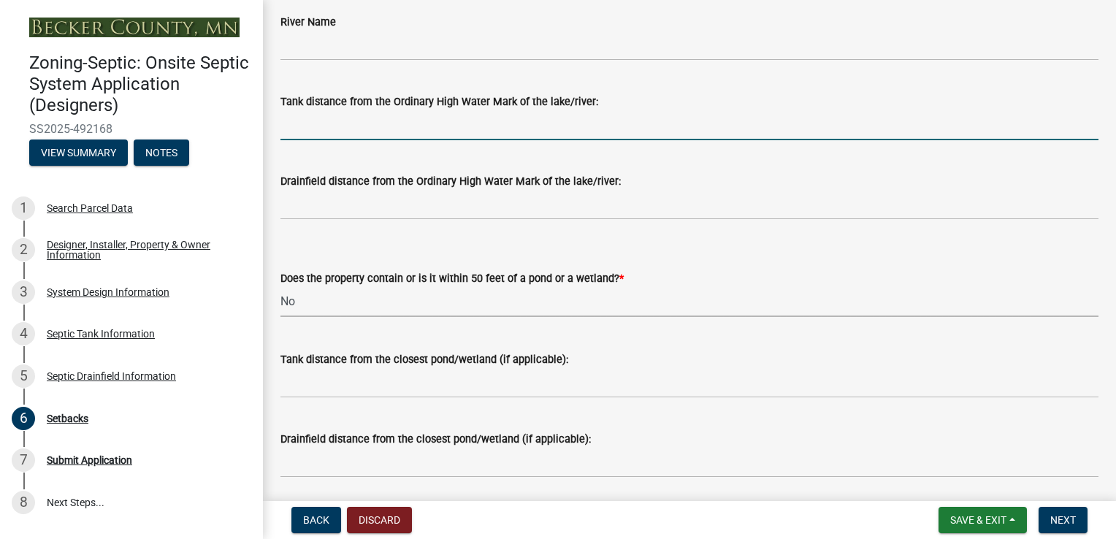
click at [538, 110] on input "Tank distance from the Ordinary High Water Mark of the lake/river:" at bounding box center [689, 125] width 818 height 30
type input "106"
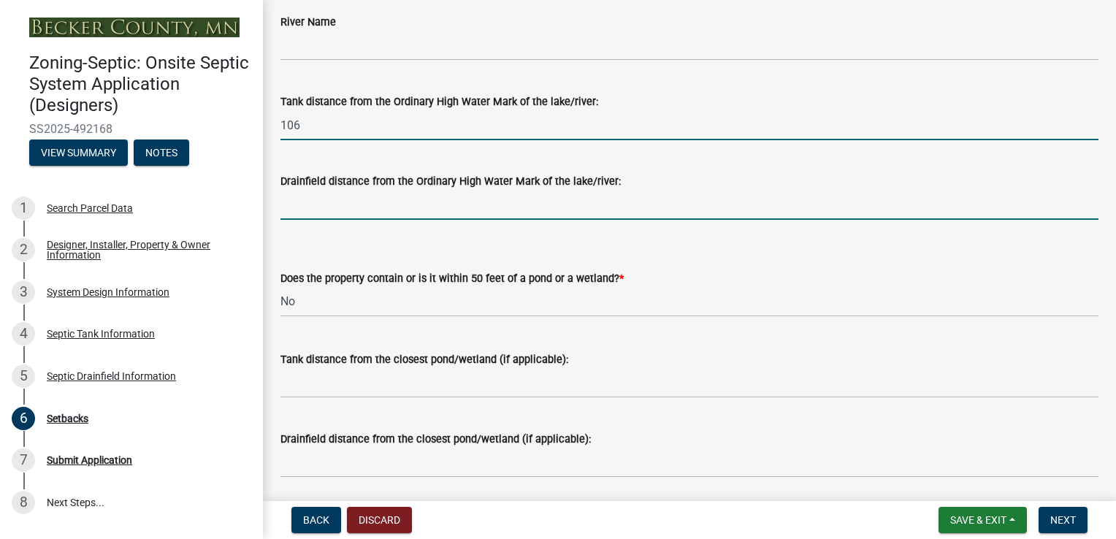
click at [370, 203] on input "Drainfield distance from the Ordinary High Water Mark of the lake/river:" at bounding box center [689, 205] width 818 height 30
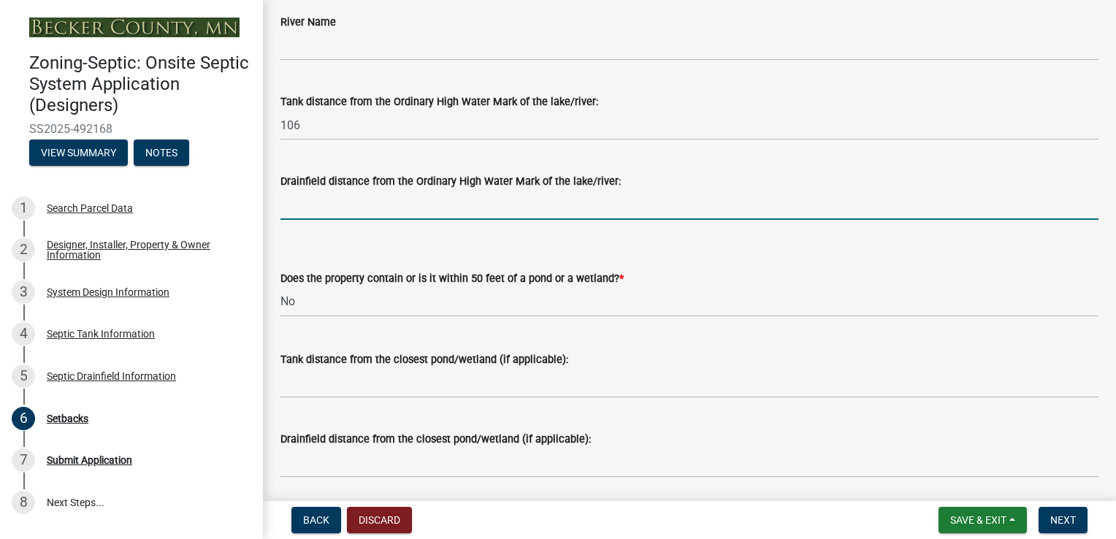
type input "188"
type input "197"
type input "111"
type input "30"
type input "15"
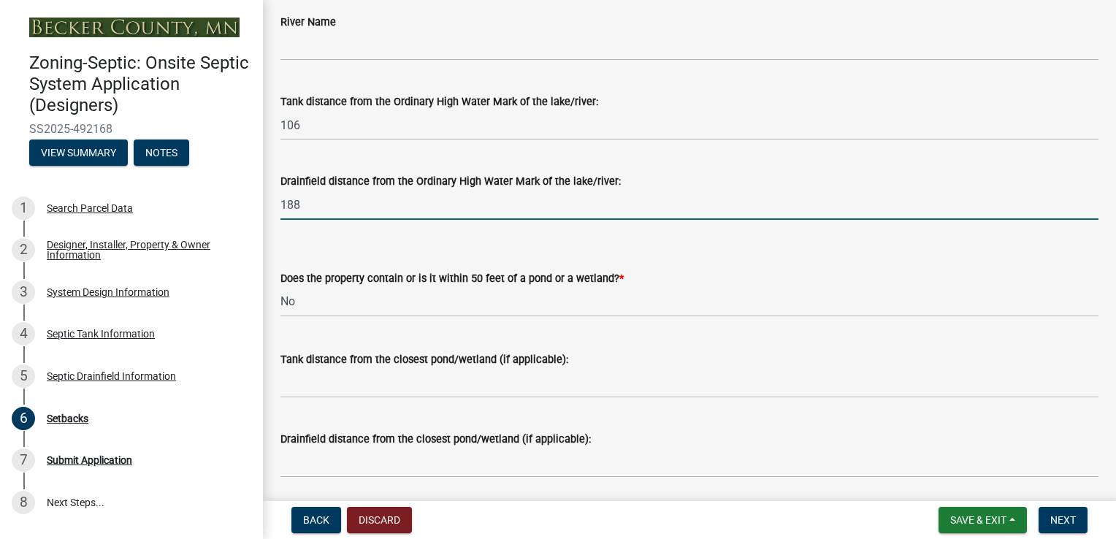
type input "12"
type input "58"
type input "200'+"
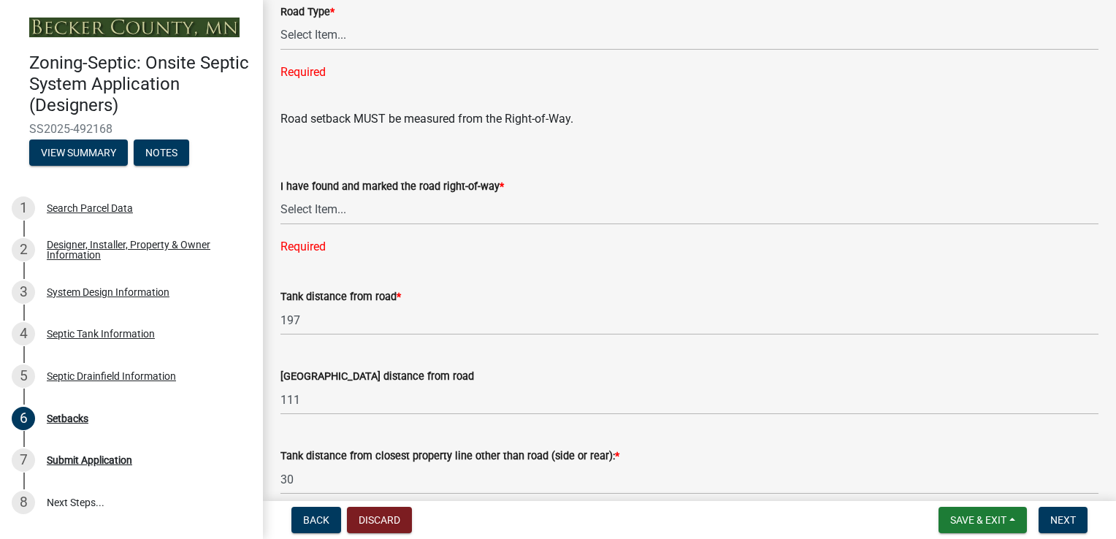
scroll to position [949, 0]
type input "197"
click at [317, 40] on select "Select Item... State County Public / Township Private Easement [GEOGRAPHIC_DATA]" at bounding box center [689, 36] width 818 height 30
click at [280, 21] on select "Select Item... State County Public / Township Private Easement [GEOGRAPHIC_DATA]" at bounding box center [689, 36] width 818 height 30
select select "21af9b93-f494-48c6-91ae-235d36c6c939"
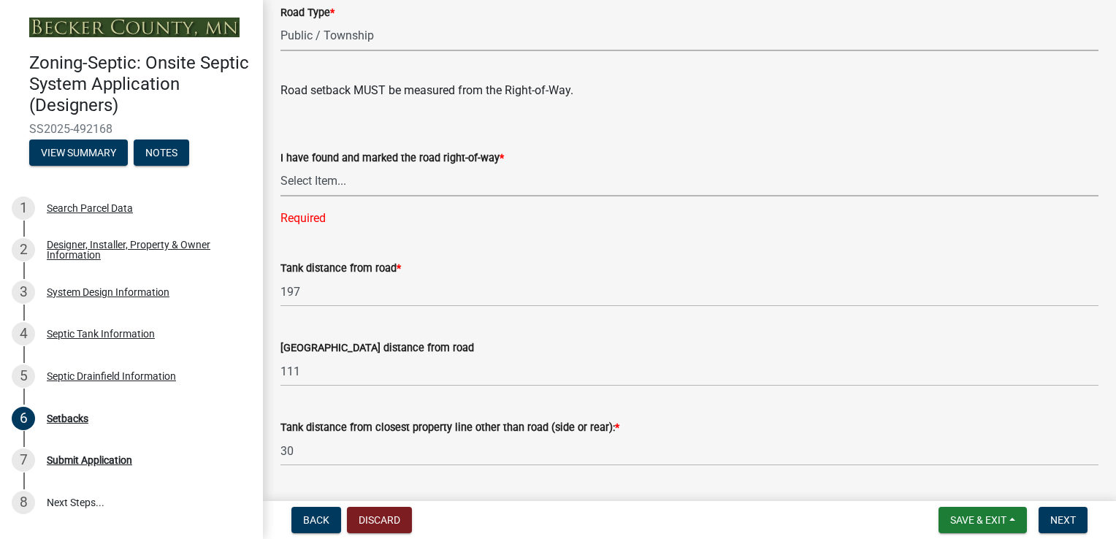
click at [321, 186] on select "Select Item... Yes No" at bounding box center [689, 182] width 818 height 30
click at [280, 167] on select "Select Item... Yes No" at bounding box center [689, 182] width 818 height 30
select select "2c0c9673-cfd8-4d5e-8ea6-73593e257713"
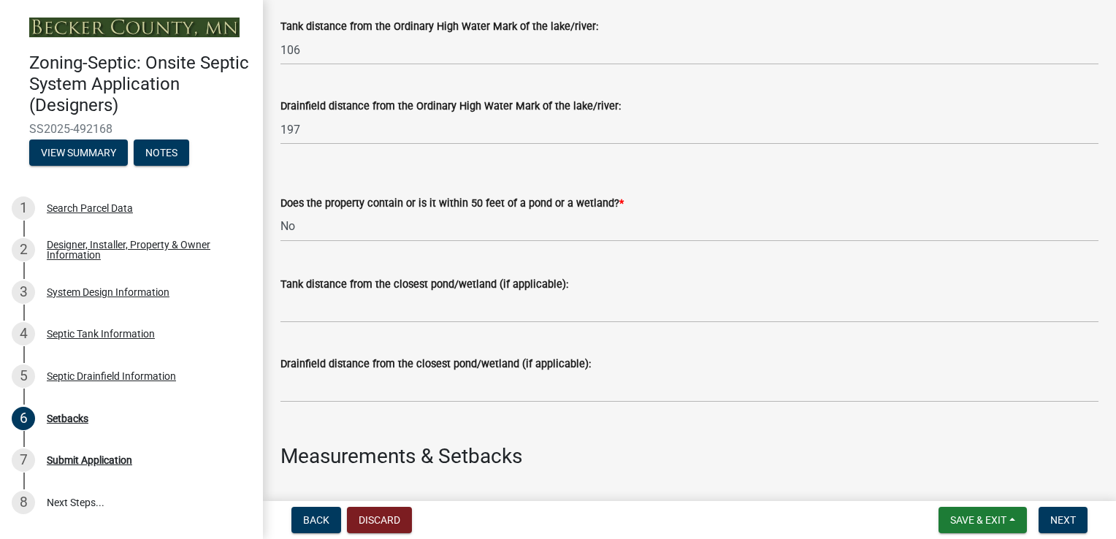
scroll to position [445, 0]
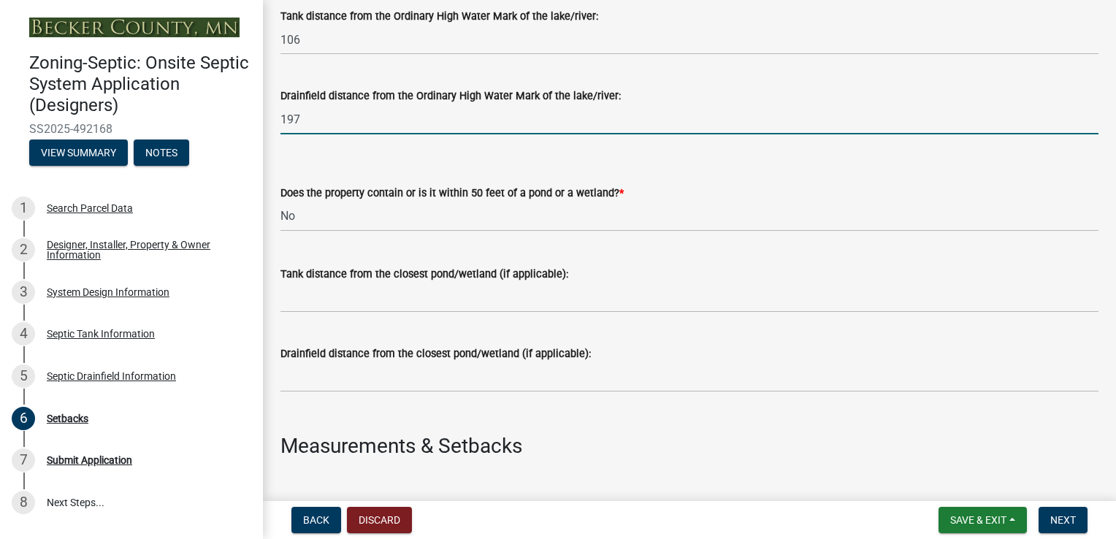
click at [333, 121] on input "197" at bounding box center [689, 119] width 818 height 30
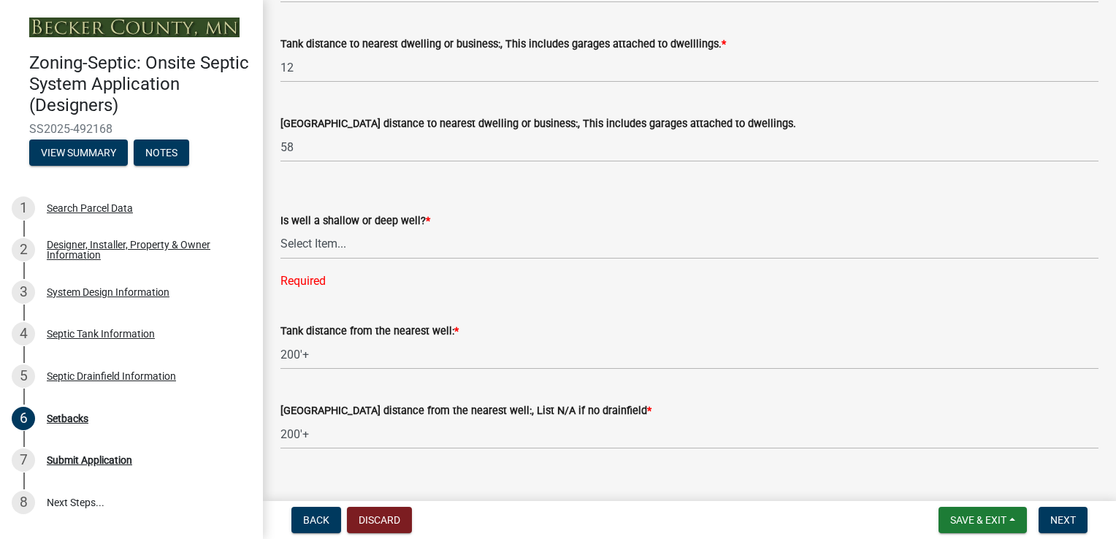
scroll to position [1485, 0]
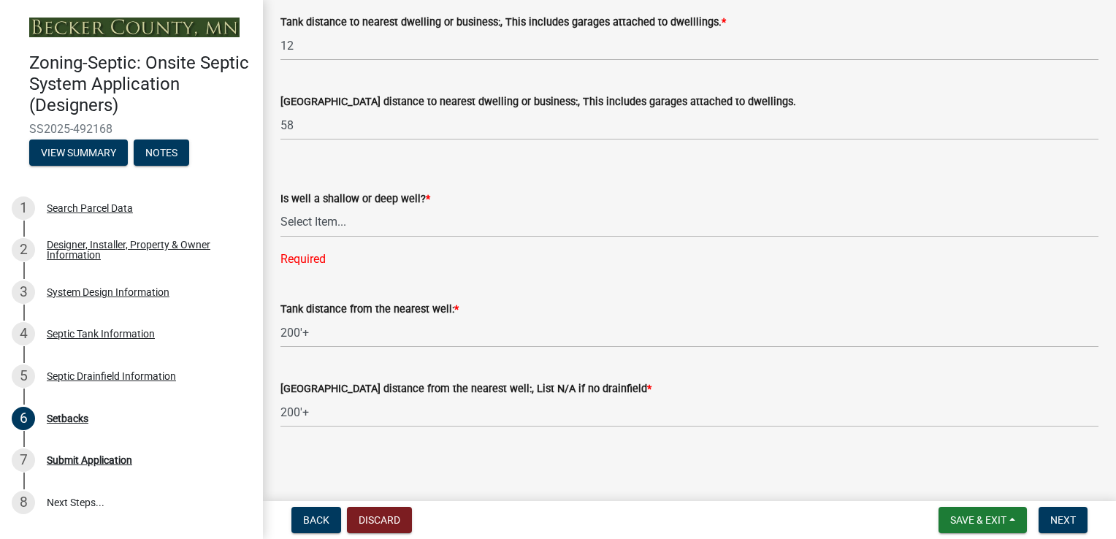
type input "188"
click at [331, 223] on select "Select Item... Deep Well Shallow Well No Well - Connected or to be connected to…" at bounding box center [689, 222] width 818 height 30
click at [280, 236] on select "Select Item... Deep Well Shallow Well No Well - Connected or to be connected to…" at bounding box center [689, 222] width 818 height 30
select select "cf78f1da-f066-4305-88a2-864abad1fa52"
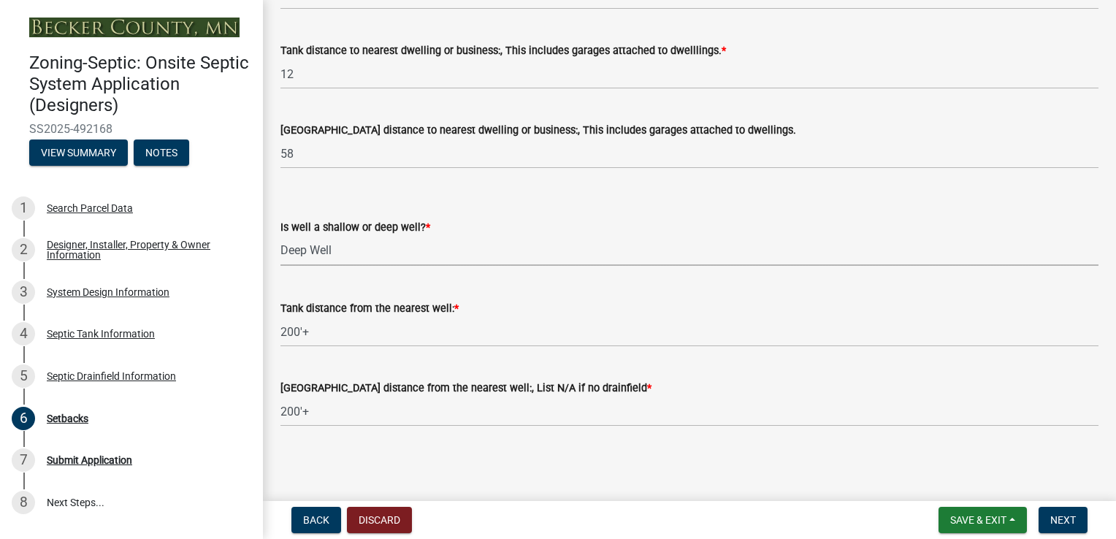
scroll to position [1456, 0]
click at [1066, 532] on button "Next" at bounding box center [1063, 520] width 49 height 26
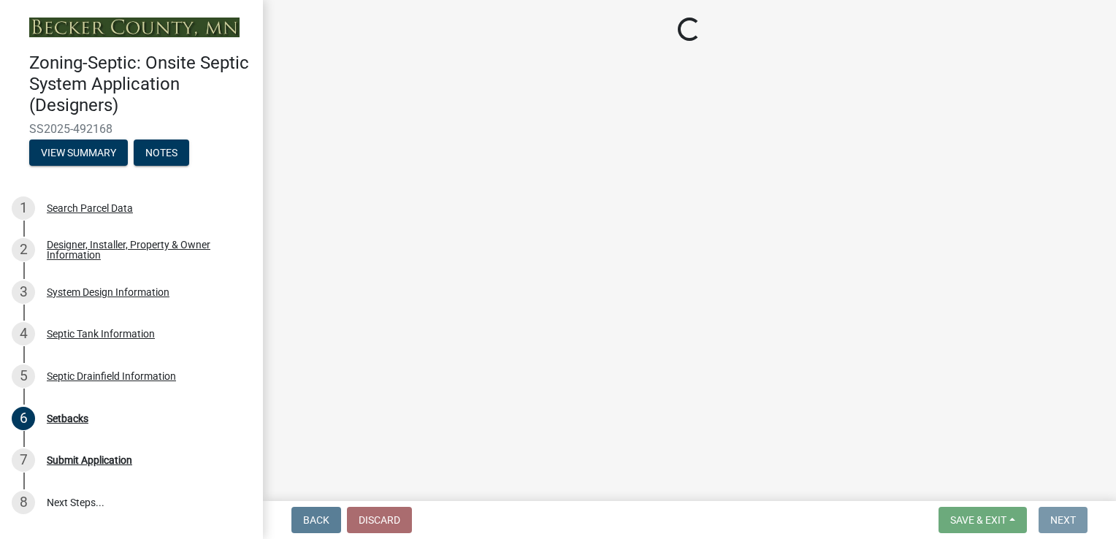
scroll to position [0, 0]
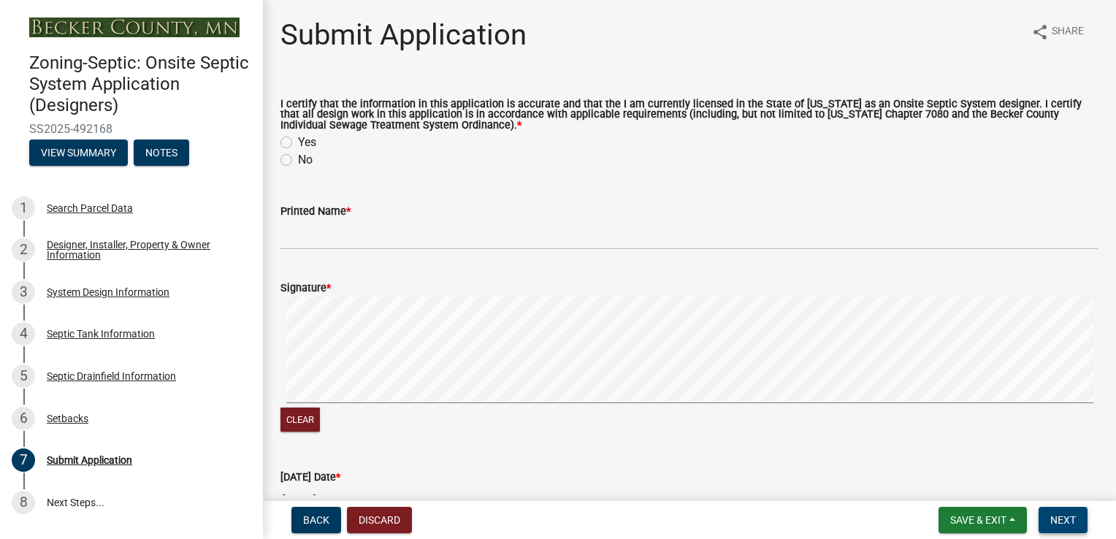
click at [298, 143] on label "Yes" at bounding box center [307, 143] width 18 height 18
click at [298, 143] on input "Yes" at bounding box center [302, 138] width 9 height 9
radio input "true"
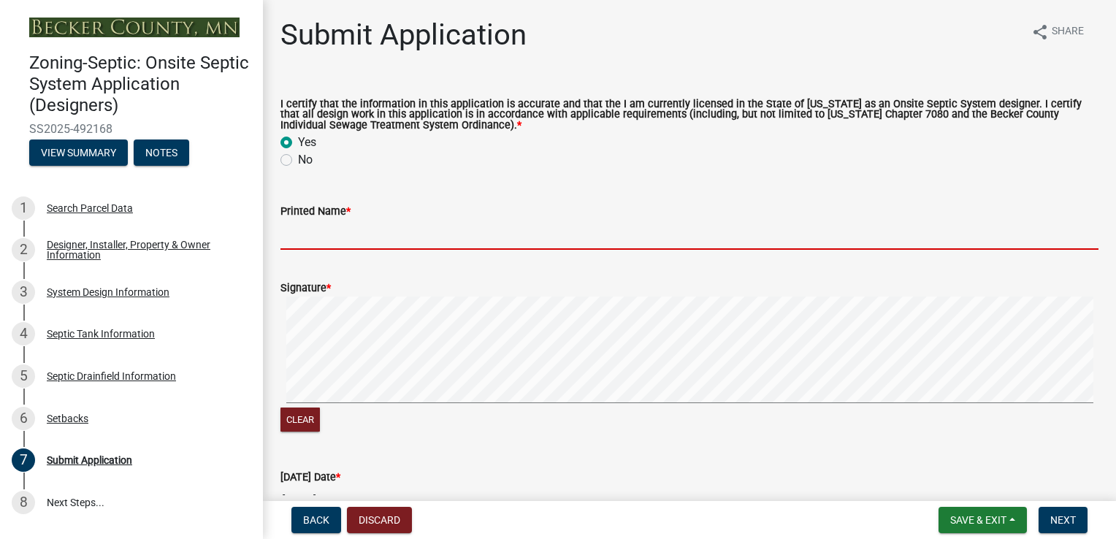
click at [317, 235] on input "Printed Name *" at bounding box center [689, 235] width 818 height 30
type input "[PERSON_NAME]"
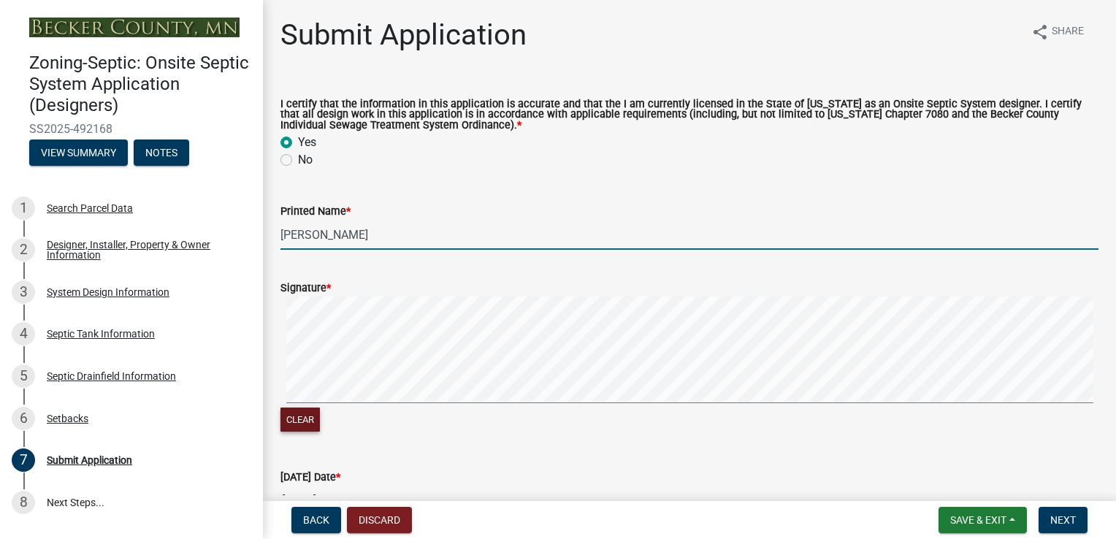
click at [295, 421] on button "Clear" at bounding box center [299, 420] width 39 height 24
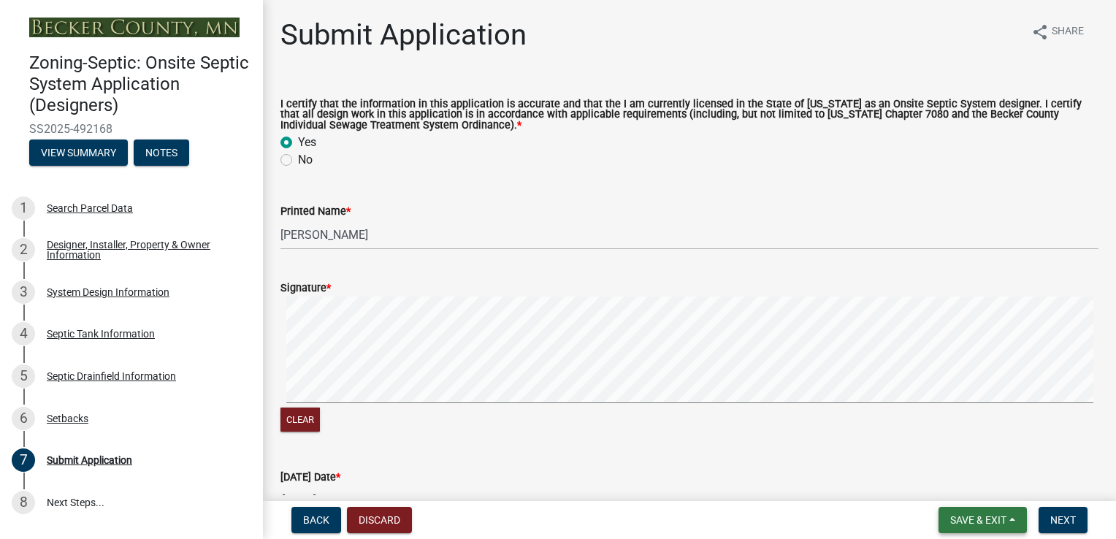
click at [1014, 520] on button "Save & Exit" at bounding box center [982, 520] width 88 height 26
click at [941, 448] on button "Save" at bounding box center [968, 446] width 117 height 35
